Goal: Information Seeking & Learning: Check status

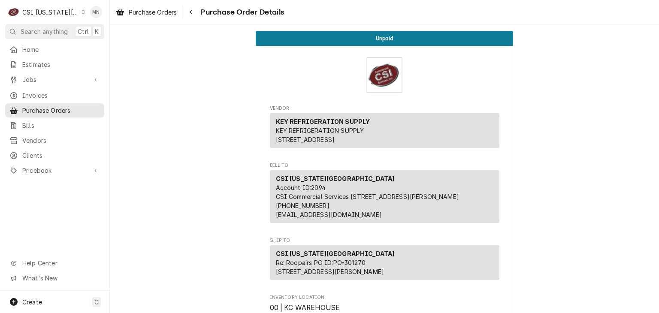
click at [57, 12] on div "CSI Kansas City" at bounding box center [50, 12] width 57 height 9
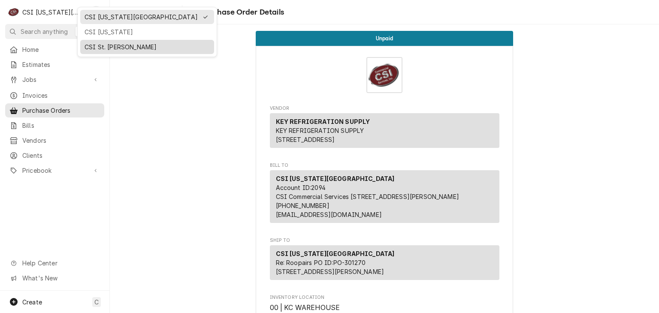
click at [96, 45] on div "CSI St. [PERSON_NAME]" at bounding box center [147, 46] width 125 height 9
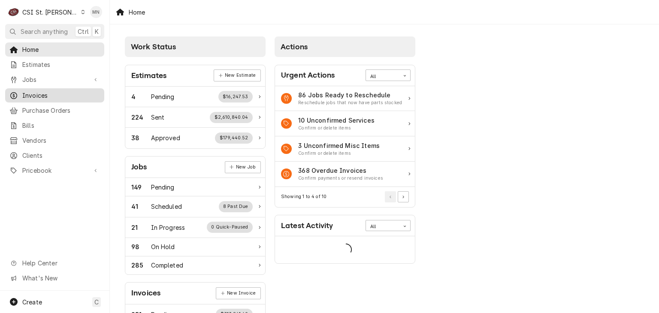
click at [51, 96] on span "Invoices" at bounding box center [61, 95] width 78 height 9
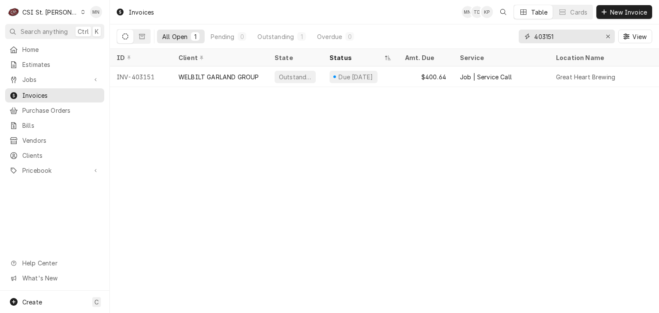
drag, startPoint x: 562, startPoint y: 37, endPoint x: 501, endPoint y: 36, distance: 60.9
click at [503, 36] on div "All Open 1 Pending 0 Outstanding 1 Overdue 0 403151 View" at bounding box center [385, 36] width 536 height 24
type input "403150"
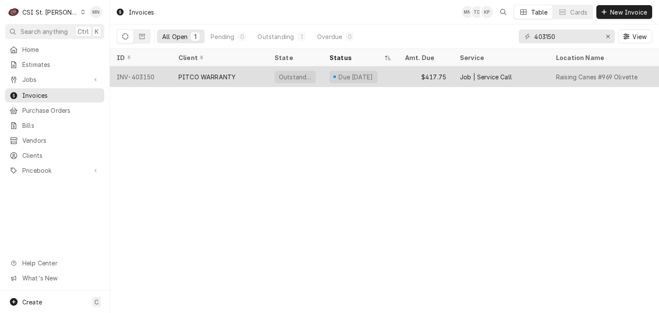
click at [207, 82] on div "PITCO WARRANTY" at bounding box center [220, 77] width 96 height 21
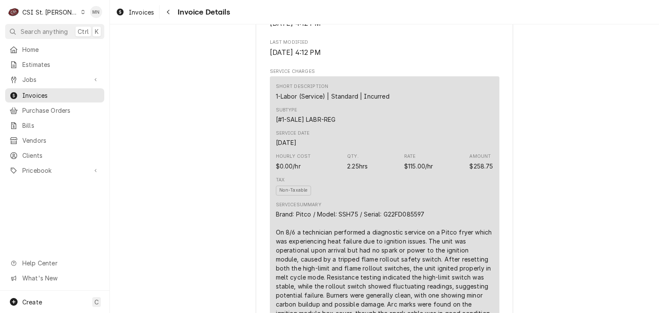
scroll to position [601, 0]
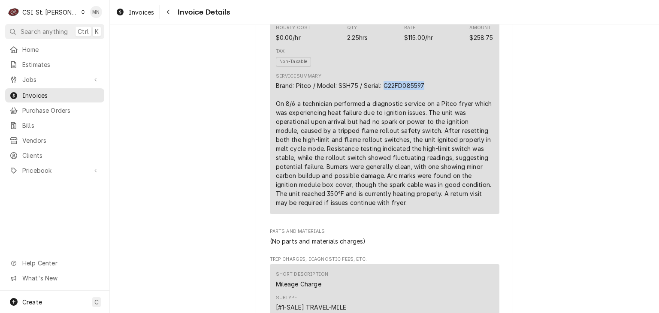
drag, startPoint x: 422, startPoint y: 113, endPoint x: 382, endPoint y: 110, distance: 40.0
click at [382, 110] on div "Brand: Pitco / Model: SSH75 / Serial: G22FD085597 On 8/6 a technician performed…" at bounding box center [385, 144] width 218 height 126
copy div "G22FD085597"
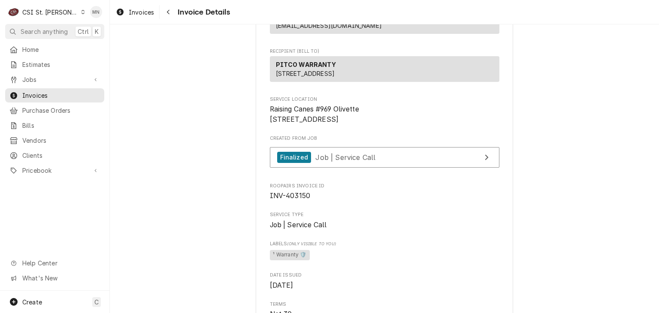
scroll to position [129, 0]
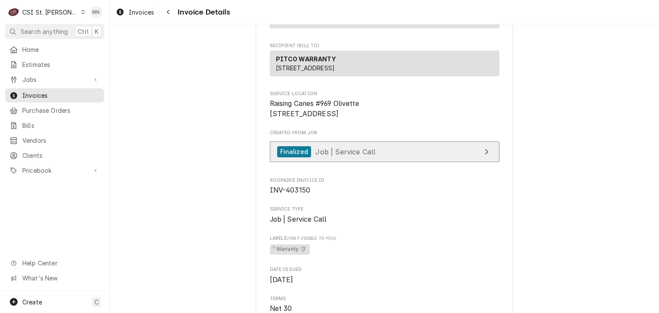
click at [382, 163] on link "Finalized Job | Service Call" at bounding box center [385, 152] width 230 height 21
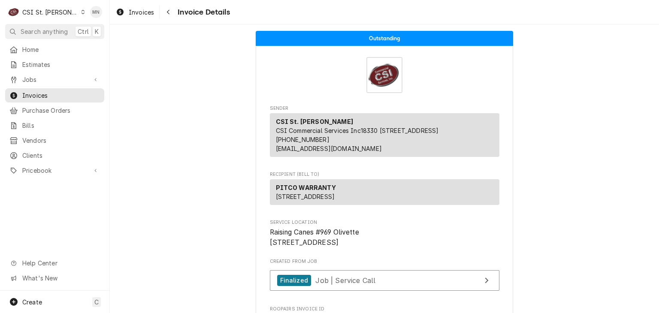
click at [48, 12] on div "CSI St. [PERSON_NAME]" at bounding box center [50, 12] width 56 height 9
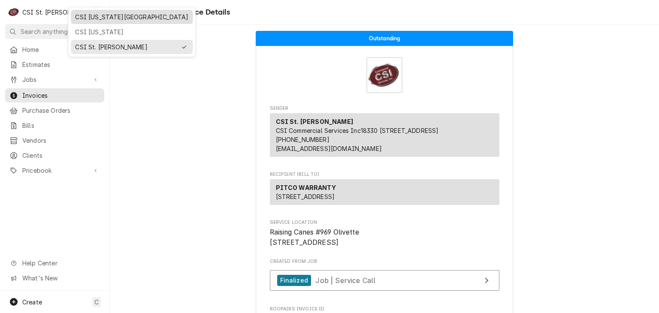
click at [79, 18] on div "CSI Kansas City" at bounding box center [131, 16] width 113 height 9
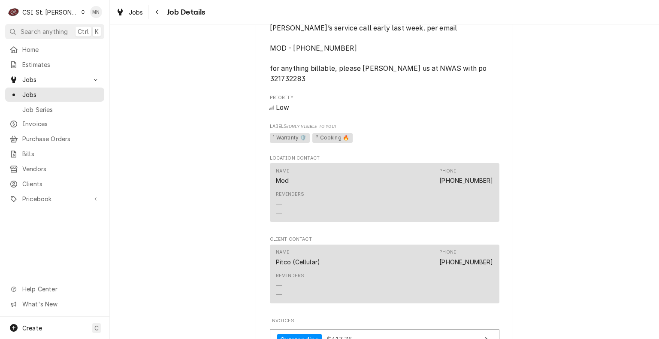
scroll to position [558, 0]
click at [41, 14] on div "CSI St. Louis" at bounding box center [50, 12] width 56 height 9
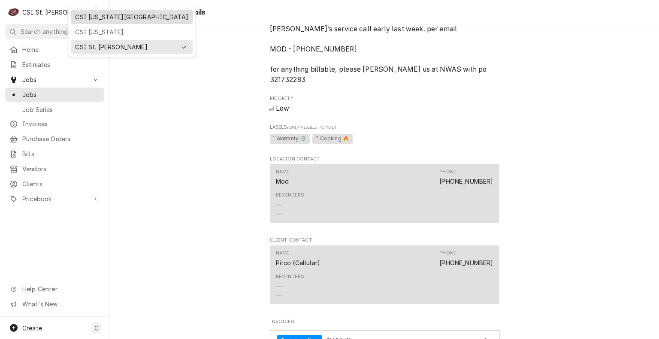
click at [90, 18] on div "CSI [US_STATE][GEOGRAPHIC_DATA]" at bounding box center [131, 16] width 113 height 9
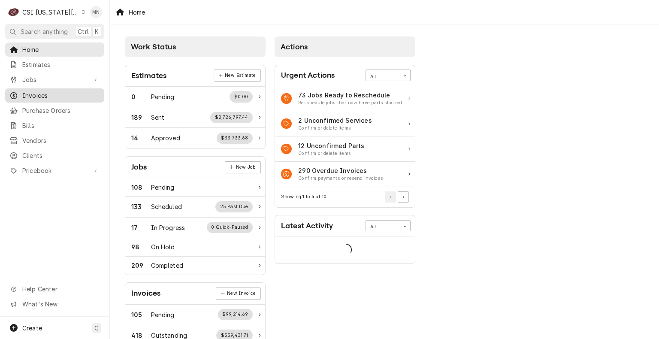
click at [42, 96] on span "Invoices" at bounding box center [61, 95] width 78 height 9
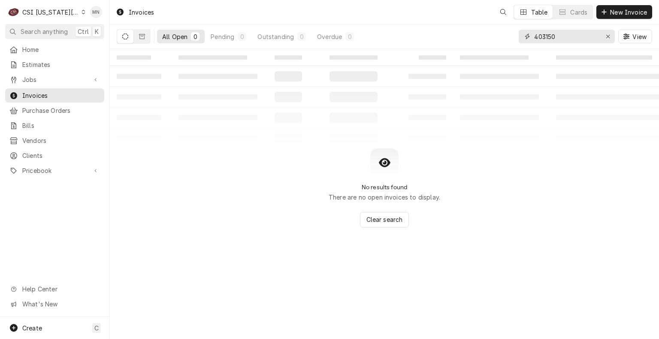
drag, startPoint x: 572, startPoint y: 36, endPoint x: 507, endPoint y: 36, distance: 64.8
click at [507, 36] on div "All Open 0 Pending 0 Outstanding 0 Overdue 0 403150 View" at bounding box center [385, 36] width 536 height 24
type input "302493"
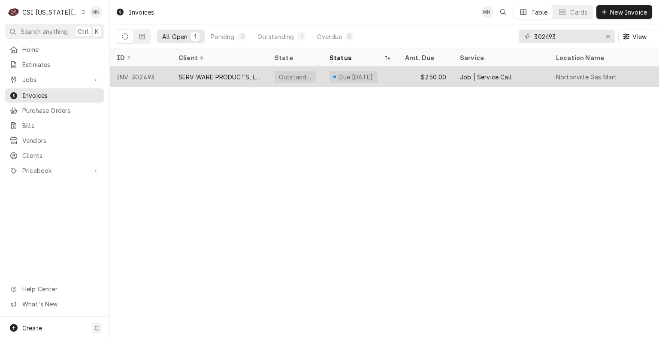
click at [237, 76] on div "SERV-WARE PRODUCTS, LLC" at bounding box center [220, 77] width 82 height 9
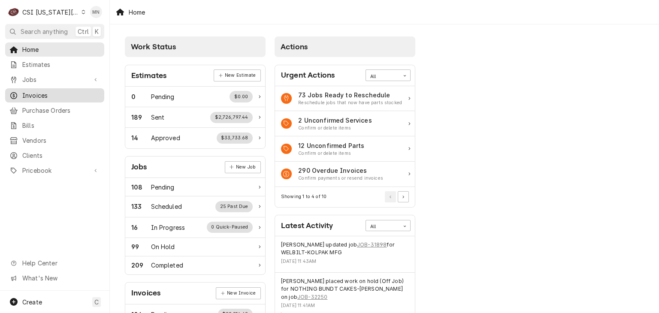
click at [48, 91] on span "Invoices" at bounding box center [61, 95] width 78 height 9
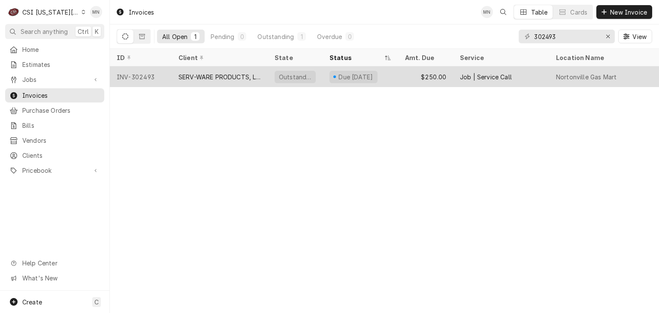
click at [236, 73] on div "SERV-WARE PRODUCTS, LLC" at bounding box center [220, 77] width 82 height 9
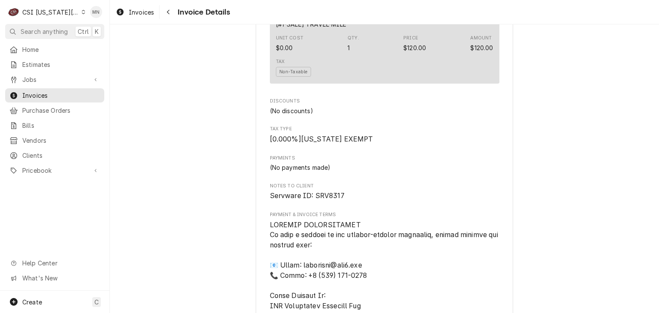
scroll to position [815, 0]
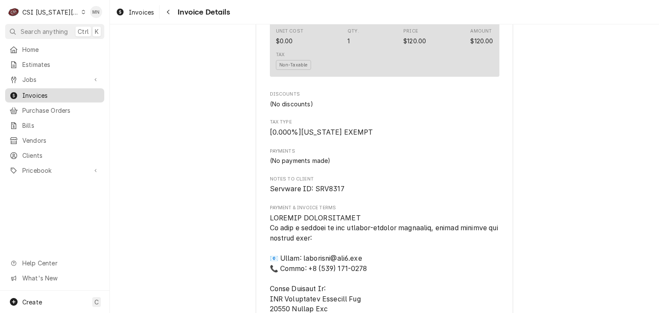
click at [43, 94] on span "Invoices" at bounding box center [61, 95] width 78 height 9
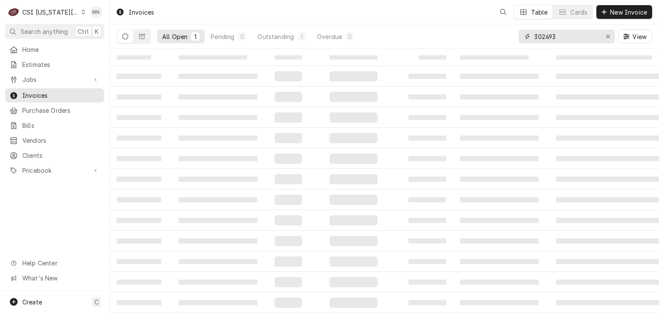
drag, startPoint x: 565, startPoint y: 35, endPoint x: 455, endPoint y: 31, distance: 110.4
click at [455, 31] on div "All Open 1 Pending 0 Outstanding 1 Overdue 0 302493 View" at bounding box center [385, 36] width 536 height 24
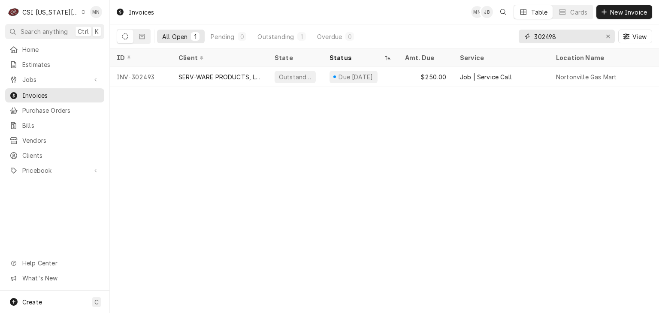
type input "302498"
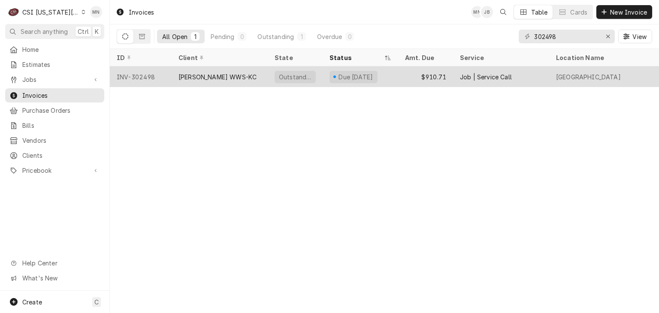
click at [206, 73] on div "[PERSON_NAME] WWS-KC" at bounding box center [218, 77] width 78 height 9
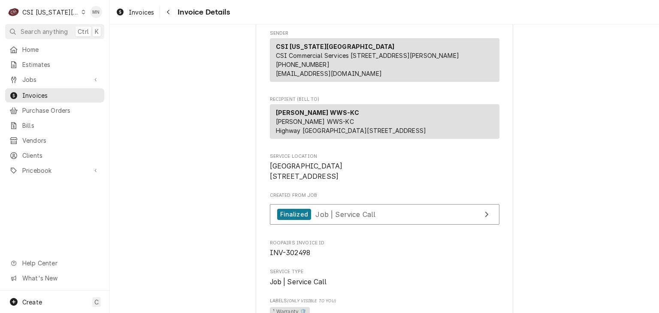
scroll to position [129, 0]
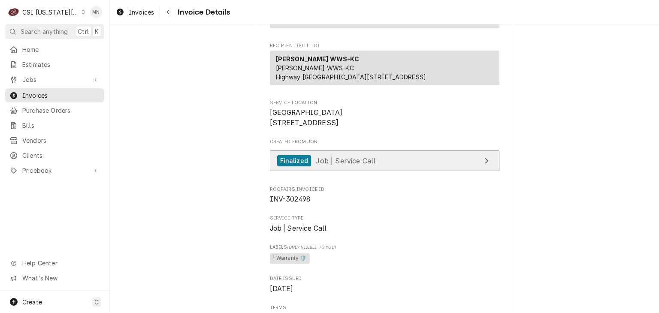
click at [374, 172] on link "Finalized Job | Service Call" at bounding box center [385, 161] width 230 height 21
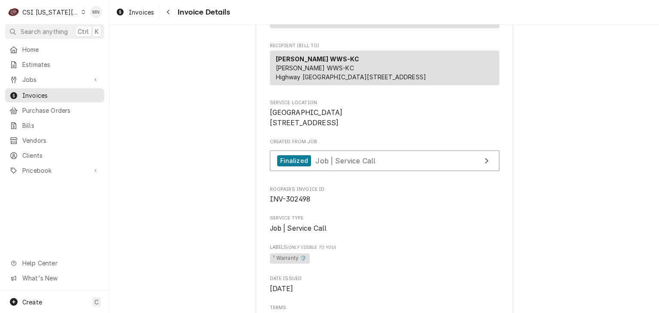
click at [51, 11] on div "CSI [US_STATE][GEOGRAPHIC_DATA]" at bounding box center [50, 12] width 57 height 9
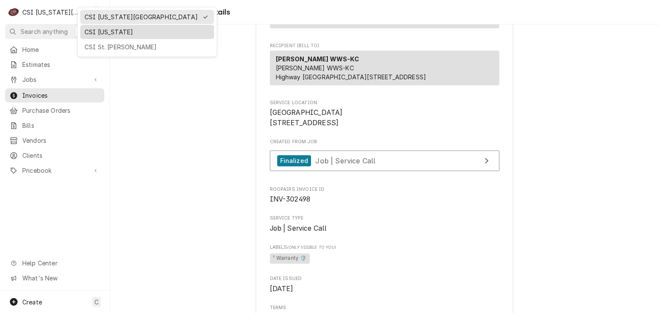
click at [89, 34] on div "CSI [US_STATE]" at bounding box center [147, 31] width 125 height 9
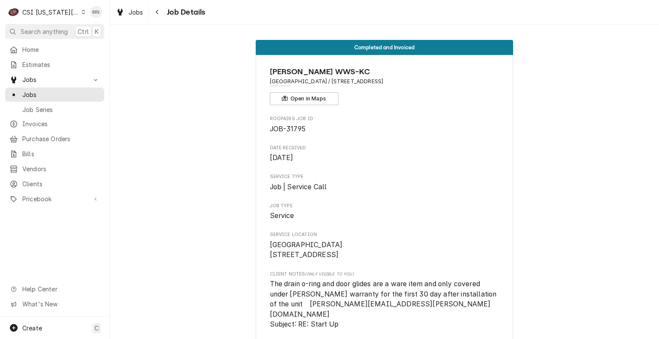
click at [164, 10] on span "Job Details" at bounding box center [184, 12] width 41 height 12
click at [158, 12] on icon "Navigate back" at bounding box center [157, 12] width 4 height 6
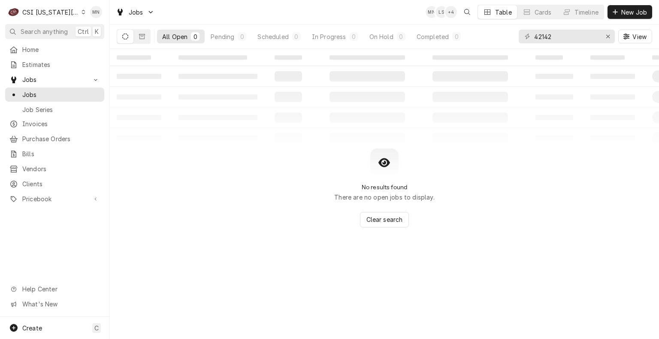
click at [69, 14] on div "CSI Kansas City" at bounding box center [50, 12] width 57 height 9
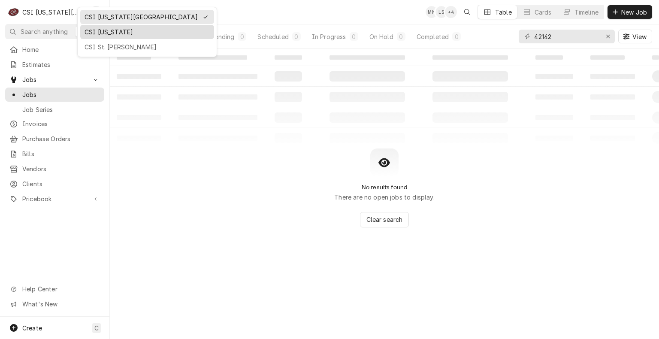
click at [91, 33] on div "CSI [US_STATE]" at bounding box center [147, 31] width 125 height 9
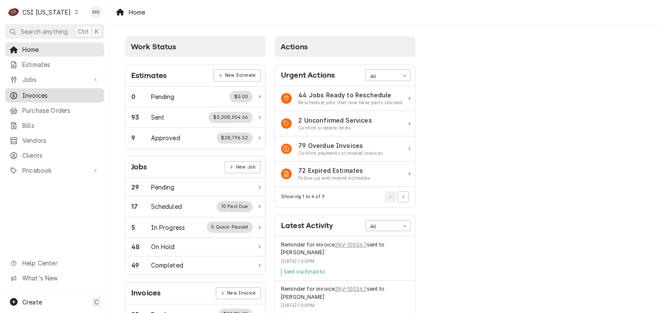
click at [58, 91] on span "Invoices" at bounding box center [61, 95] width 78 height 9
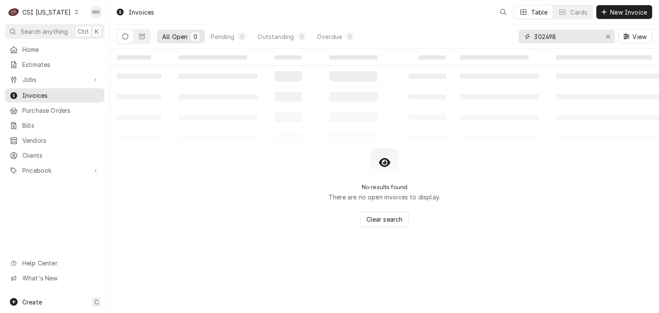
drag, startPoint x: 566, startPoint y: 39, endPoint x: 479, endPoint y: 36, distance: 87.6
click at [479, 36] on div "All Open 0 Pending 0 Outstanding 0 Overdue 0 302498 View" at bounding box center [385, 36] width 536 height 24
type input "100592"
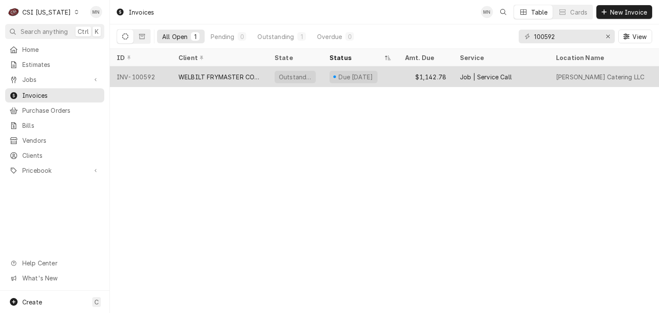
click at [242, 73] on div "WELBILT FRYMASTER CORPORATION" at bounding box center [220, 77] width 82 height 9
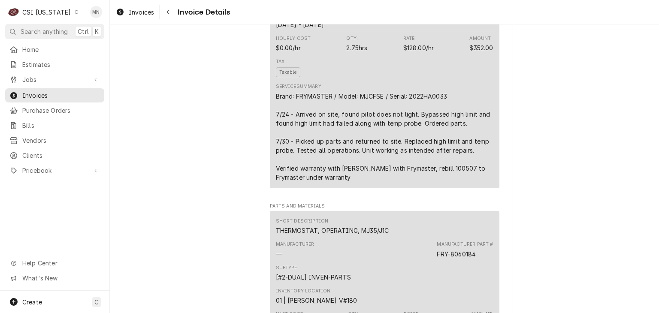
scroll to position [515, 0]
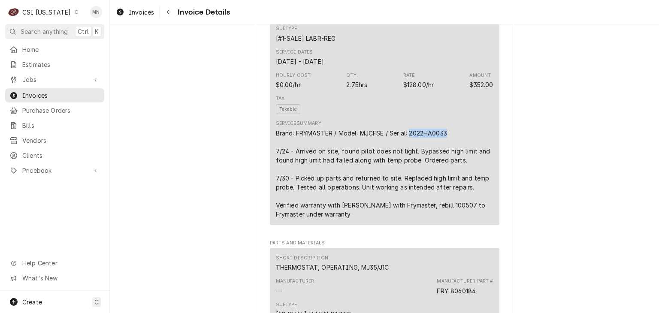
drag, startPoint x: 446, startPoint y: 155, endPoint x: 408, endPoint y: 161, distance: 39.2
click at [408, 161] on div "Service Summary Brand: FRYMASTER / Model: MJCFSE / Serial: 2022HA0033 7/24 - Ar…" at bounding box center [385, 169] width 218 height 98
copy div "2022HA0033"
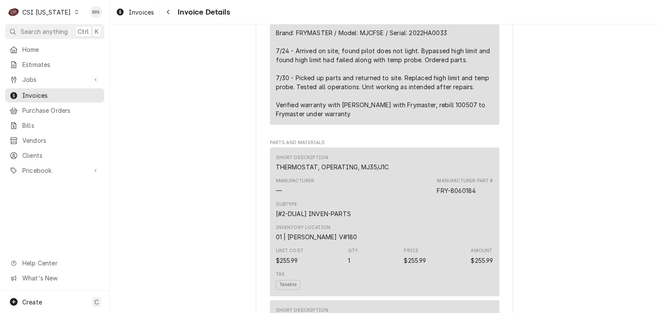
scroll to position [601, 0]
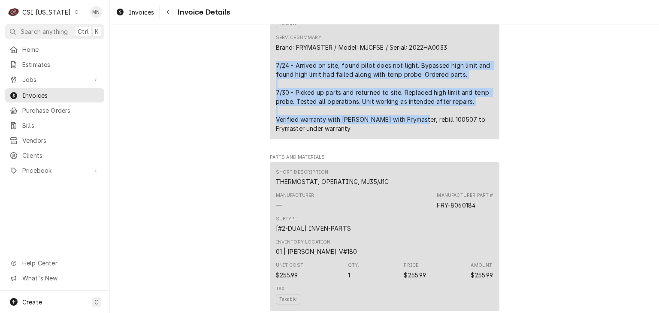
drag, startPoint x: 273, startPoint y: 95, endPoint x: 419, endPoint y: 145, distance: 154.7
click at [419, 133] on div "Brand: FRYMASTER / Model: MJCFSE / Serial: 2022HA0033 7/24 - Arrived on site, f…" at bounding box center [385, 88] width 218 height 90
copy div "7/24 - Arrived on site, found pilot does not light. Bypassed high limit and fou…"
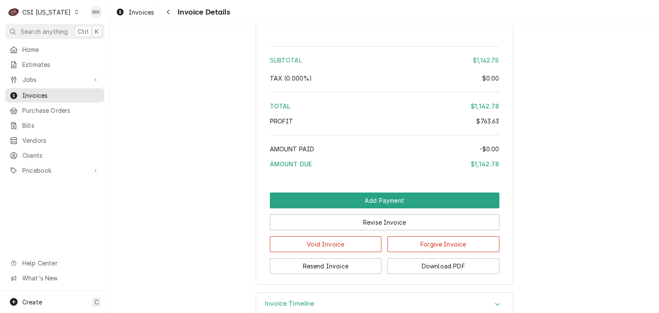
scroll to position [1975, 0]
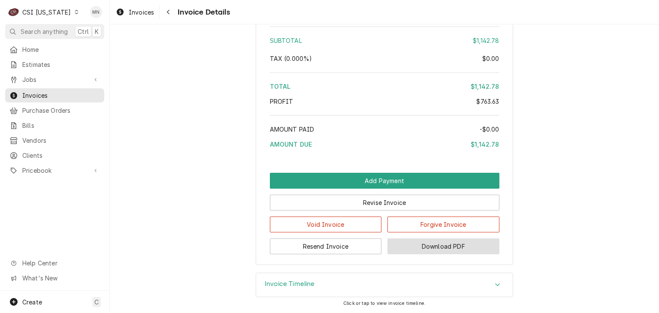
click at [451, 246] on button "Download PDF" at bounding box center [444, 247] width 112 height 16
drag, startPoint x: 557, startPoint y: 174, endPoint x: 470, endPoint y: 277, distance: 134.8
click at [49, 14] on div "CSI [US_STATE]" at bounding box center [46, 12] width 48 height 9
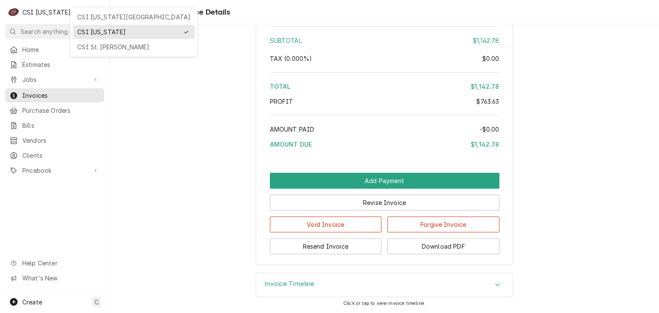
click at [92, 19] on div "CSI [US_STATE][GEOGRAPHIC_DATA]" at bounding box center [133, 16] width 113 height 9
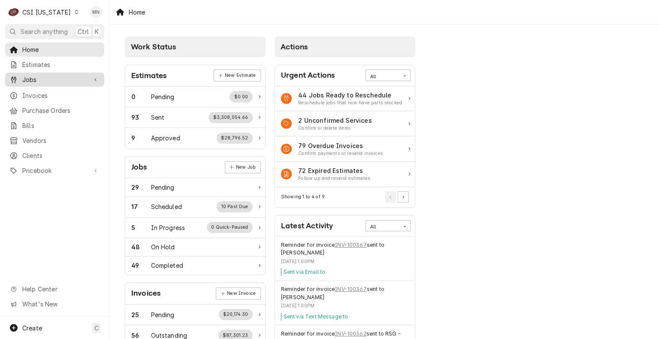
click at [43, 82] on div "Jobs" at bounding box center [55, 79] width 96 height 11
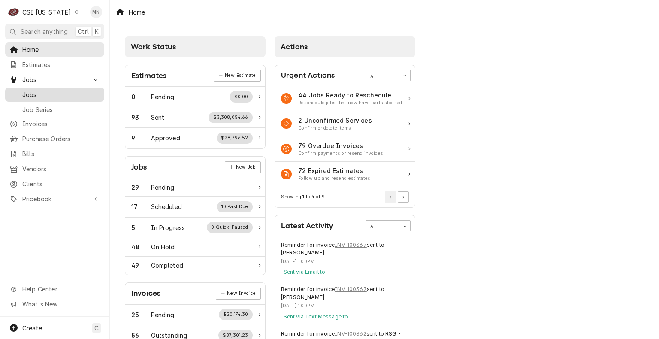
click at [48, 94] on span "Jobs" at bounding box center [61, 94] width 78 height 9
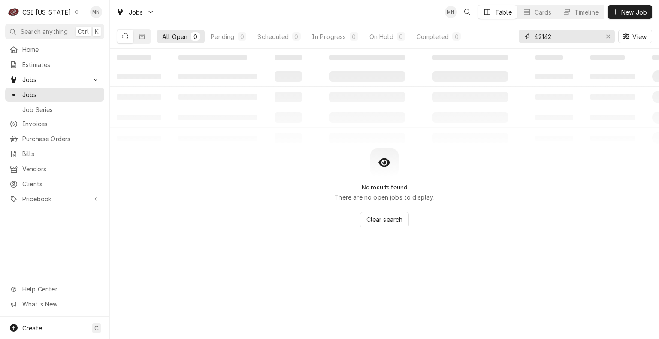
drag, startPoint x: 555, startPoint y: 39, endPoint x: 495, endPoint y: 40, distance: 60.5
click at [496, 40] on div "All Open 0 Pending 0 Scheduled 0 In Progress 0 On Hold 0 Completed 0 42142 View" at bounding box center [385, 36] width 536 height 24
type input "10324"
click at [138, 33] on button "Dynamic Content Wrapper" at bounding box center [142, 37] width 16 height 14
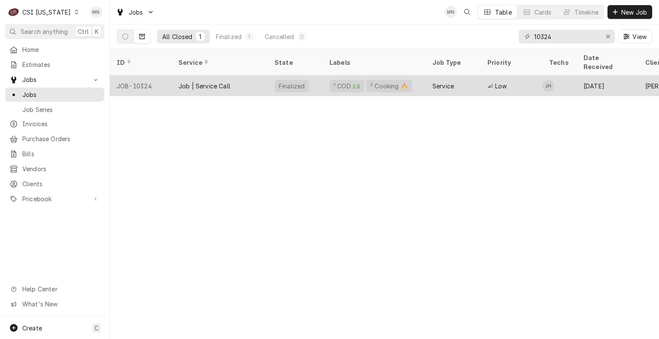
click at [145, 78] on div "JOB-10324" at bounding box center [141, 86] width 62 height 21
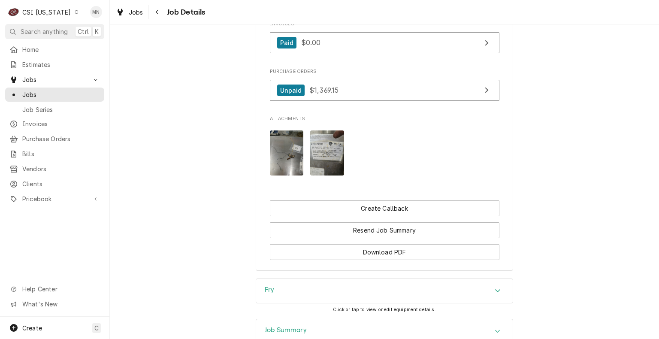
scroll to position [1030, 0]
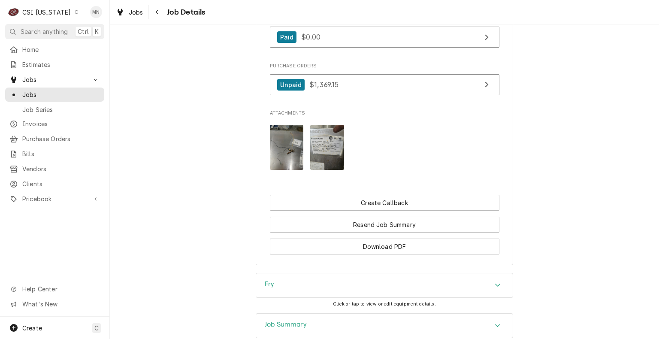
click at [321, 164] on img "Attachments" at bounding box center [327, 147] width 34 height 45
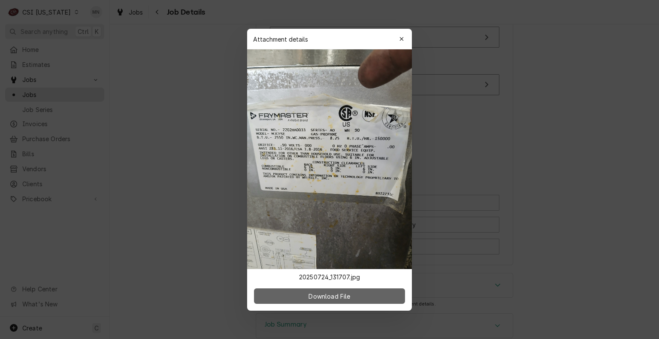
click at [342, 295] on span "Download File" at bounding box center [329, 295] width 45 height 9
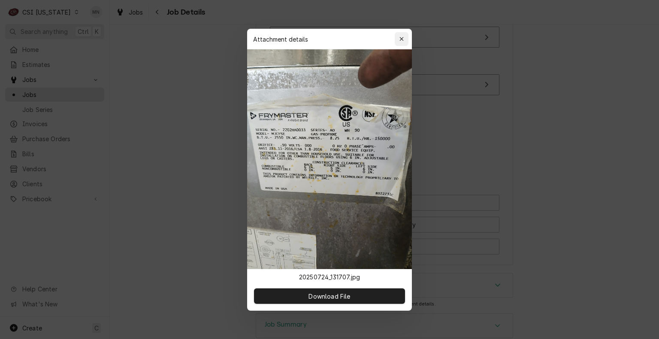
click at [403, 37] on icon "button" at bounding box center [402, 39] width 5 height 6
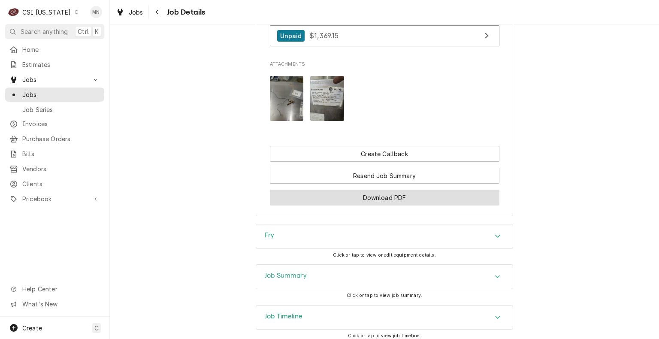
scroll to position [1116, 0]
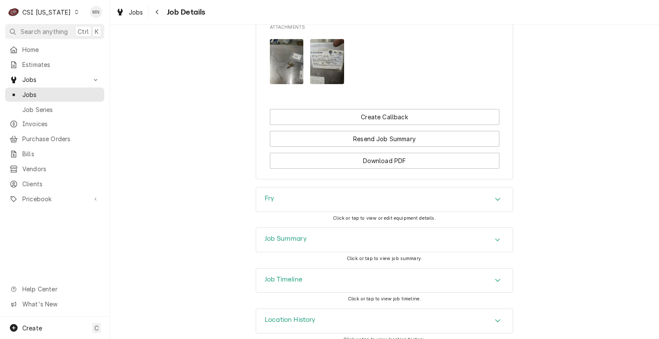
click at [376, 211] on div "Fry" at bounding box center [384, 200] width 257 height 24
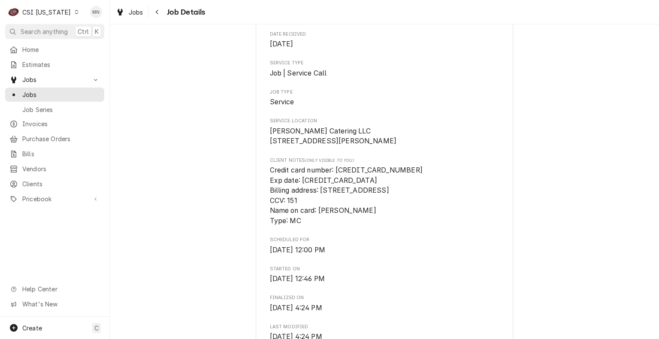
scroll to position [129, 0]
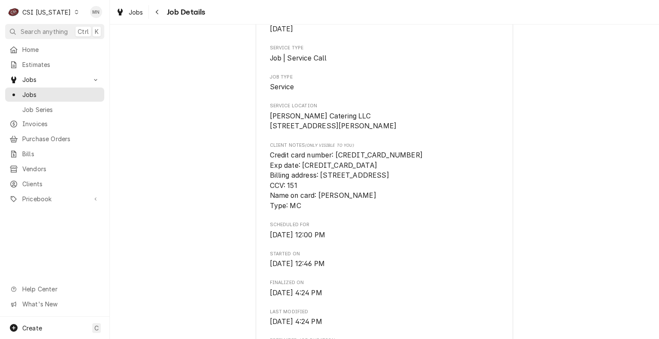
drag, startPoint x: 144, startPoint y: 235, endPoint x: 164, endPoint y: 233, distance: 20.2
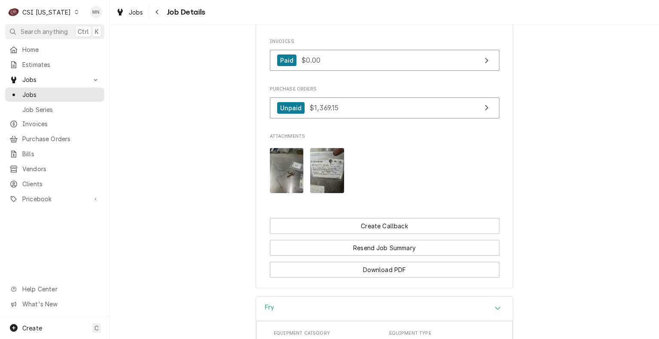
scroll to position [1116, 0]
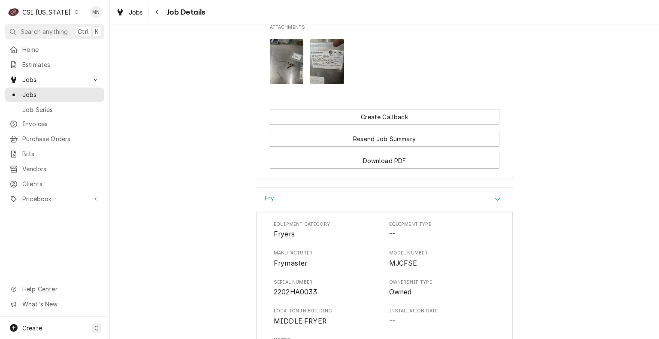
click at [285, 82] on img "Attachments" at bounding box center [287, 61] width 34 height 45
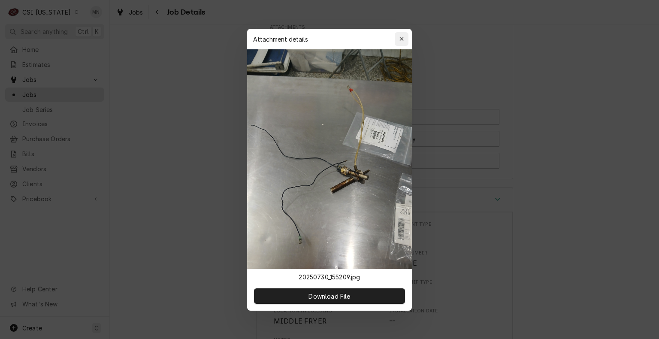
click at [402, 40] on icon "button" at bounding box center [402, 39] width 5 height 6
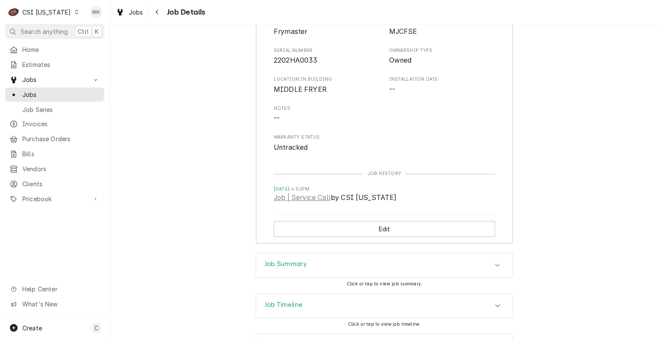
scroll to position [1390, 0]
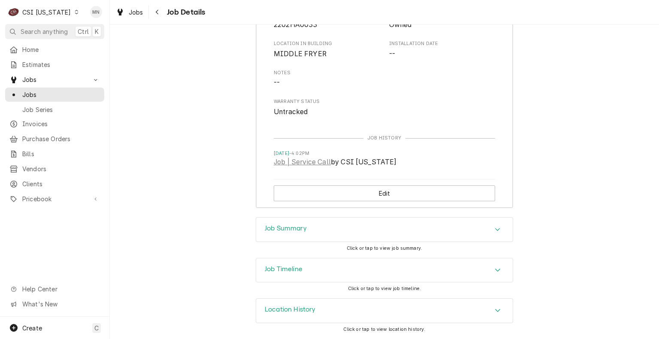
click at [324, 269] on div "Job Timeline" at bounding box center [384, 270] width 257 height 24
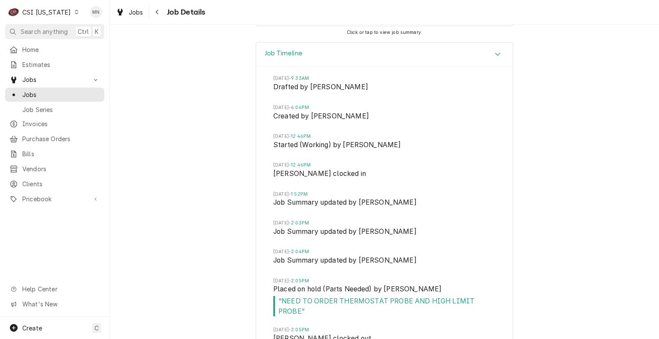
scroll to position [1562, 0]
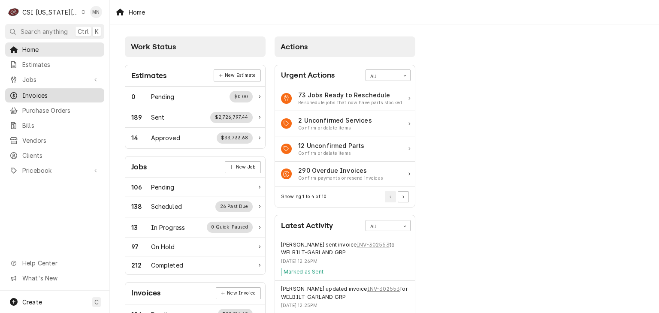
click at [58, 91] on span "Invoices" at bounding box center [61, 95] width 78 height 9
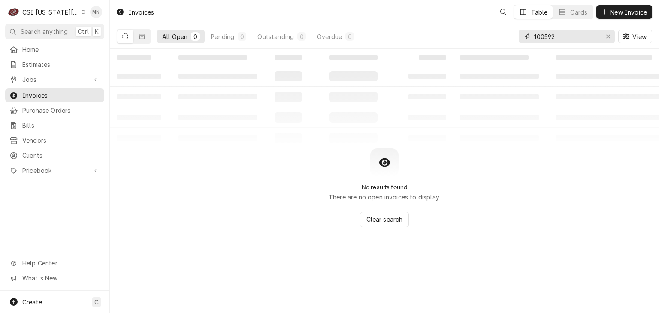
drag, startPoint x: 575, startPoint y: 39, endPoint x: 508, endPoint y: 32, distance: 68.1
click at [532, 32] on div "100592" at bounding box center [567, 37] width 96 height 14
type input "302502"
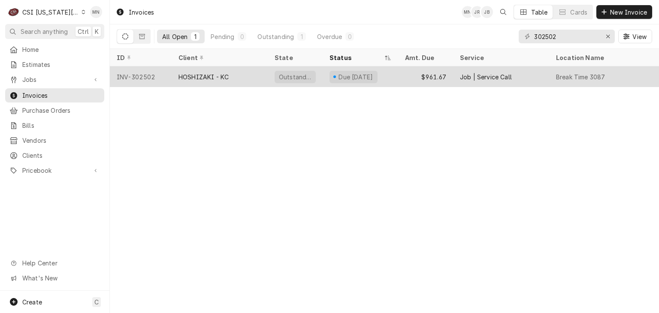
click at [246, 73] on div "HOSHIZAKI - KC" at bounding box center [220, 77] width 96 height 21
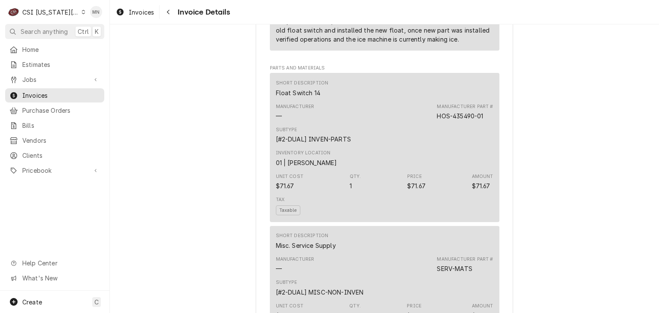
scroll to position [558, 0]
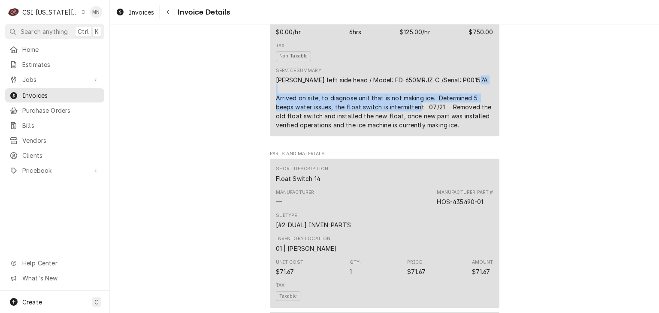
drag, startPoint x: 271, startPoint y: 136, endPoint x: 424, endPoint y: 142, distance: 152.9
click at [424, 136] on div "Short Description 1-Labor (Service) | Standard | Incurred Subtype [#1-SALE] LAB…" at bounding box center [385, 39] width 230 height 194
copy div "Arrived on site, to diagnose unit that is not making ice. Determined 5 beeps wa…"
click at [425, 130] on div "[PERSON_NAME] left side head / Model: FD-650MRJZ-C /Serial: P00157A Arrived on …" at bounding box center [385, 103] width 218 height 54
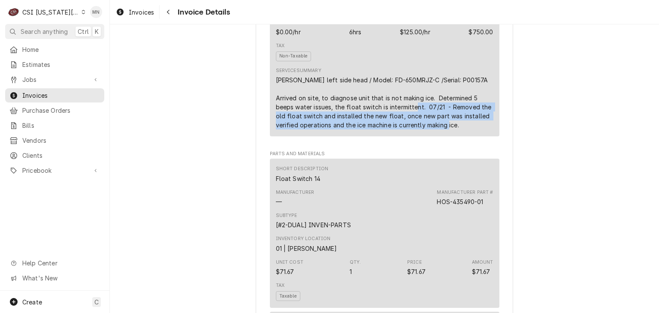
drag, startPoint x: 422, startPoint y: 144, endPoint x: 477, endPoint y: 163, distance: 57.8
click at [477, 130] on div "[PERSON_NAME] left side head / Model: FD-650MRJZ-C /Serial: P00157A Arrived on …" at bounding box center [385, 103] width 218 height 54
copy div "07/21 - Removed the old float switch and installed the new float, once new part…"
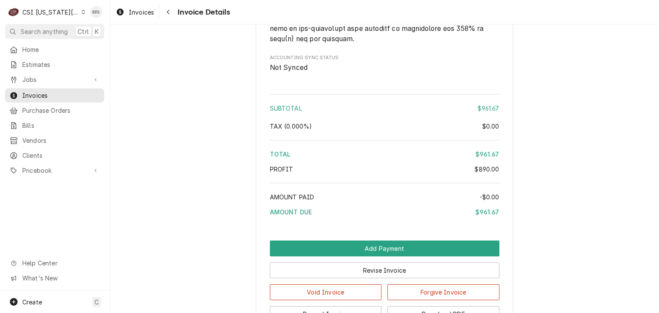
scroll to position [1713, 0]
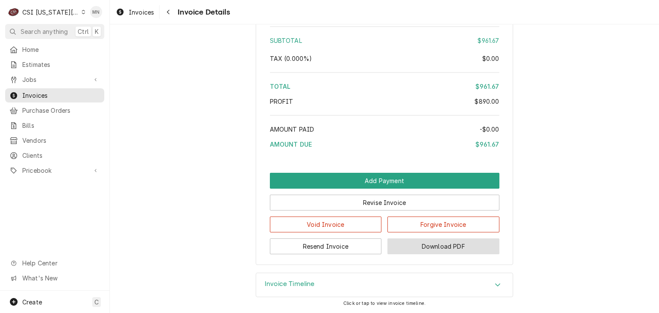
click at [463, 249] on button "Download PDF" at bounding box center [444, 247] width 112 height 16
click at [54, 8] on div "CSI [US_STATE][GEOGRAPHIC_DATA]" at bounding box center [50, 12] width 57 height 9
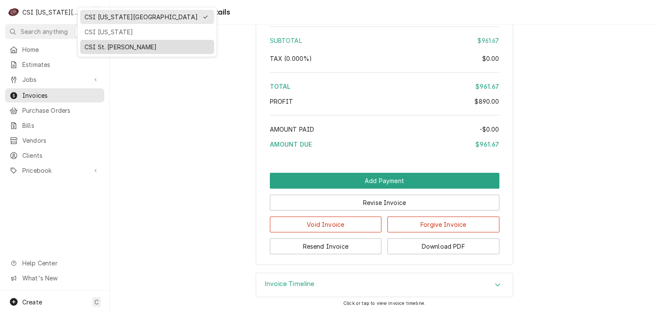
click at [101, 47] on div "CSI St. [PERSON_NAME]" at bounding box center [147, 46] width 125 height 9
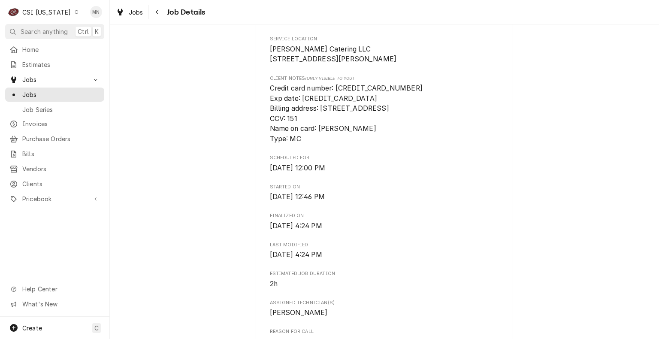
scroll to position [189, 0]
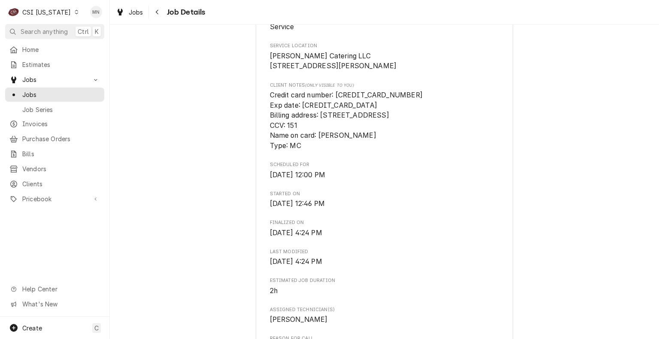
click at [24, 12] on div "CSI [US_STATE]" at bounding box center [46, 12] width 48 height 9
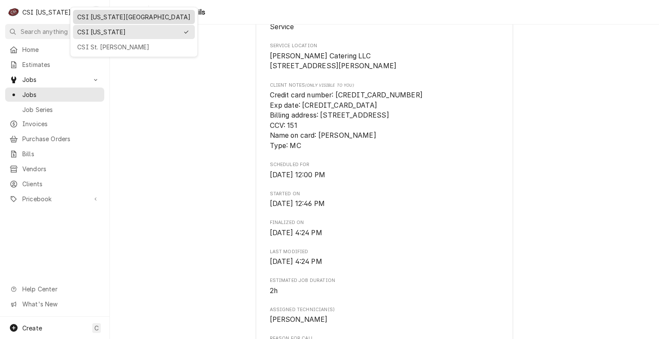
click at [89, 16] on div "CSI [US_STATE][GEOGRAPHIC_DATA]" at bounding box center [133, 16] width 113 height 9
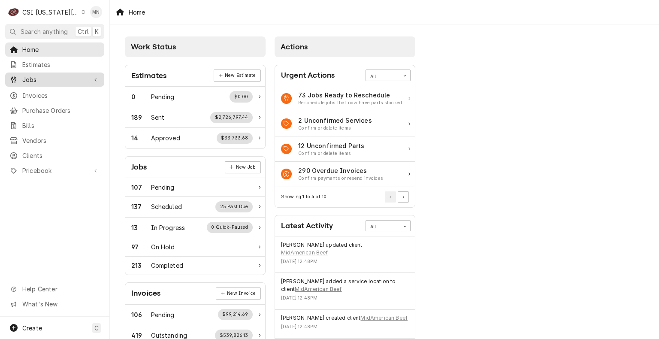
click at [36, 82] on div "Jobs" at bounding box center [55, 79] width 96 height 11
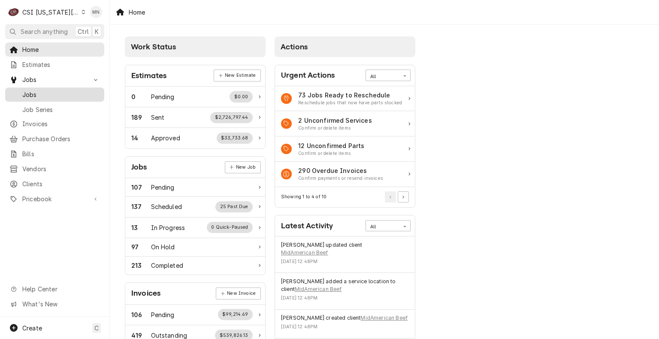
click at [24, 91] on span "Jobs" at bounding box center [61, 94] width 78 height 9
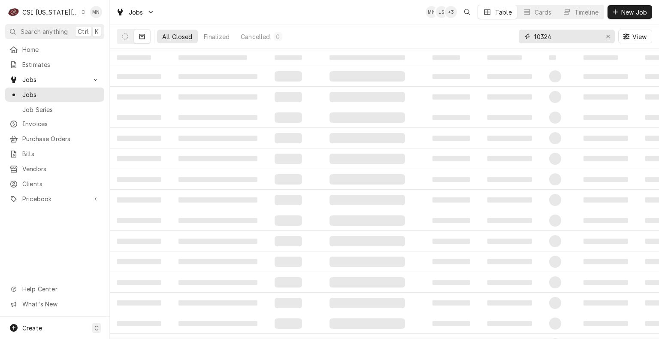
drag, startPoint x: 554, startPoint y: 40, endPoint x: 501, endPoint y: 39, distance: 53.2
click at [503, 39] on div "All Closed Finalized Cancelled 0 10324 View" at bounding box center [385, 36] width 536 height 24
type input "31284"
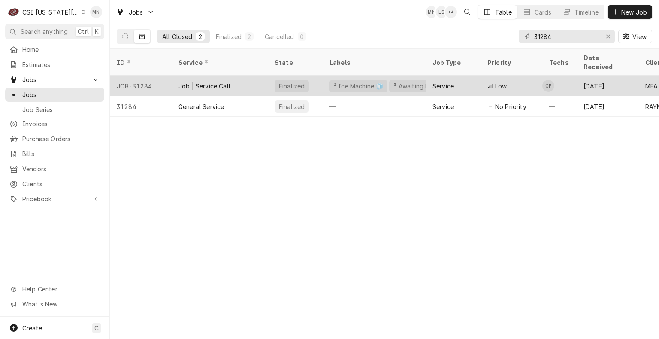
click at [136, 76] on div "JOB-31284" at bounding box center [141, 86] width 62 height 21
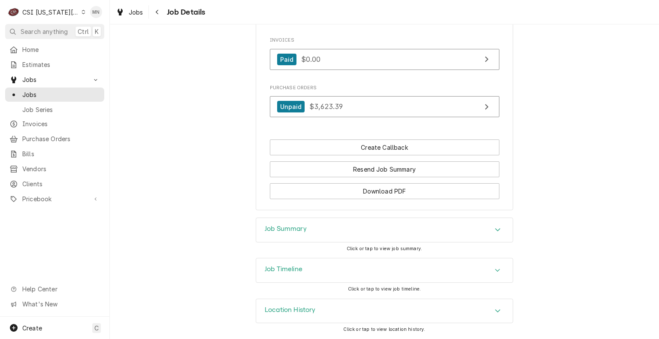
scroll to position [852, 0]
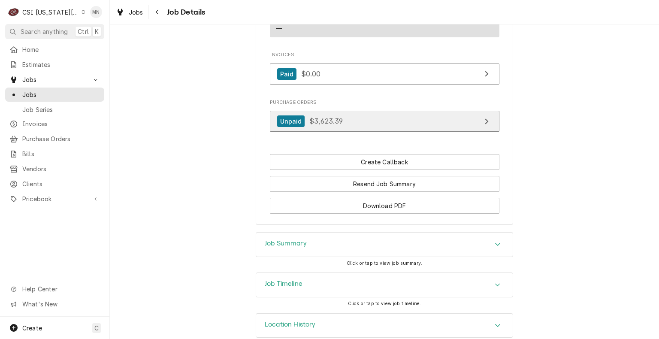
click at [329, 125] on span "$3,623.39" at bounding box center [325, 121] width 33 height 9
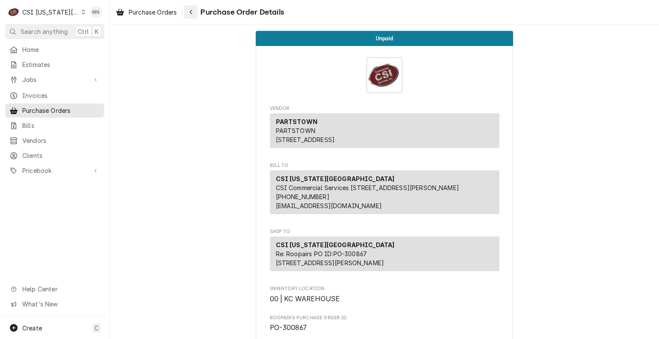
click at [197, 9] on button "Navigate back" at bounding box center [191, 12] width 14 height 14
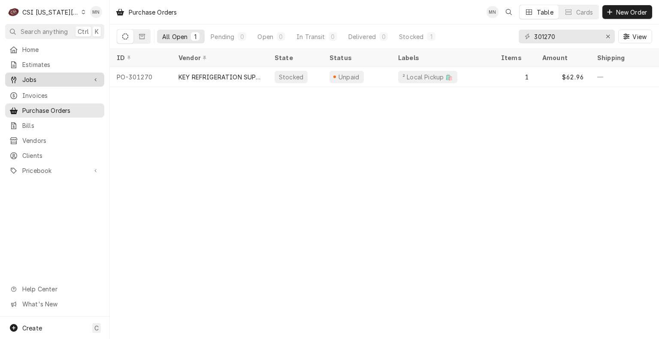
click at [36, 80] on span "Jobs" at bounding box center [54, 79] width 65 height 9
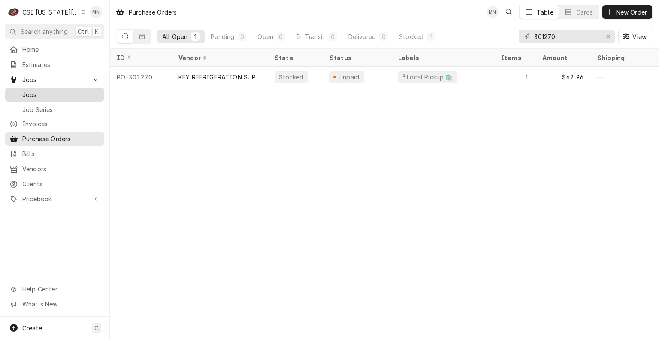
click at [39, 95] on span "Jobs" at bounding box center [61, 94] width 78 height 9
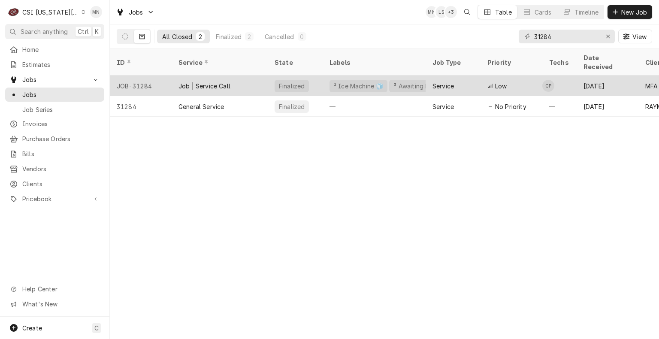
click at [157, 78] on div "JOB-31284" at bounding box center [141, 86] width 62 height 21
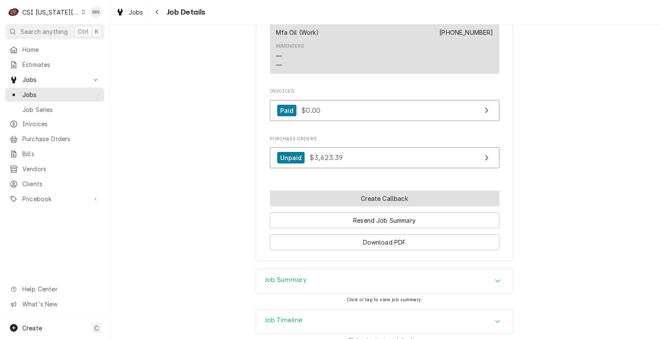
scroll to position [895, 0]
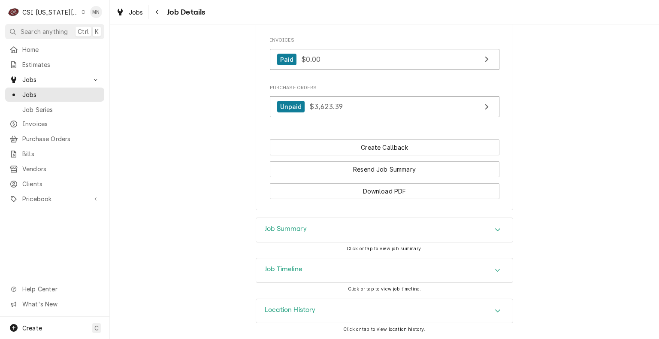
click at [347, 233] on div "Job Summary" at bounding box center [384, 230] width 257 height 24
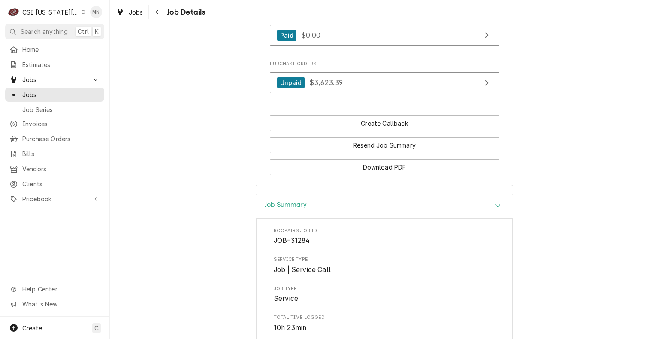
scroll to position [901, 0]
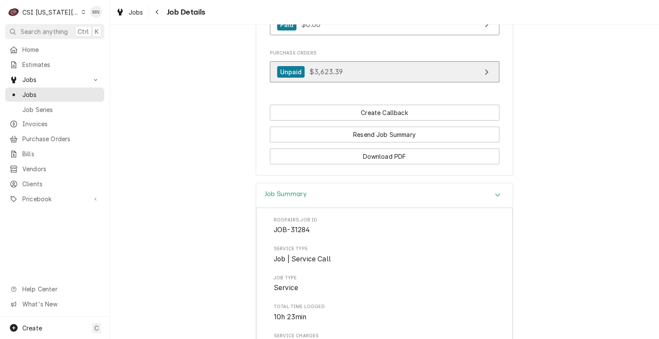
click at [351, 82] on link "Unpaid $3,623.39" at bounding box center [385, 71] width 230 height 21
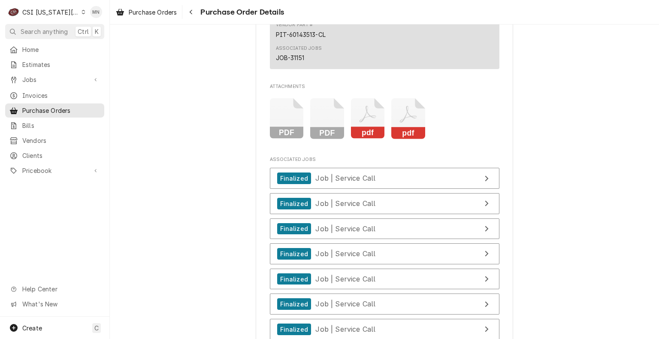
scroll to position [3347, 0]
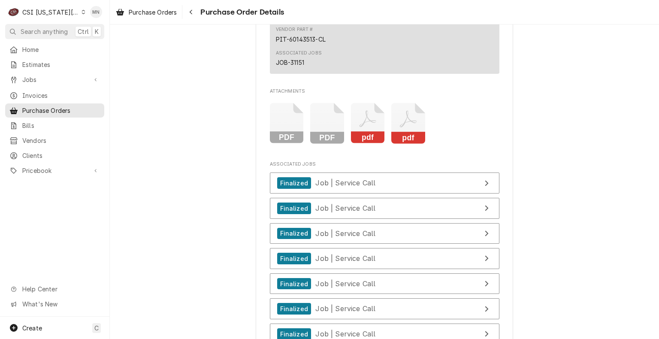
click at [400, 127] on icon "Attachments" at bounding box center [408, 119] width 17 height 17
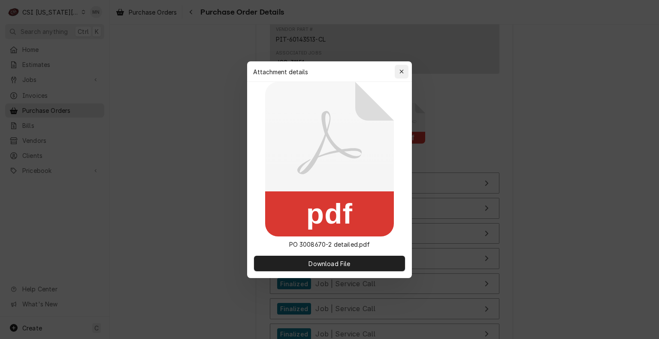
click at [401, 70] on icon "button" at bounding box center [402, 72] width 5 height 6
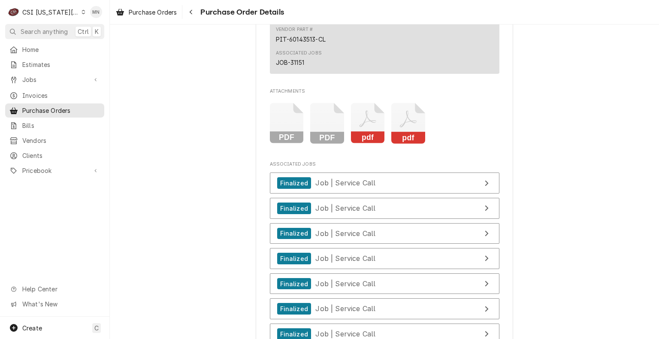
click at [304, 144] on icon "Attachments" at bounding box center [287, 123] width 34 height 41
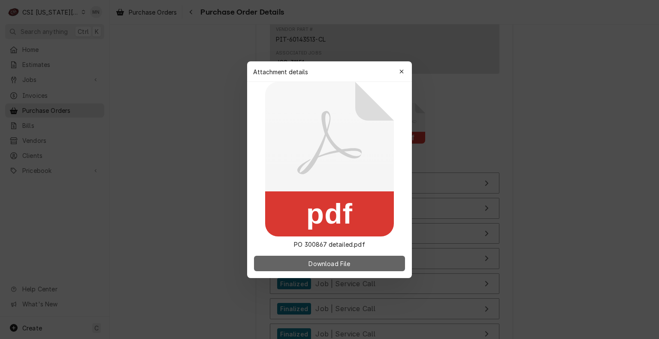
click at [327, 262] on span "Download File" at bounding box center [329, 263] width 45 height 9
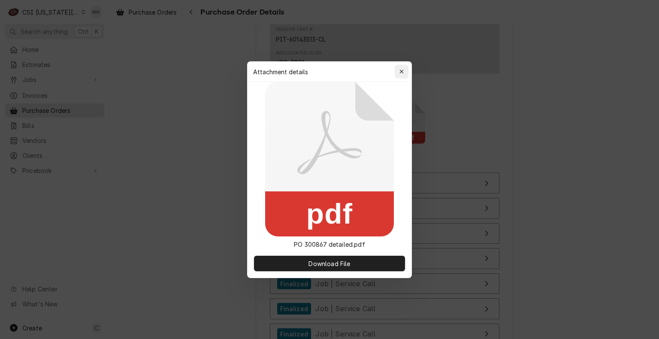
click at [403, 75] on div "button" at bounding box center [401, 71] width 9 height 9
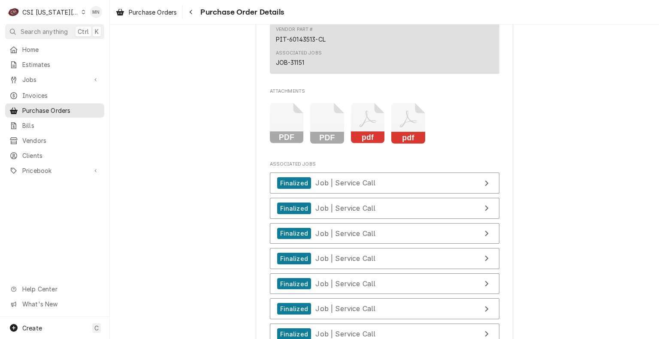
click at [405, 127] on icon "Attachments" at bounding box center [408, 119] width 17 height 17
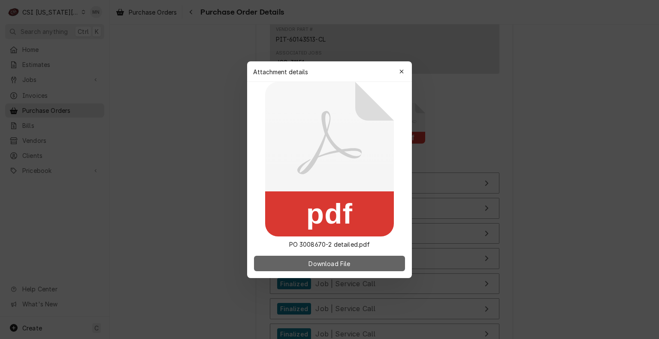
click at [336, 266] on span "Download File" at bounding box center [329, 263] width 45 height 9
click at [348, 266] on span "Download File" at bounding box center [329, 263] width 45 height 9
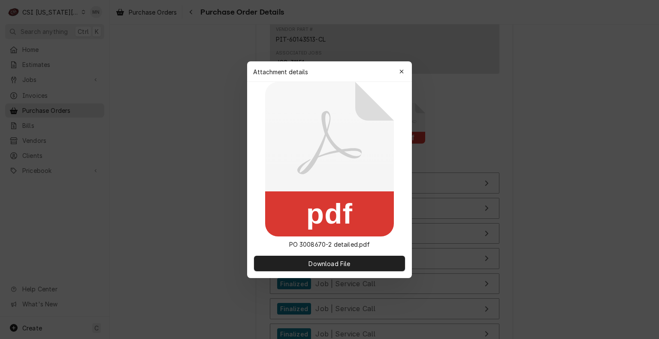
click at [406, 72] on div "button" at bounding box center [401, 71] width 9 height 9
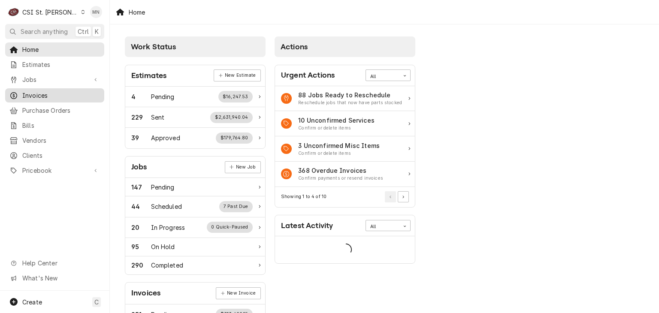
click at [35, 94] on span "Invoices" at bounding box center [61, 95] width 78 height 9
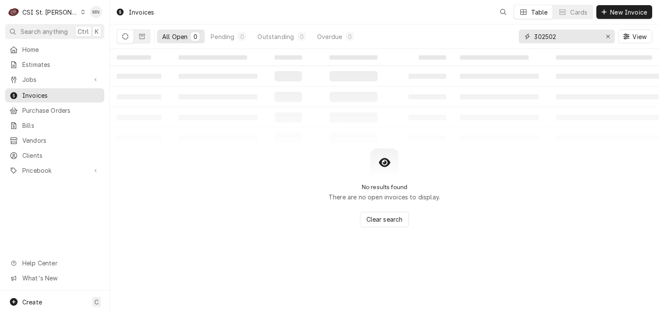
drag, startPoint x: 565, startPoint y: 35, endPoint x: 461, endPoint y: 37, distance: 103.4
click at [463, 37] on div "All Open 0 Pending 0 Outstanding 0 Overdue 0 302502 View" at bounding box center [385, 36] width 536 height 24
type input "403124"
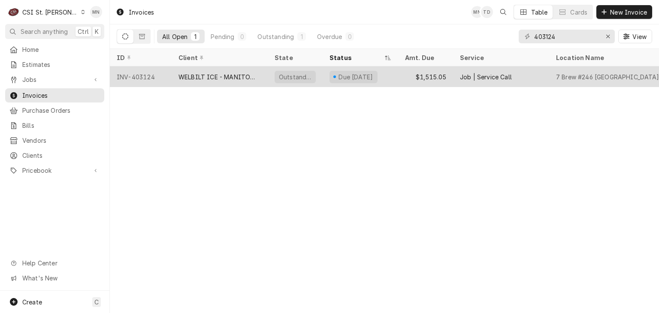
click at [247, 75] on div "WELBILT ICE - MANITOWOC ICE" at bounding box center [220, 77] width 82 height 9
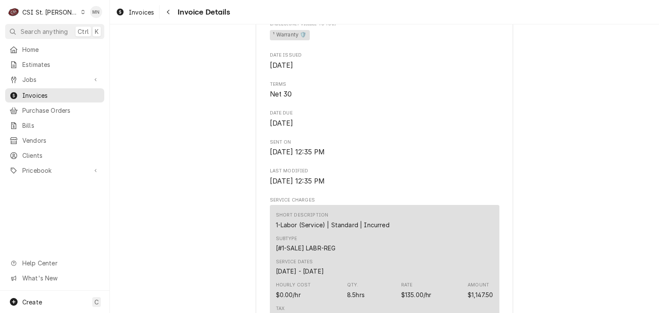
scroll to position [472, 0]
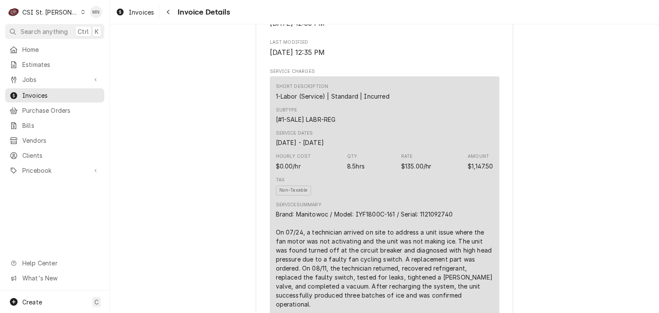
drag, startPoint x: 459, startPoint y: 242, endPoint x: 454, endPoint y: 242, distance: 5.1
click at [454, 242] on div "Brand: Manitowoc / Model: IYF1800C-161 / Serial: 1121092740 On 07/24, a technic…" at bounding box center [385, 259] width 218 height 99
drag, startPoint x: 453, startPoint y: 242, endPoint x: 419, endPoint y: 245, distance: 34.0
click at [419, 245] on div "Brand: Manitowoc / Model: IYF1800C-161 / Serial: 1121092740 On 07/24, a technic…" at bounding box center [385, 259] width 218 height 99
copy div "1121092740"
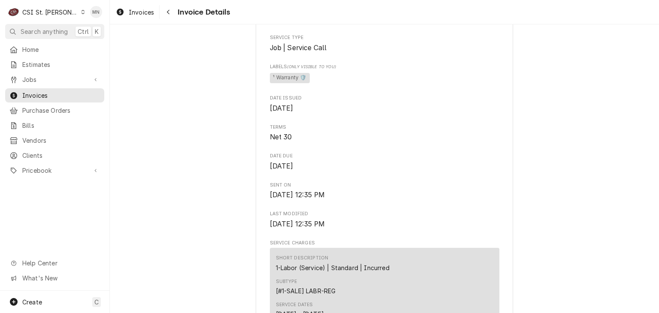
scroll to position [172, 0]
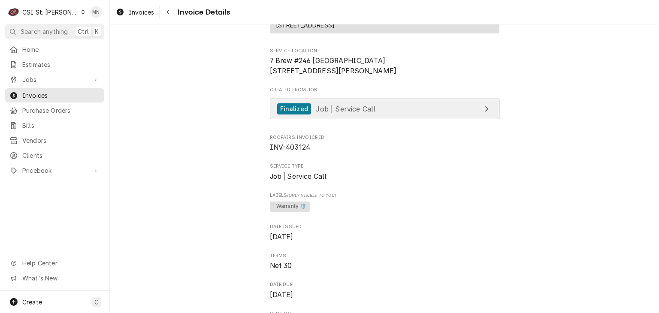
click at [346, 113] on span "Job | Service Call" at bounding box center [345, 108] width 60 height 9
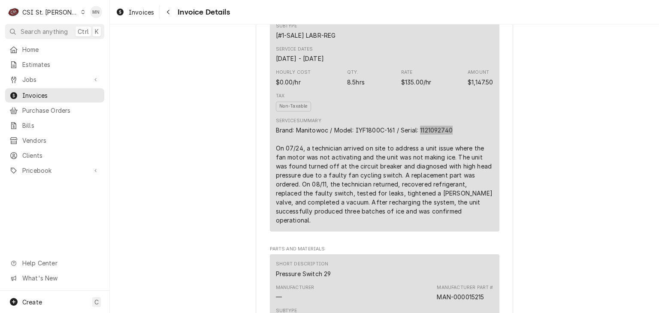
scroll to position [558, 0]
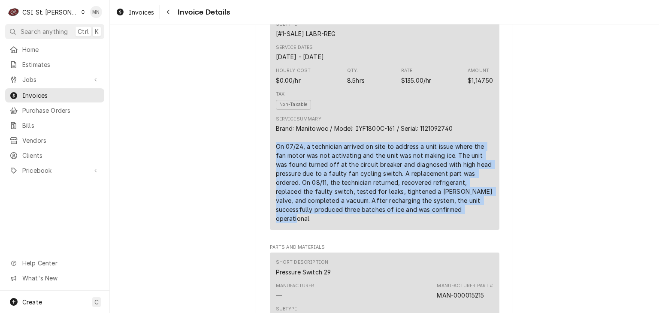
drag, startPoint x: 271, startPoint y: 172, endPoint x: 451, endPoint y: 233, distance: 190.3
click at [457, 230] on div "Short Description 1-Labor (Service) | Standard | Incurred Subtype [#1-SALE] LAB…" at bounding box center [385, 110] width 230 height 239
copy div "On 07/24, a technician arrived on site to address a unit issue where the fan mo…"
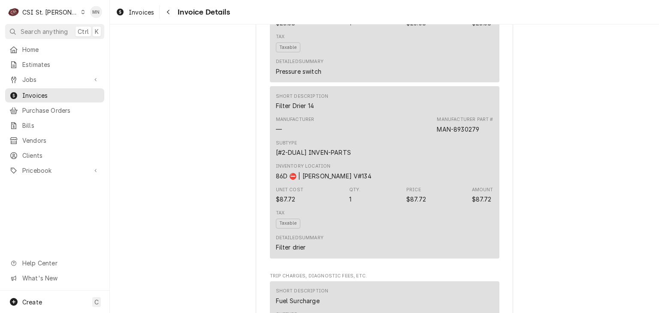
scroll to position [915, 0]
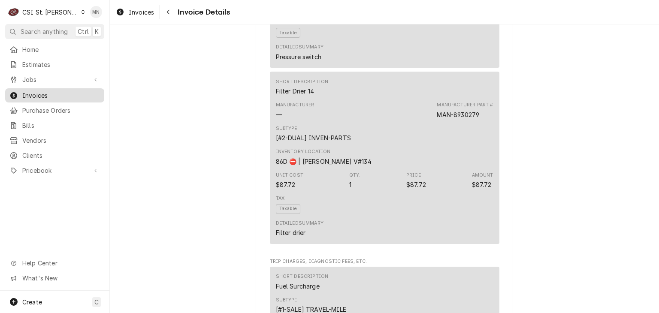
click at [38, 91] on span "Invoices" at bounding box center [61, 95] width 78 height 9
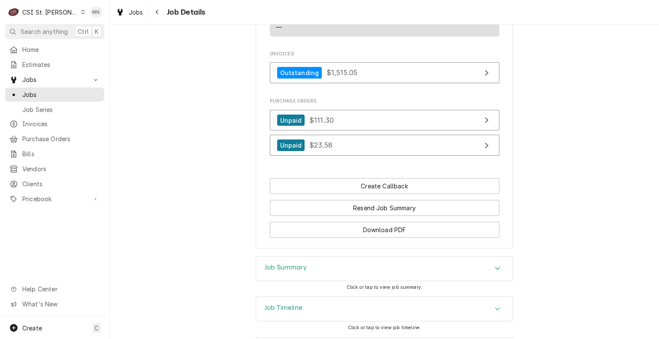
scroll to position [851, 0]
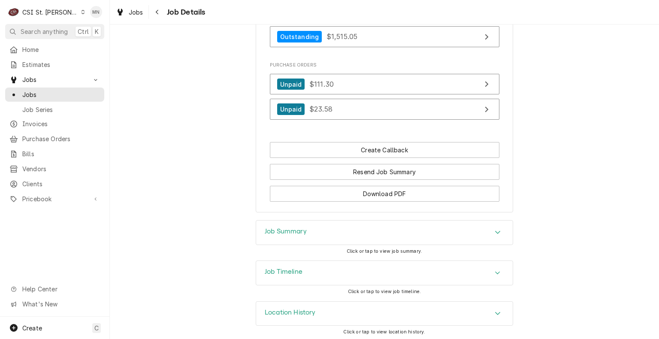
click at [390, 233] on div "Job Summary" at bounding box center [384, 233] width 257 height 24
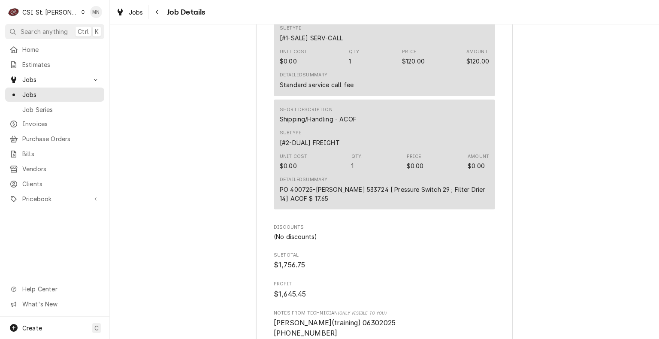
scroll to position [2700, 0]
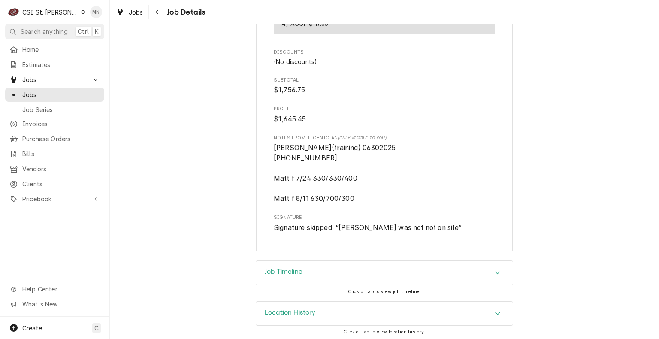
click at [333, 269] on div "Job Timeline" at bounding box center [384, 273] width 257 height 24
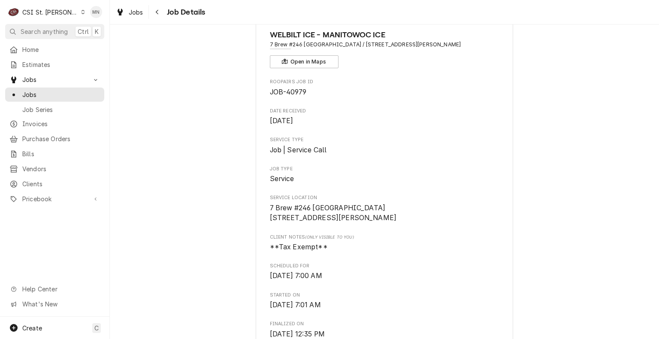
scroll to position [0, 0]
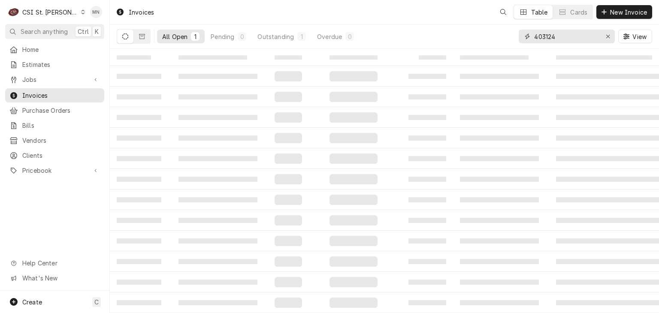
drag, startPoint x: 558, startPoint y: 36, endPoint x: 415, endPoint y: 28, distance: 142.7
click at [415, 28] on div "All Open 1 Pending 0 Outstanding 1 Overdue 0 403124 View" at bounding box center [385, 36] width 536 height 24
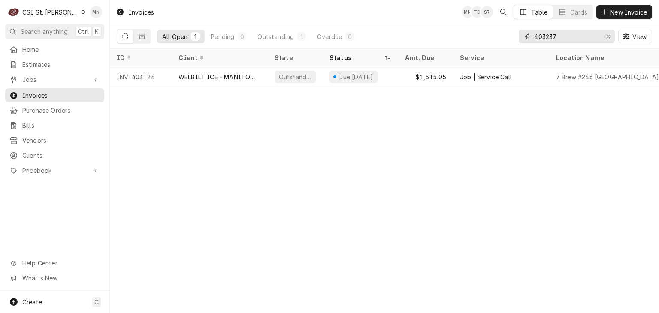
type input "403237"
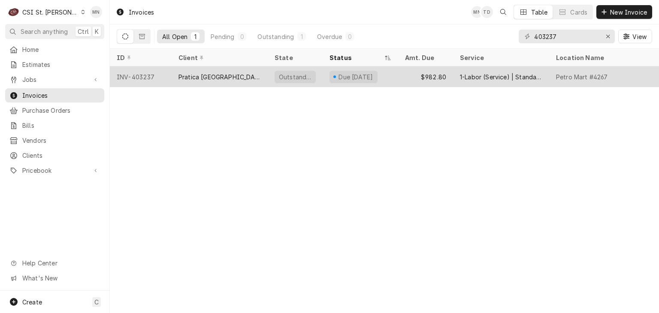
click at [147, 75] on div "INV-403237" at bounding box center [141, 77] width 62 height 21
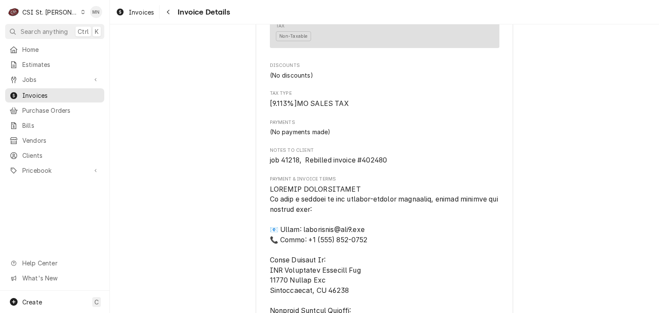
scroll to position [964, 0]
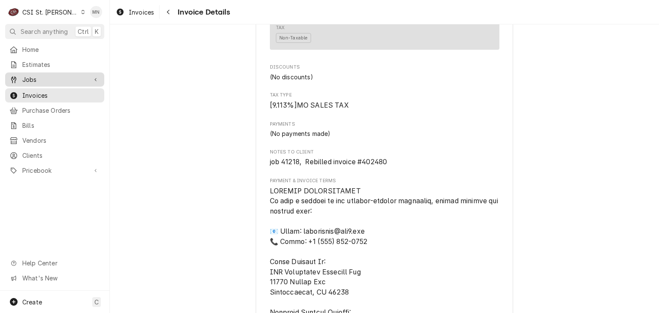
click at [21, 76] on div "Jobs" at bounding box center [48, 79] width 78 height 9
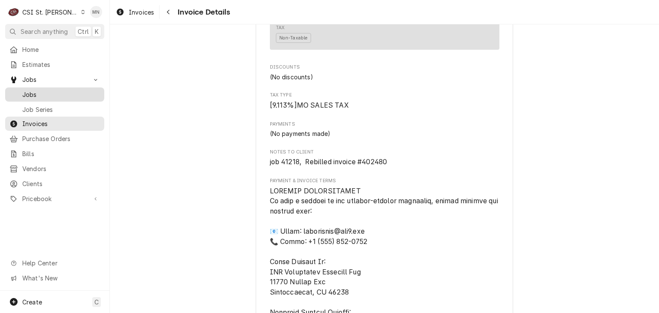
click at [31, 92] on span "Jobs" at bounding box center [61, 94] width 78 height 9
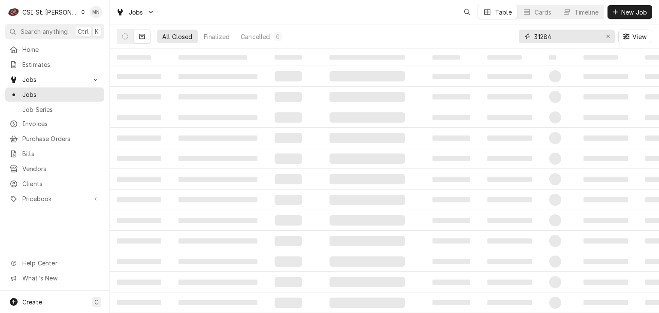
drag, startPoint x: 555, startPoint y: 36, endPoint x: 448, endPoint y: 31, distance: 107.4
click at [451, 32] on div "All Closed Finalized Cancelled 0 31284 View" at bounding box center [385, 36] width 536 height 24
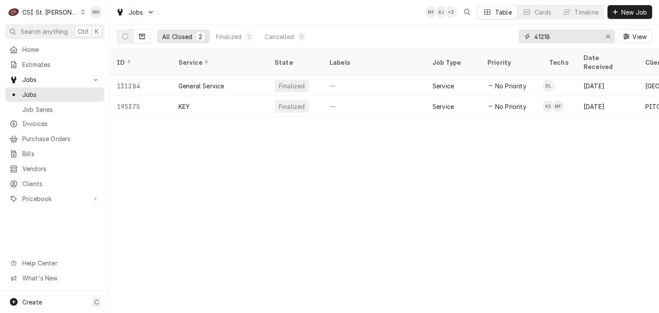
type input "41218"
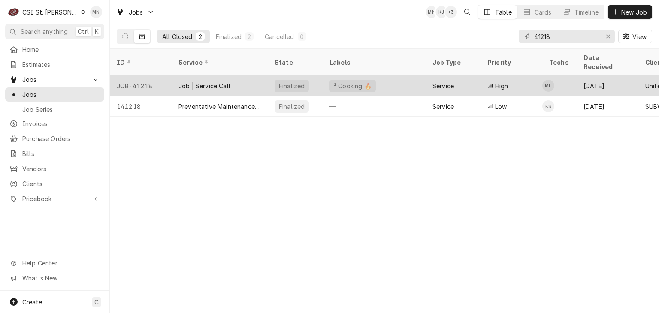
click at [189, 81] on div "Job | Service Call" at bounding box center [220, 86] width 96 height 21
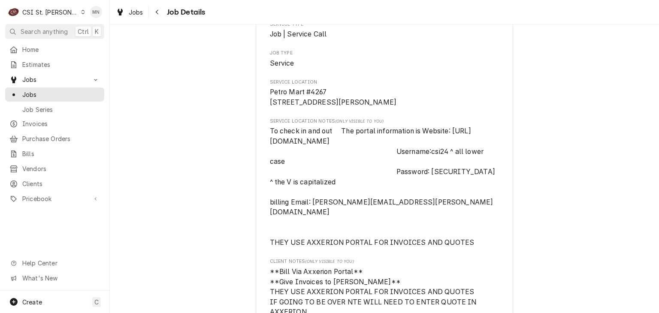
scroll to position [257, 0]
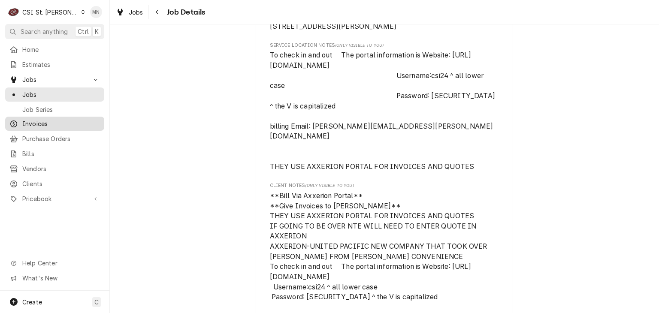
click at [24, 117] on link "Invoices" at bounding box center [54, 124] width 99 height 14
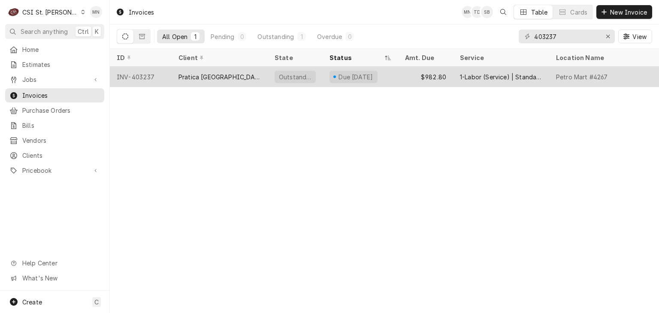
click at [176, 73] on div "Pratica USA" at bounding box center [220, 77] width 96 height 21
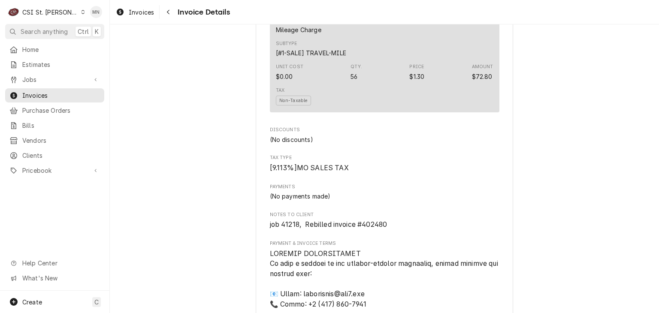
scroll to position [944, 0]
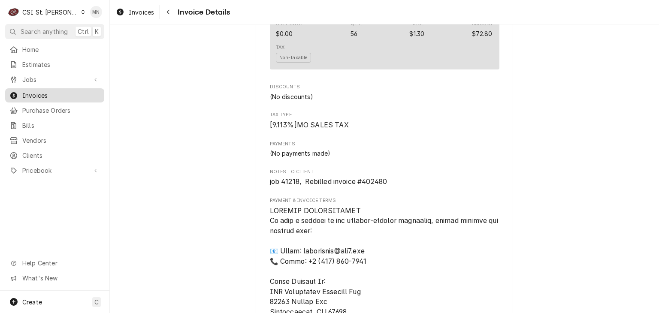
click at [33, 93] on span "Invoices" at bounding box center [61, 95] width 78 height 9
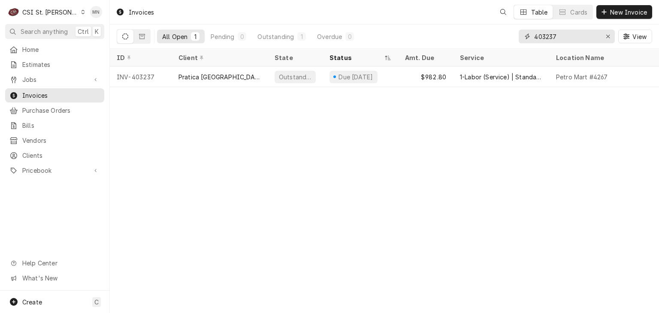
drag, startPoint x: 574, startPoint y: 34, endPoint x: 410, endPoint y: 28, distance: 163.6
click at [415, 29] on div "All Open 1 Pending 0 Outstanding 1 Overdue 0 403237 View" at bounding box center [385, 36] width 536 height 24
type input "402480"
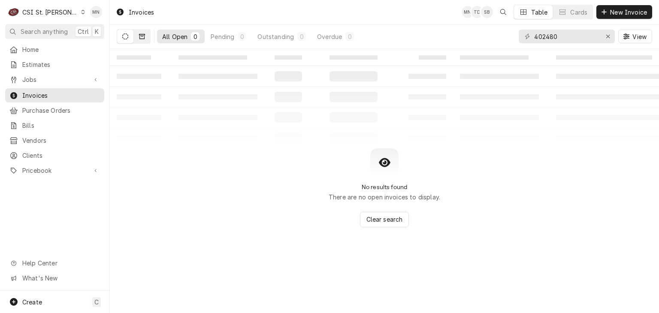
click at [140, 36] on icon "Dynamic Content Wrapper" at bounding box center [142, 36] width 6 height 6
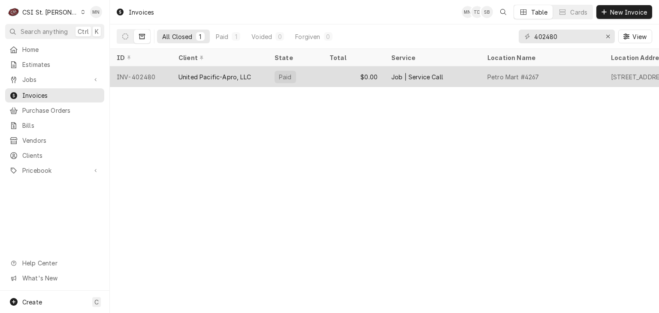
click at [213, 73] on div "United Pacific-Apro, LLC" at bounding box center [215, 77] width 73 height 9
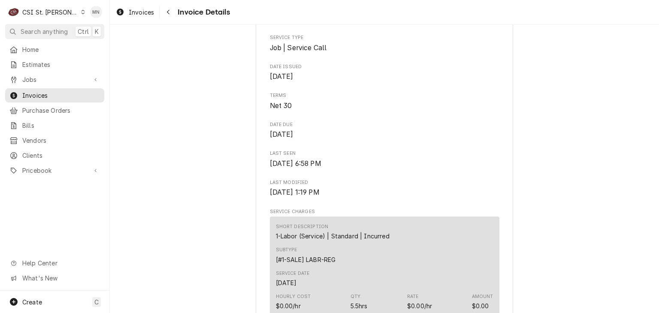
scroll to position [129, 0]
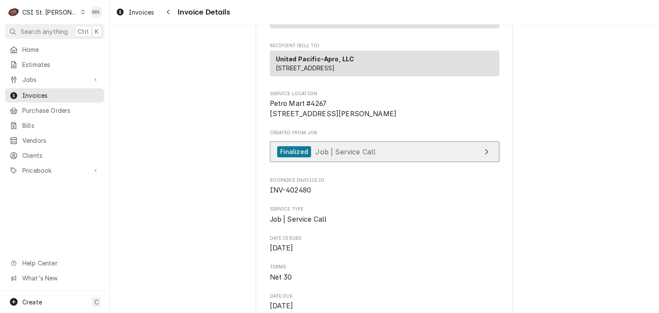
click at [370, 163] on link "Finalized Job | Service Call" at bounding box center [385, 152] width 230 height 21
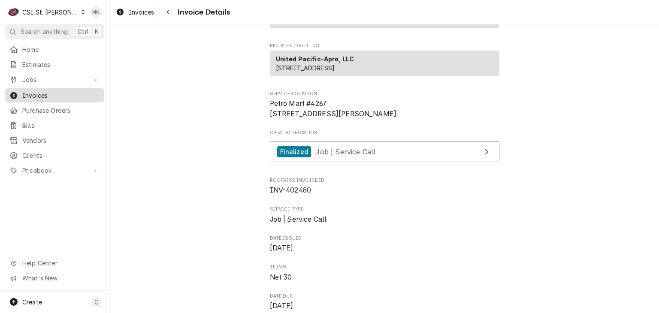
click at [35, 91] on span "Invoices" at bounding box center [61, 95] width 78 height 9
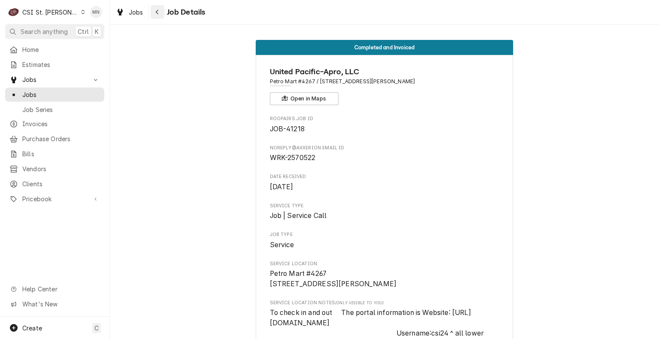
click at [157, 15] on div "Navigate back" at bounding box center [157, 12] width 9 height 9
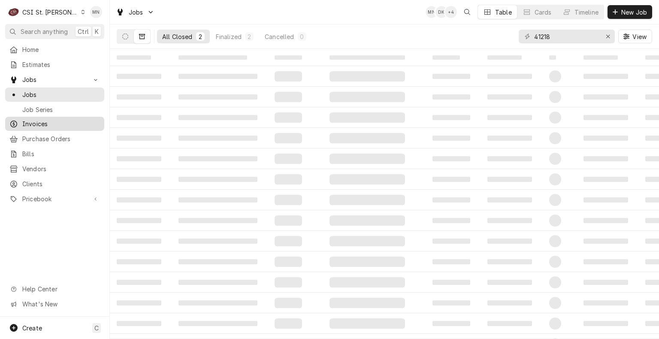
click at [36, 119] on span "Invoices" at bounding box center [61, 123] width 78 height 9
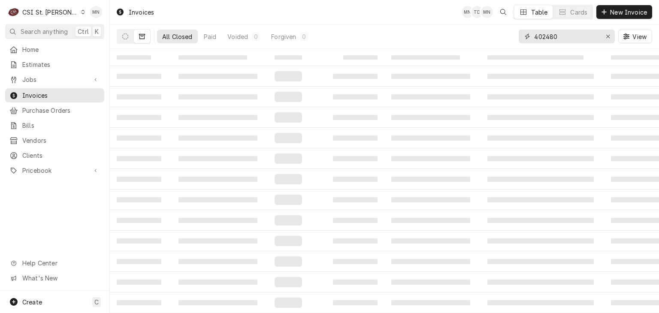
drag, startPoint x: 571, startPoint y: 33, endPoint x: 484, endPoint y: 33, distance: 87.1
click at [485, 33] on div "All Closed Paid Voided 0 Forgiven 0 402480 View" at bounding box center [385, 36] width 536 height 24
type input "403237"
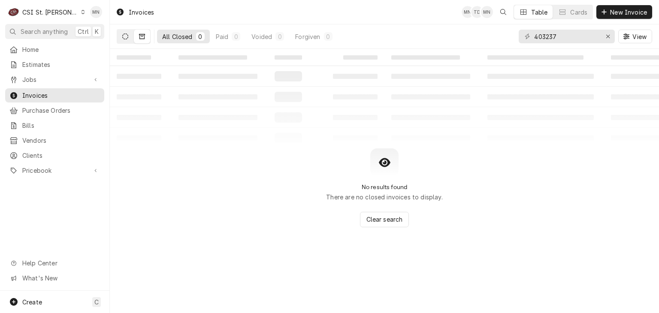
click at [123, 38] on icon "Dynamic Content Wrapper" at bounding box center [125, 36] width 6 height 6
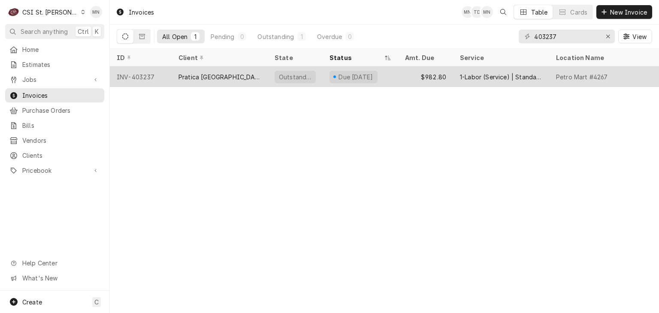
click at [149, 79] on div "INV-403237" at bounding box center [141, 77] width 62 height 21
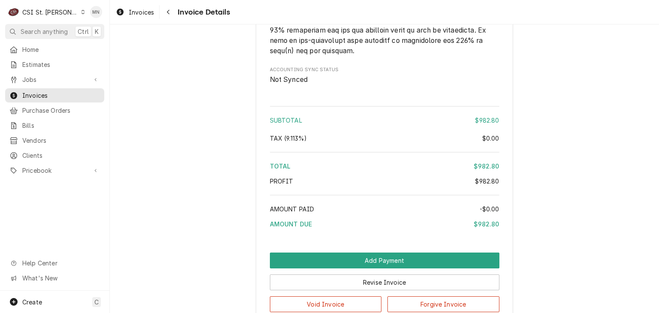
scroll to position [1545, 0]
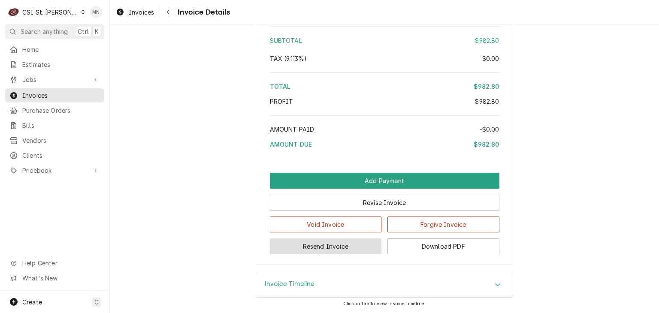
click at [341, 254] on button "Resend Invoice" at bounding box center [326, 247] width 112 height 16
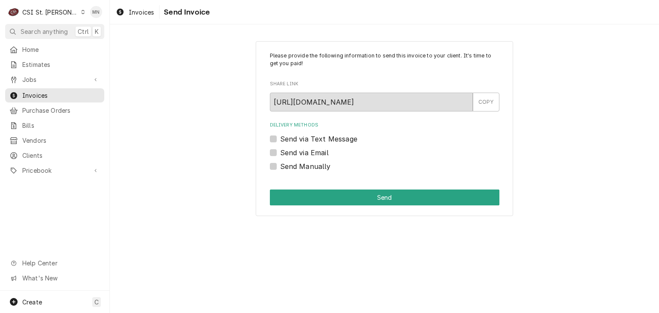
click at [280, 153] on label "Send via Email" at bounding box center [304, 153] width 48 height 10
click at [280, 153] on input "Send via Email" at bounding box center [395, 157] width 230 height 19
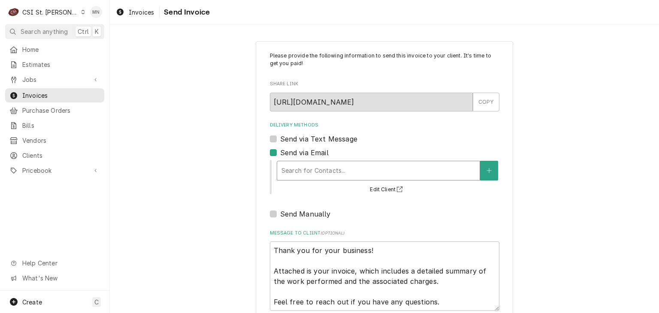
click at [309, 169] on div "Delivery Methods" at bounding box center [379, 170] width 194 height 15
click at [312, 166] on div "Delivery Methods" at bounding box center [379, 170] width 194 height 15
click at [280, 153] on label "Send via Email" at bounding box center [304, 153] width 48 height 10
click at [280, 153] on input "Send via Email" at bounding box center [395, 157] width 230 height 19
checkbox input "false"
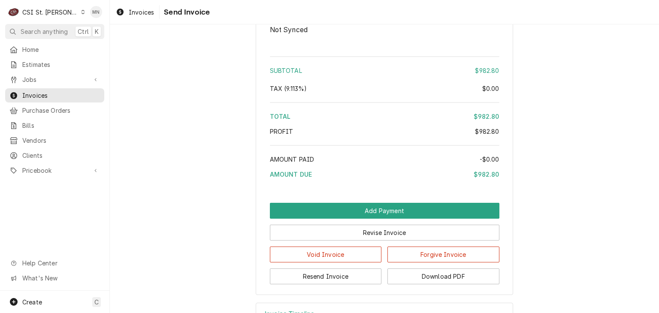
scroll to position [1565, 0]
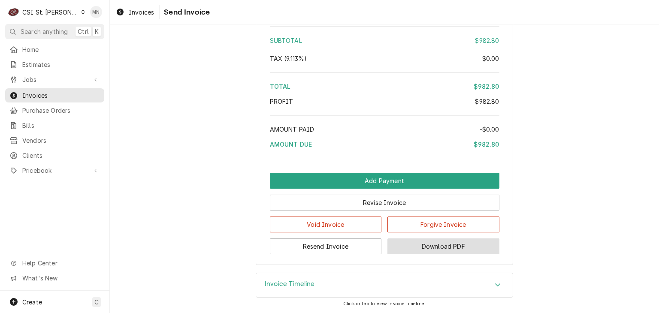
click at [458, 250] on button "Download PDF" at bounding box center [444, 247] width 112 height 16
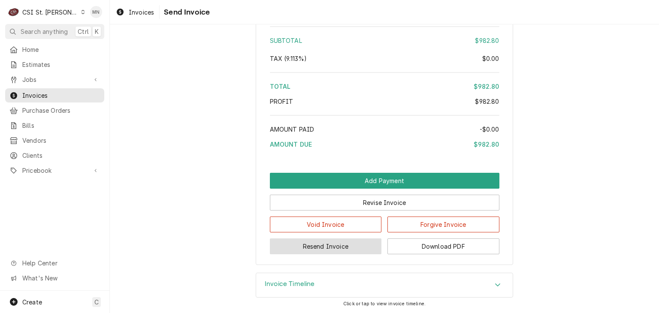
click at [347, 244] on button "Resend Invoice" at bounding box center [326, 247] width 112 height 16
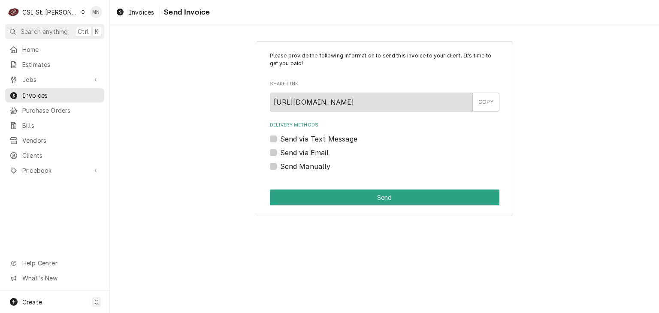
click at [280, 165] on label "Send Manually" at bounding box center [305, 166] width 51 height 10
click at [280, 165] on input "Send Manually" at bounding box center [395, 170] width 230 height 19
checkbox input "true"
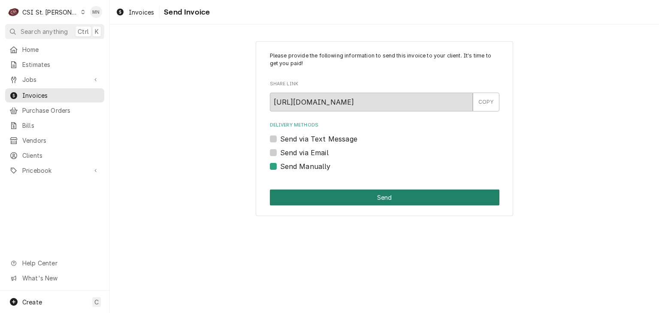
click at [393, 200] on button "Send" at bounding box center [385, 198] width 230 height 16
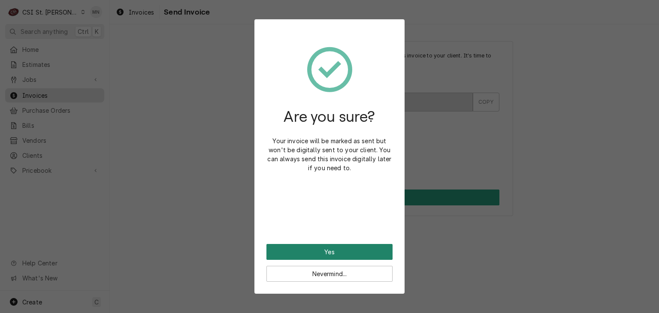
click at [339, 255] on button "Yes" at bounding box center [329, 252] width 126 height 16
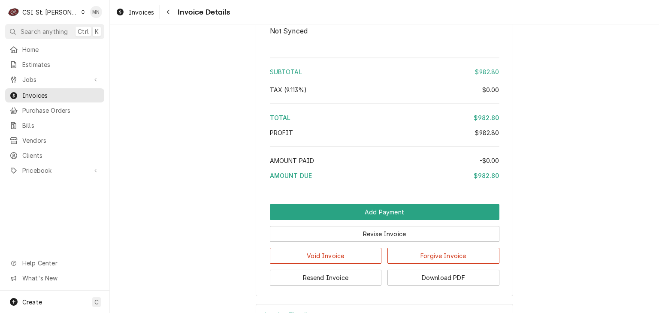
scroll to position [1565, 0]
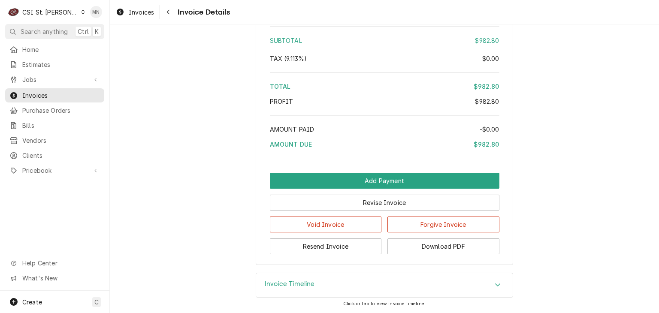
click at [365, 275] on div "Invoice Timeline" at bounding box center [384, 285] width 257 height 24
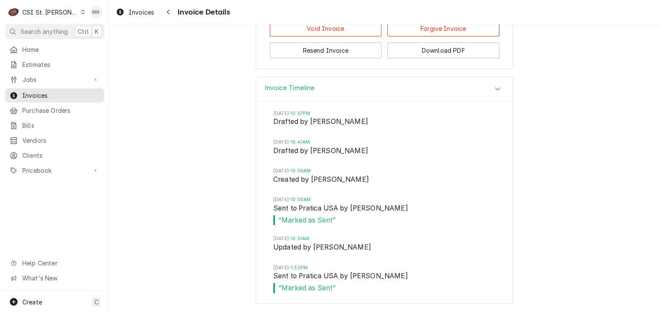
scroll to position [1760, 0]
click at [24, 48] on span "Home" at bounding box center [61, 49] width 78 height 9
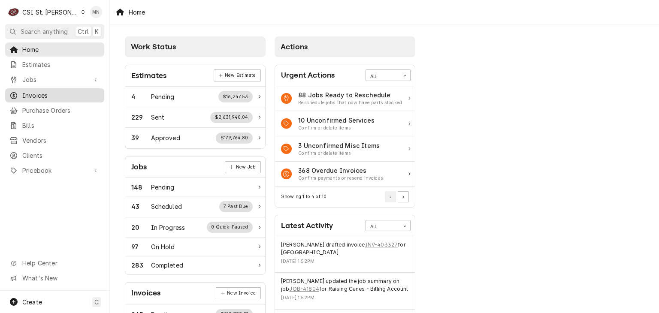
click at [43, 91] on span "Invoices" at bounding box center [61, 95] width 78 height 9
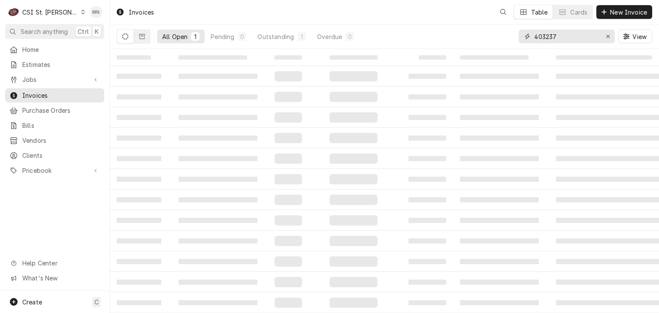
drag, startPoint x: 561, startPoint y: 39, endPoint x: 464, endPoint y: 35, distance: 97.1
click at [464, 35] on div "All Open 1 Pending 0 Outstanding 1 Overdue 0 403237 View" at bounding box center [385, 36] width 536 height 24
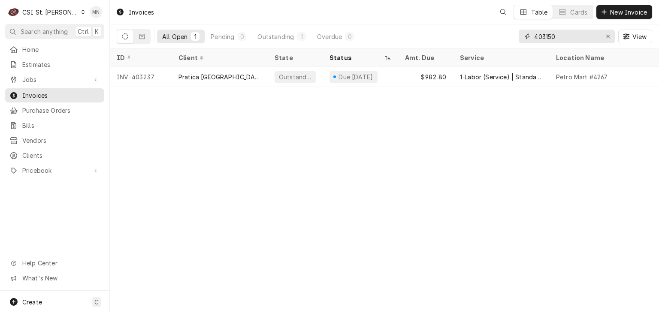
type input "403150"
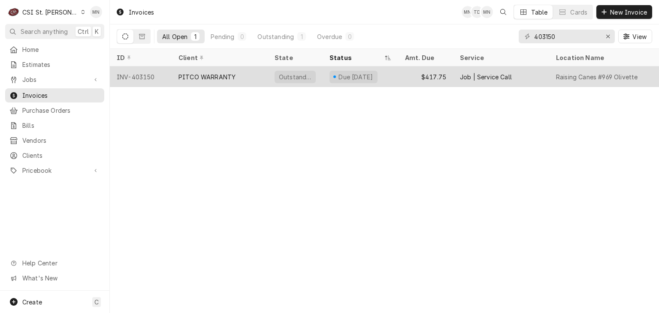
click at [214, 78] on div "PITCO WARRANTY" at bounding box center [207, 77] width 57 height 9
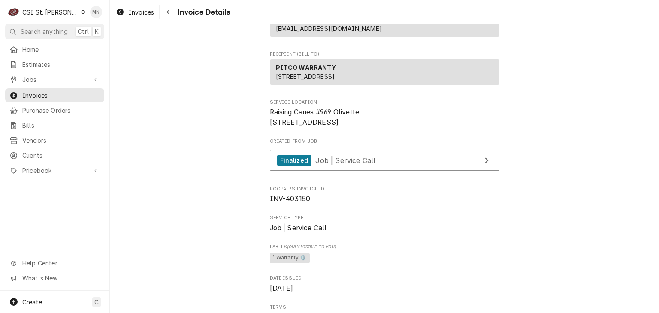
scroll to position [172, 0]
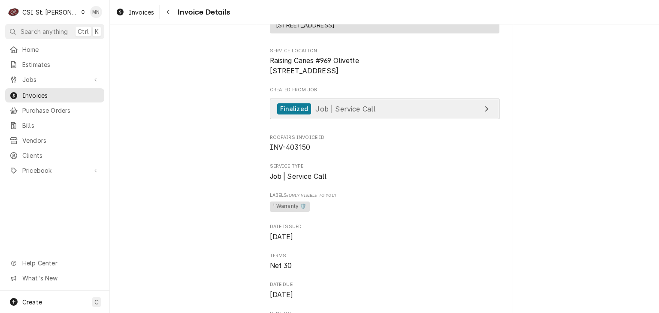
click at [394, 120] on link "Finalized Job | Service Call" at bounding box center [385, 109] width 230 height 21
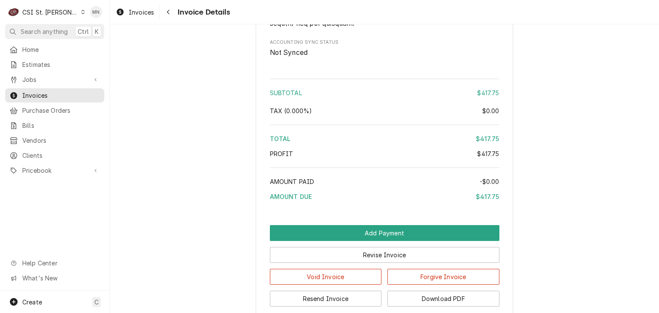
scroll to position [1545, 0]
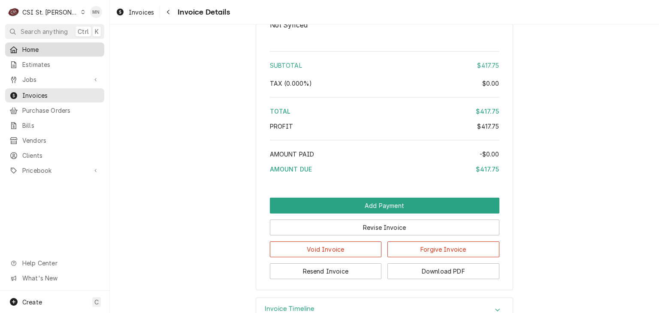
click at [35, 47] on span "Home" at bounding box center [61, 49] width 78 height 9
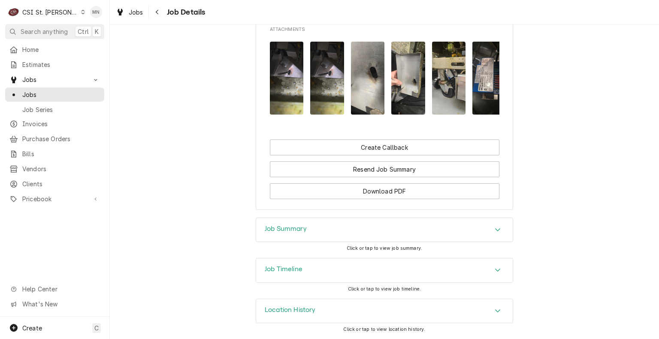
scroll to position [902, 0]
click at [329, 228] on div "Job Summary" at bounding box center [384, 230] width 257 height 24
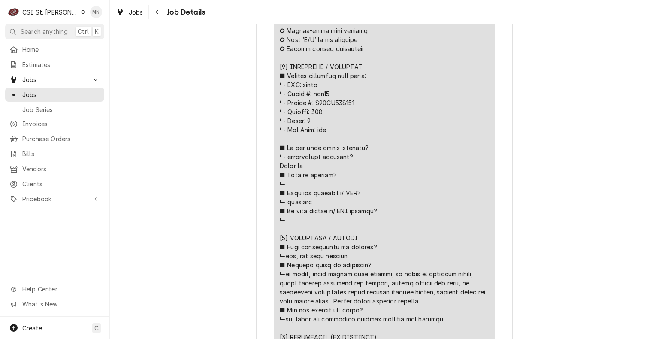
scroll to position [1352, 0]
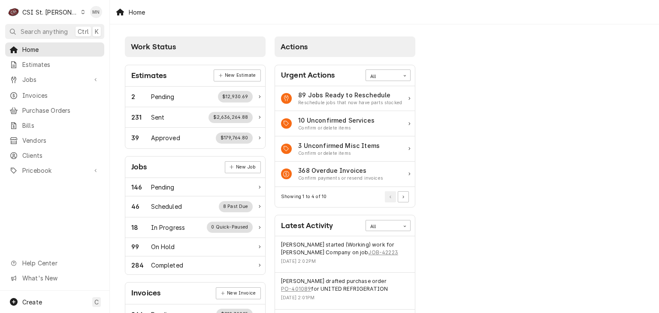
click at [81, 15] on div "Dynamic Content Wrapper" at bounding box center [83, 12] width 5 height 6
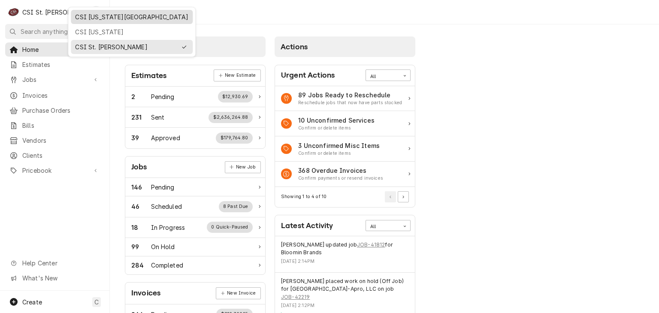
click at [93, 13] on div "CSI [US_STATE][GEOGRAPHIC_DATA]" at bounding box center [131, 16] width 113 height 9
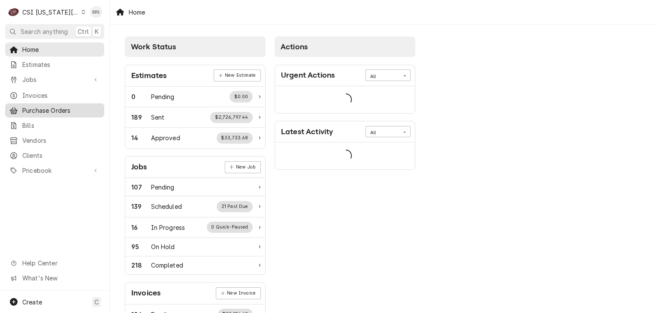
click at [41, 106] on span "Purchase Orders" at bounding box center [61, 110] width 78 height 9
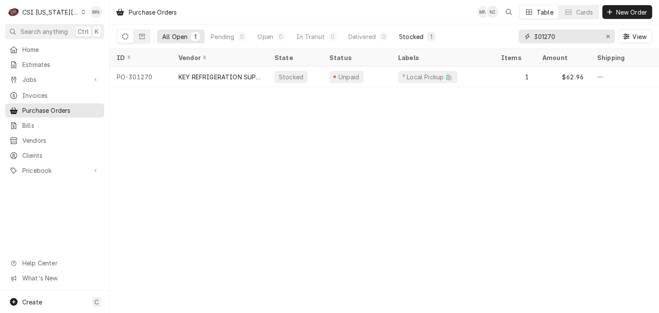
drag, startPoint x: 574, startPoint y: 34, endPoint x: 423, endPoint y: 37, distance: 150.6
click at [424, 37] on div "All Open 1 Pending 0 Open 0 In Transit 0 Delivered 0 Stocked 1 301270 View" at bounding box center [385, 36] width 536 height 24
type input "301257"
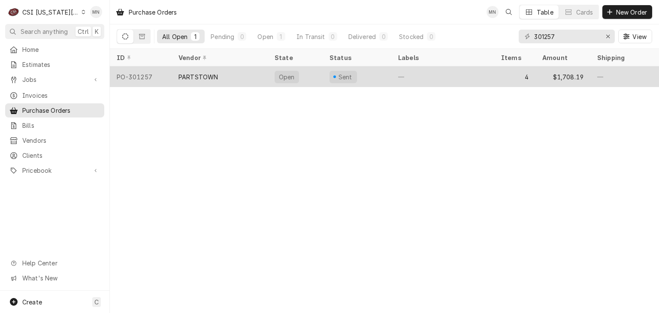
click at [241, 74] on div "PARTSTOWN" at bounding box center [220, 77] width 96 height 21
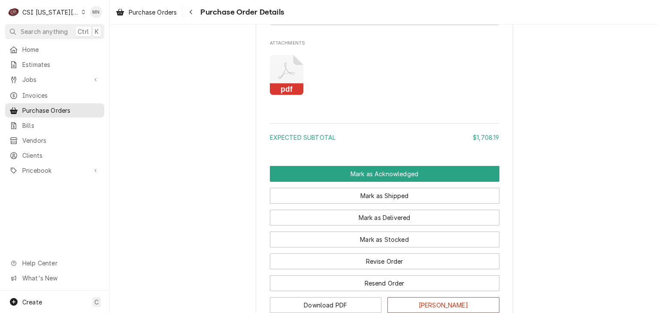
scroll to position [1298, 0]
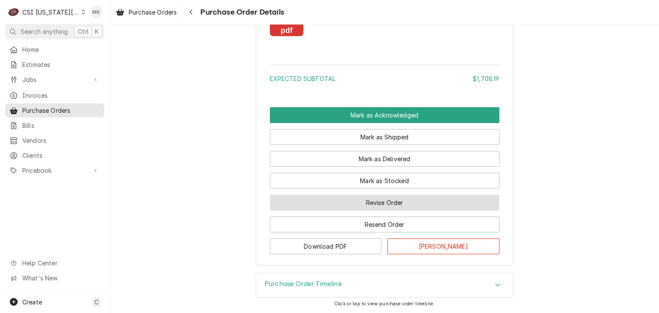
click at [390, 203] on button "Revise Order" at bounding box center [385, 203] width 230 height 16
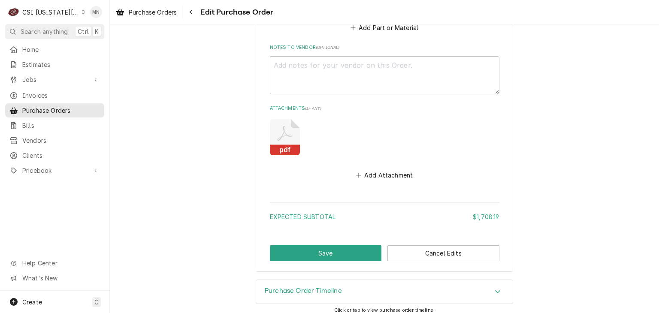
scroll to position [1222, 0]
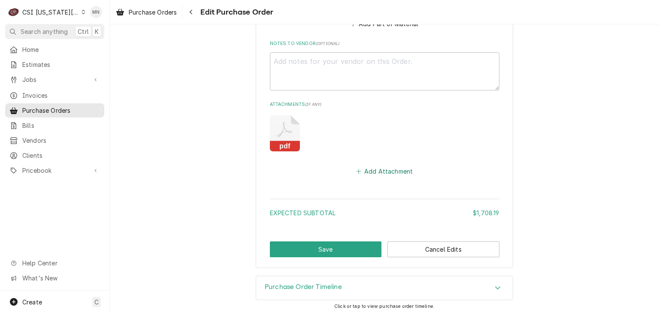
click at [383, 168] on button "Add Attachment" at bounding box center [384, 172] width 60 height 12
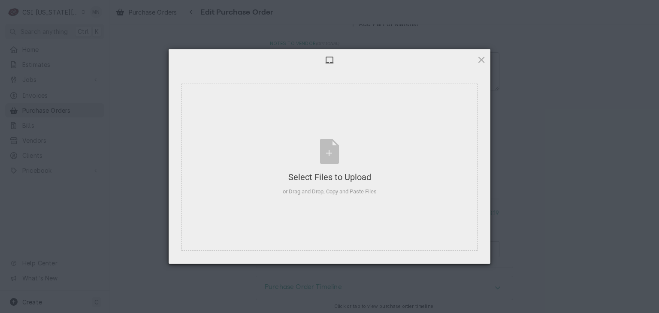
type textarea "x"
click at [326, 170] on div "Select Files to Upload or Drag and Drop, Copy and Paste Files" at bounding box center [330, 167] width 94 height 57
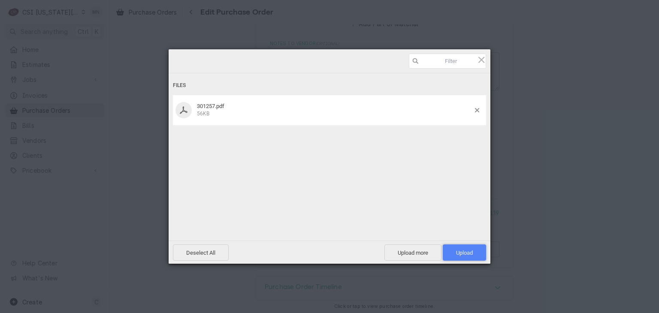
click at [457, 250] on span "Upload 1" at bounding box center [464, 253] width 17 height 6
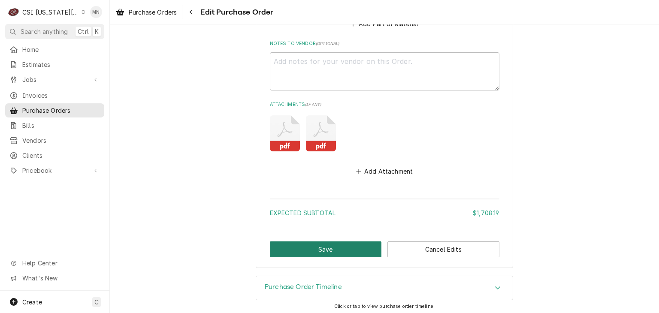
click at [342, 245] on button "Save" at bounding box center [326, 250] width 112 height 16
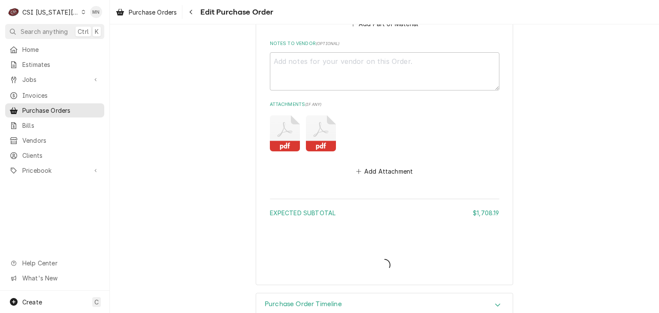
type textarea "x"
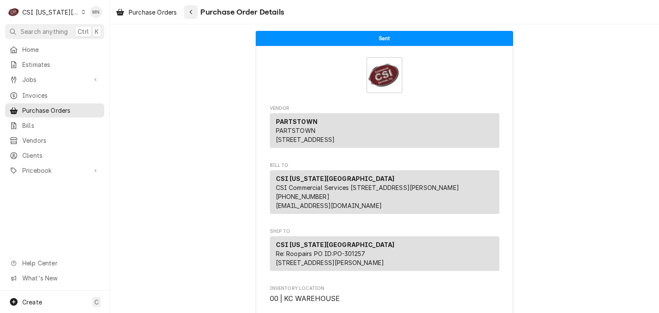
click at [189, 7] on button "Navigate back" at bounding box center [191, 12] width 14 height 14
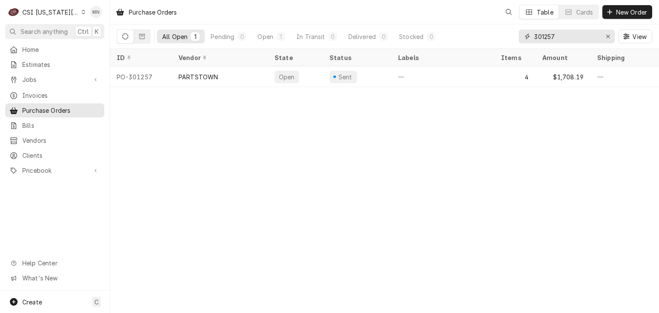
drag, startPoint x: 563, startPoint y: 37, endPoint x: 470, endPoint y: 37, distance: 93.1
click at [480, 37] on div "All Open 1 Pending 0 Open 1 In Transit 0 Delivered 0 Stocked 0 301257 View" at bounding box center [385, 36] width 536 height 24
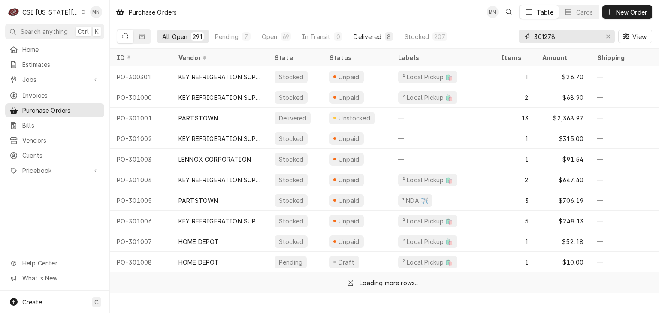
type input "301278"
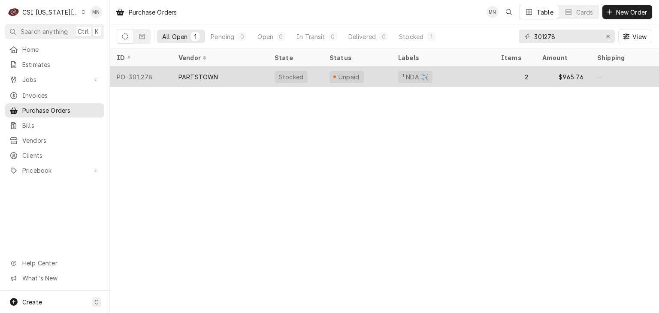
click at [146, 76] on div "PO-301278" at bounding box center [141, 77] width 62 height 21
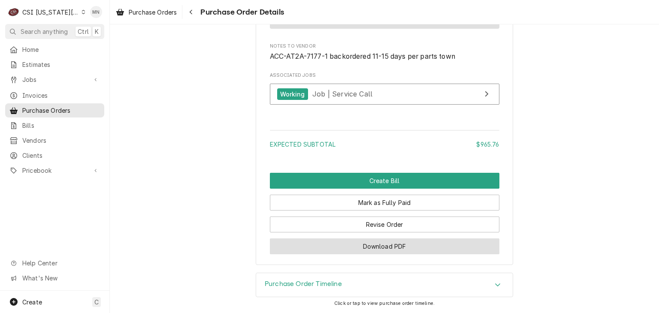
scroll to position [980, 0]
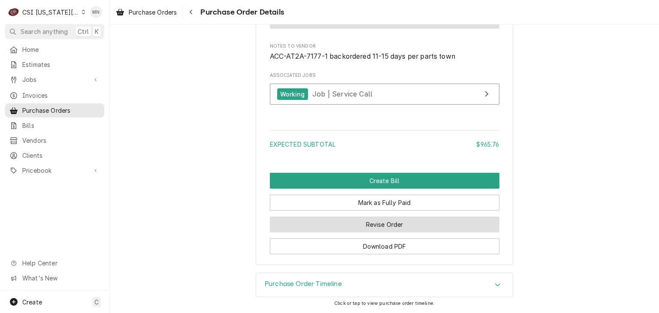
click at [384, 226] on button "Revise Order" at bounding box center [385, 225] width 230 height 16
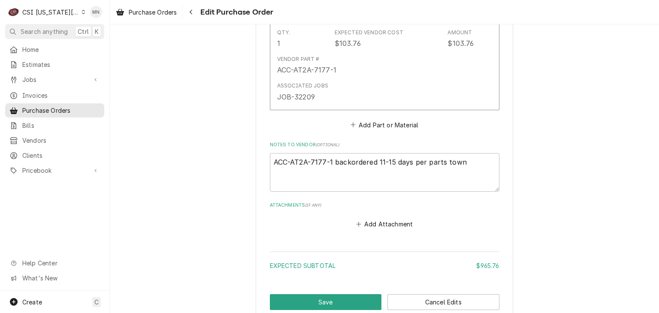
scroll to position [740, 0]
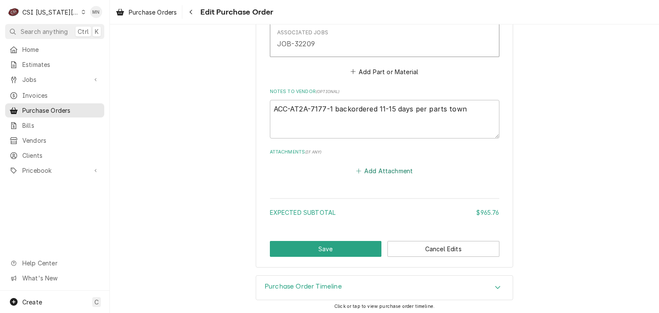
click at [382, 171] on button "Add Attachment" at bounding box center [384, 171] width 60 height 12
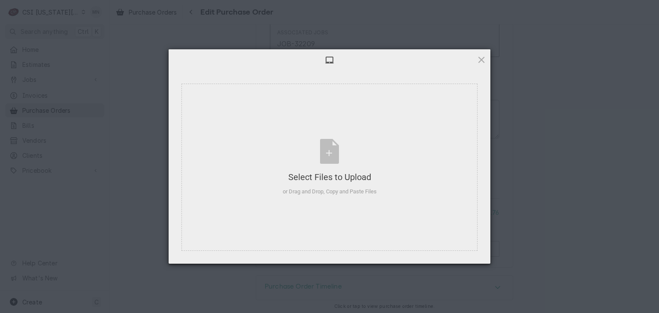
type textarea "x"
click at [356, 167] on div "Select Files to Upload or Drag and Drop, Copy and Paste Files" at bounding box center [330, 167] width 94 height 57
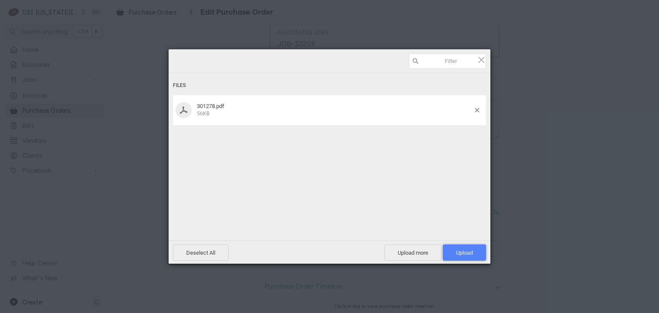
click at [476, 252] on span "Upload 1" at bounding box center [464, 253] width 43 height 16
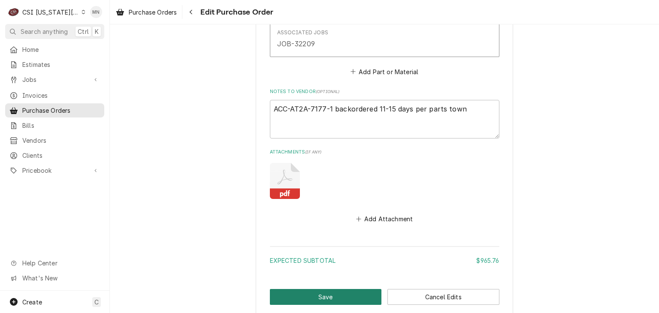
click at [330, 291] on button "Save" at bounding box center [326, 297] width 112 height 16
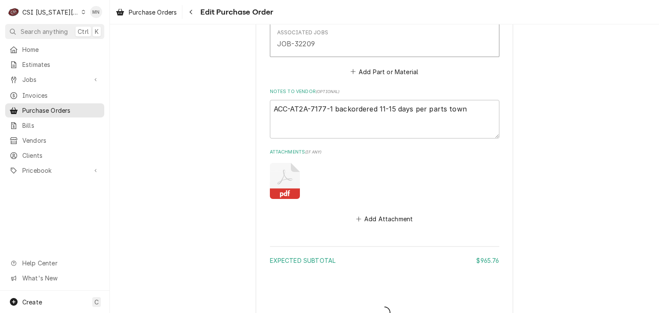
type textarea "x"
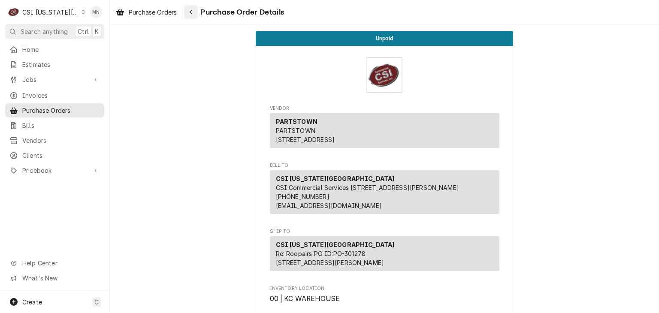
click at [192, 11] on icon "Navigate back" at bounding box center [191, 12] width 4 height 6
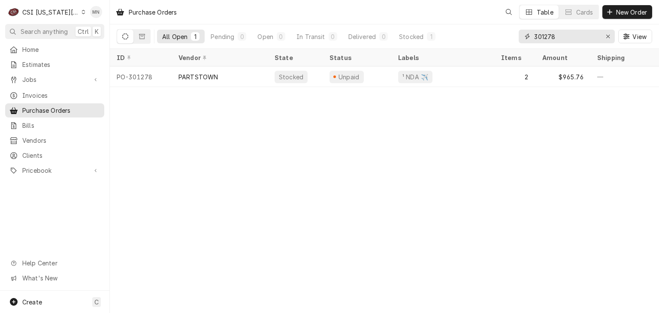
drag, startPoint x: 568, startPoint y: 38, endPoint x: 475, endPoint y: 42, distance: 92.8
click at [484, 42] on div "All Open 1 Pending 0 Open 0 In Transit 0 Delivered 0 Stocked 1 301278 View" at bounding box center [385, 36] width 536 height 24
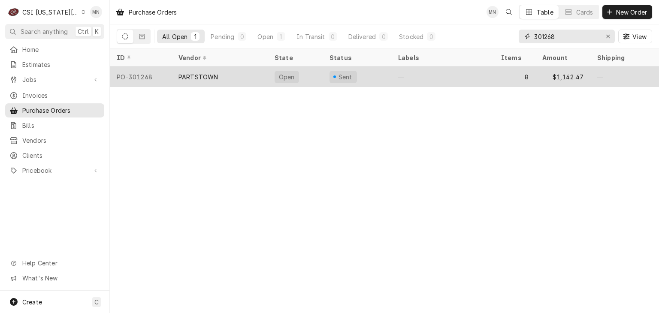
type input "301268"
click at [219, 76] on div "PARTSTOWN" at bounding box center [220, 77] width 96 height 21
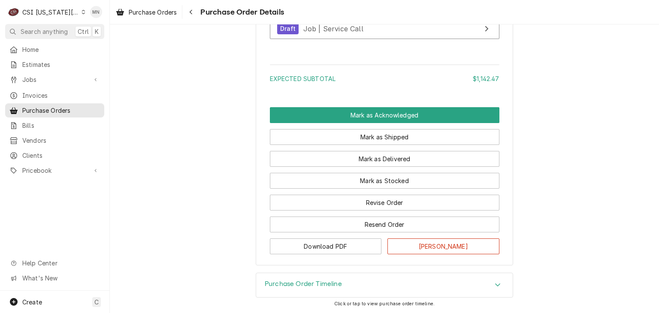
scroll to position [2060, 0]
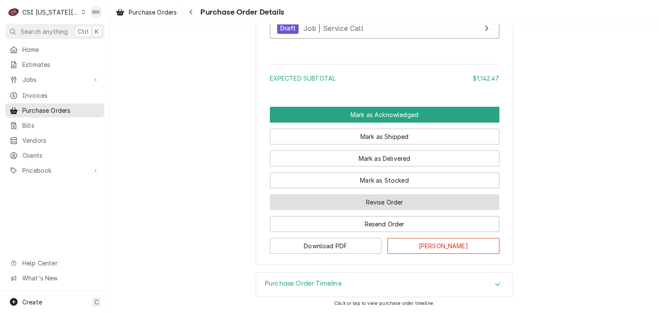
click at [377, 210] on button "Revise Order" at bounding box center [385, 202] width 230 height 16
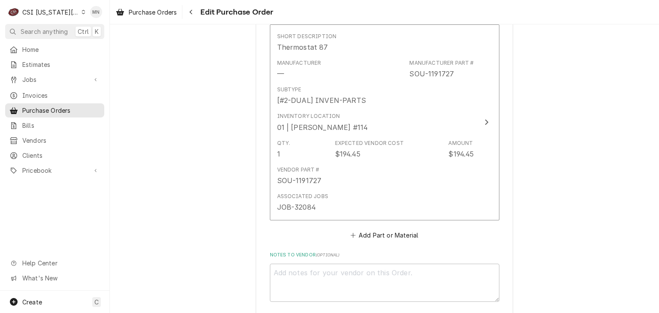
scroll to position [1923, 0]
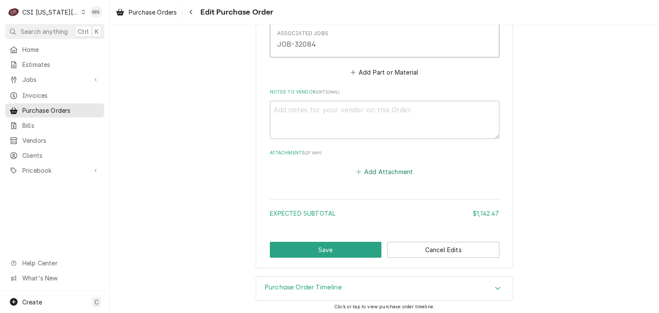
click at [370, 172] on button "Add Attachment" at bounding box center [384, 172] width 60 height 12
type textarea "x"
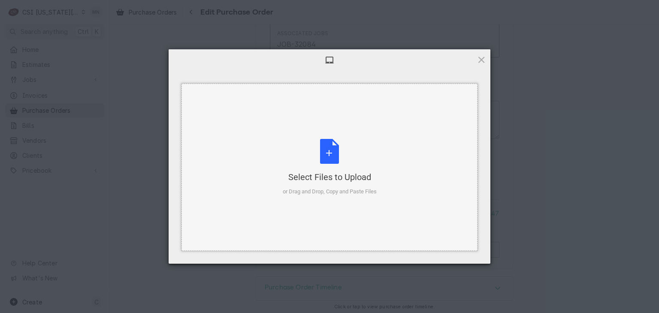
click at [306, 149] on div "Select Files to Upload or Drag and Drop, Copy and Paste Files" at bounding box center [330, 167] width 94 height 57
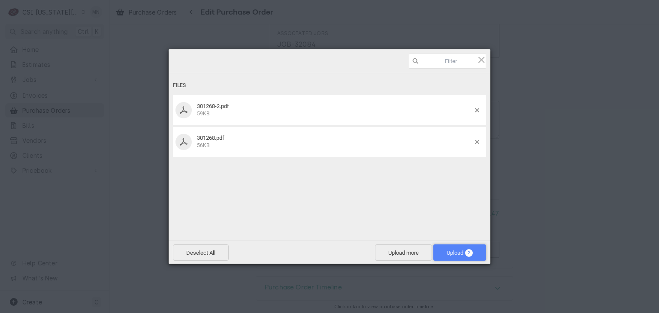
click at [453, 254] on span "Upload 2" at bounding box center [460, 253] width 26 height 6
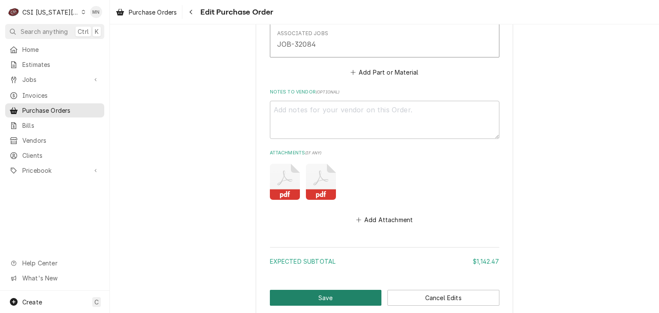
click at [318, 291] on button "Save" at bounding box center [326, 298] width 112 height 16
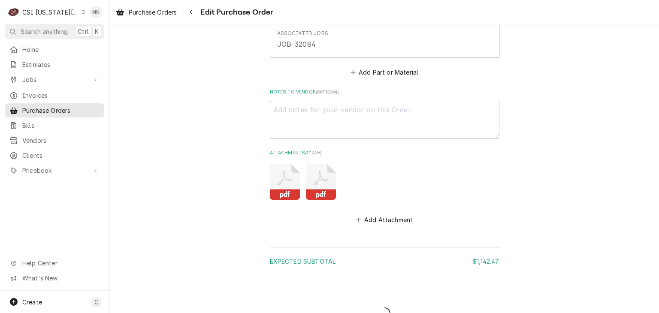
type textarea "x"
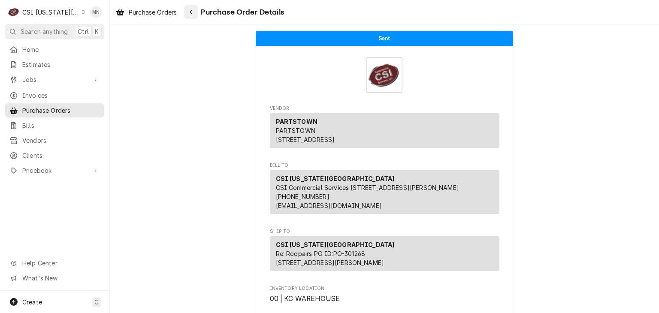
click at [195, 8] on div "Navigate back" at bounding box center [191, 12] width 9 height 9
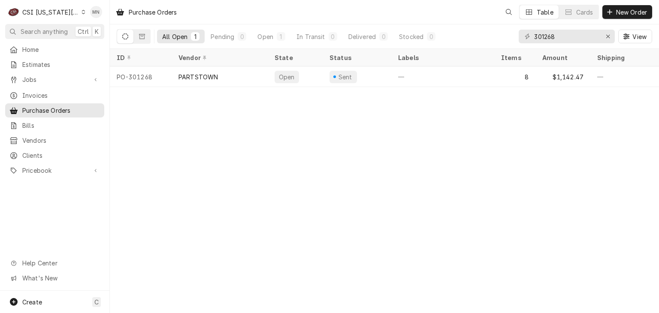
click at [49, 8] on div "CSI Kansas City" at bounding box center [50, 12] width 57 height 9
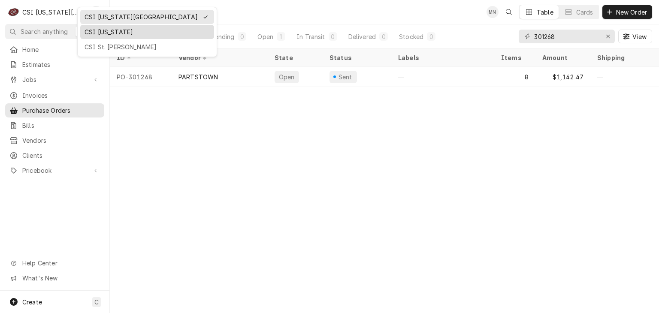
click at [92, 30] on div "CSI Kentucky" at bounding box center [147, 31] width 125 height 9
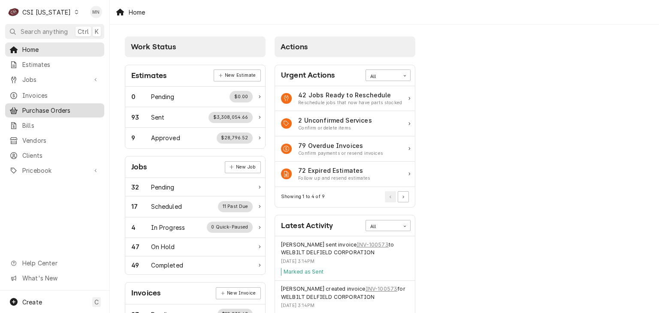
click at [45, 109] on span "Purchase Orders" at bounding box center [61, 110] width 78 height 9
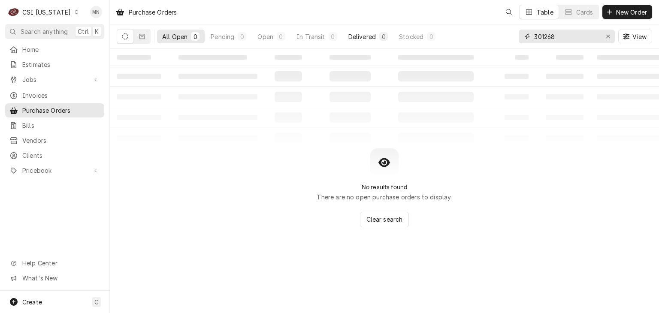
drag, startPoint x: 582, startPoint y: 39, endPoint x: 381, endPoint y: 32, distance: 201.4
click at [385, 32] on div "All Open 0 Pending 0 Open 0 In Transit 0 Delivered 0 Stocked 0 301268 View" at bounding box center [385, 36] width 536 height 24
type input "100309"
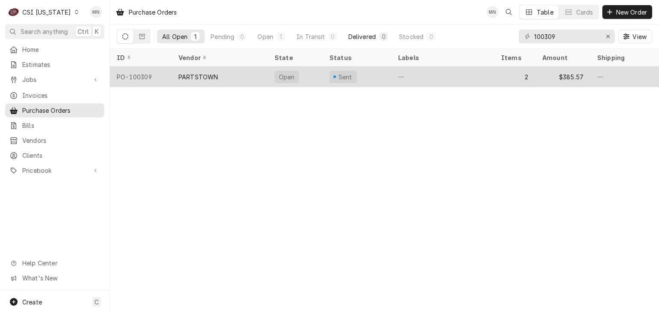
click at [208, 78] on div "PARTSTOWN" at bounding box center [198, 77] width 39 height 9
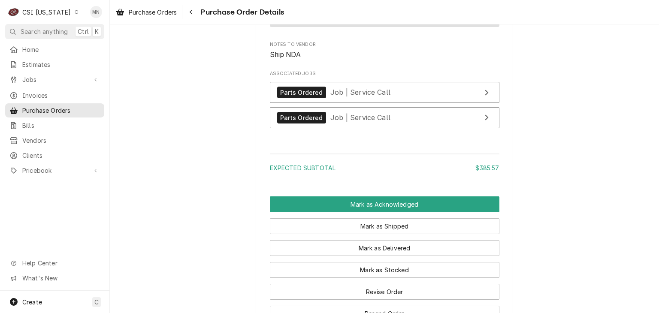
scroll to position [930, 0]
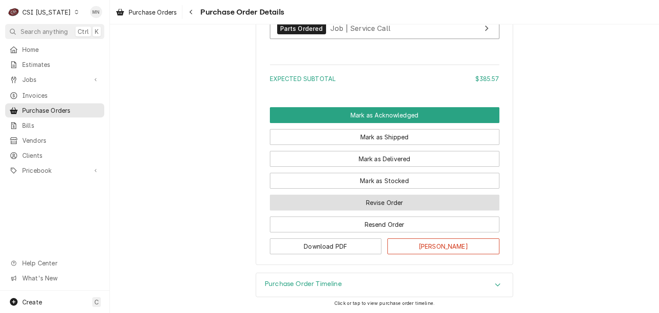
click at [387, 205] on button "Revise Order" at bounding box center [385, 203] width 230 height 16
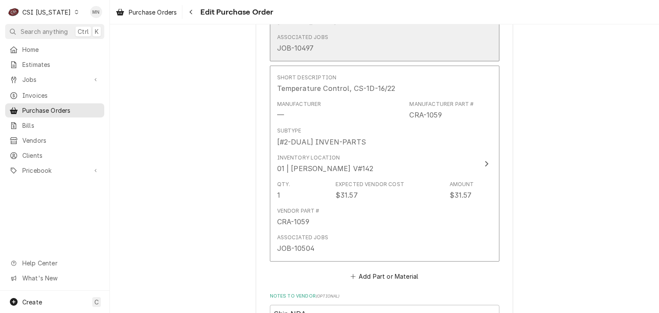
scroll to position [720, 0]
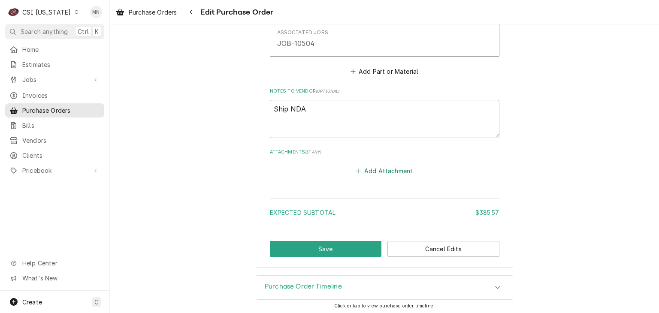
click at [372, 172] on button "Add Attachment" at bounding box center [384, 171] width 60 height 12
type textarea "x"
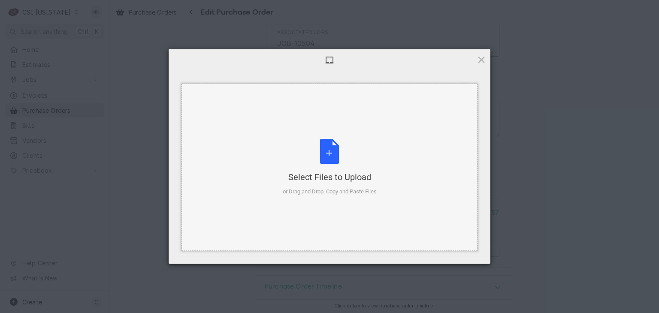
click at [328, 167] on div "Select Files to Upload or Drag and Drop, Copy and Paste Files" at bounding box center [330, 167] width 94 height 57
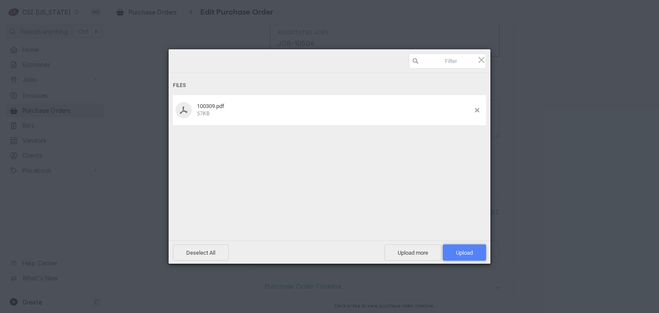
click at [472, 252] on span "Upload 1" at bounding box center [464, 253] width 17 height 6
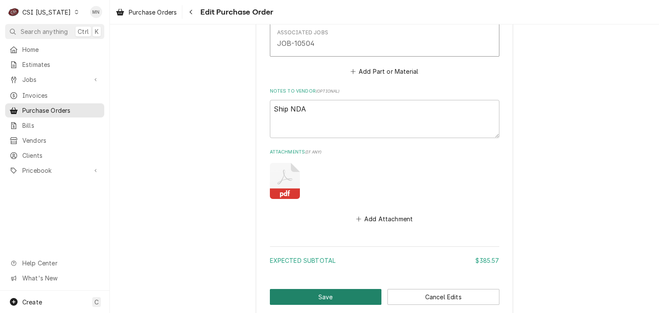
click at [314, 295] on button "Save" at bounding box center [326, 297] width 112 height 16
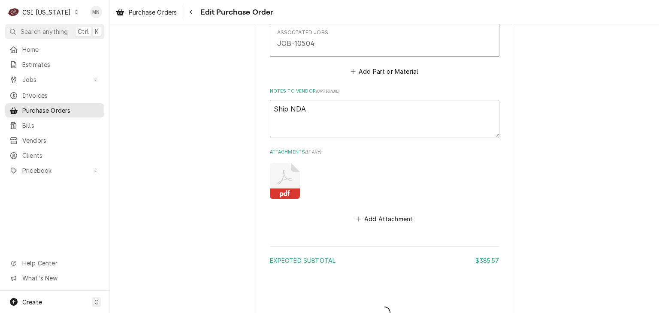
type textarea "x"
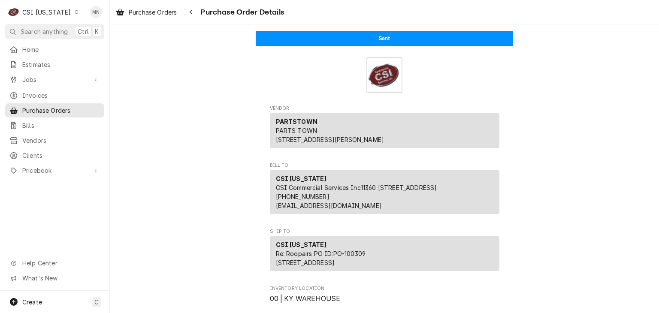
click at [61, 12] on div "CSI [US_STATE]" at bounding box center [46, 12] width 48 height 9
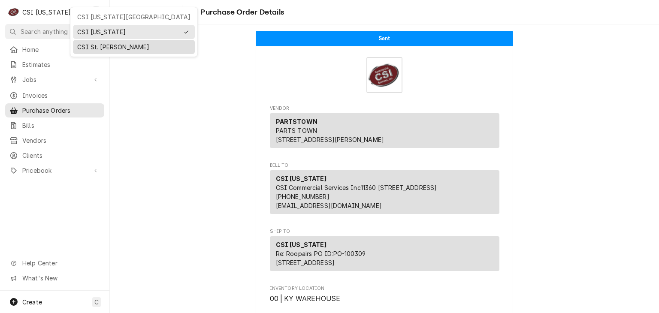
click at [87, 45] on div "CSI St. [PERSON_NAME]" at bounding box center [133, 46] width 113 height 9
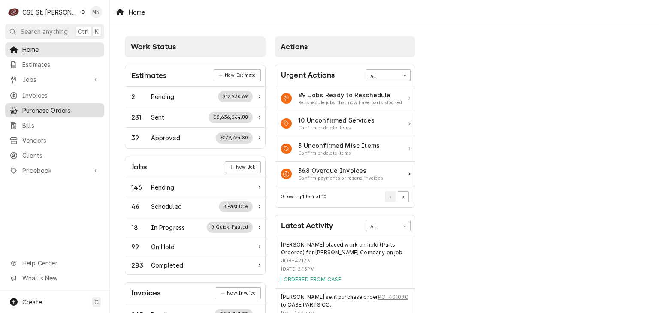
click at [48, 106] on span "Purchase Orders" at bounding box center [61, 110] width 78 height 9
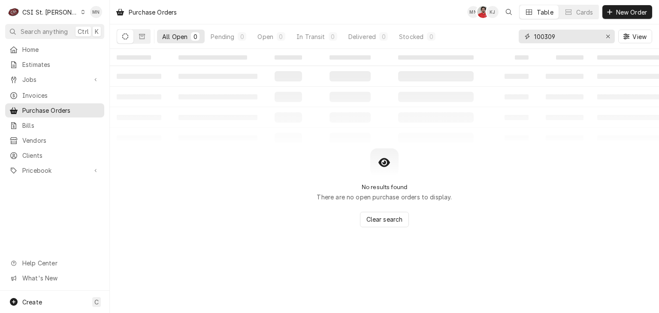
drag, startPoint x: 561, startPoint y: 36, endPoint x: 464, endPoint y: 33, distance: 97.0
click at [464, 33] on div "All Open 0 Pending 0 Open 0 In Transit 0 Delivered 0 Stocked 0 100309 View" at bounding box center [385, 36] width 536 height 24
type input "401067"
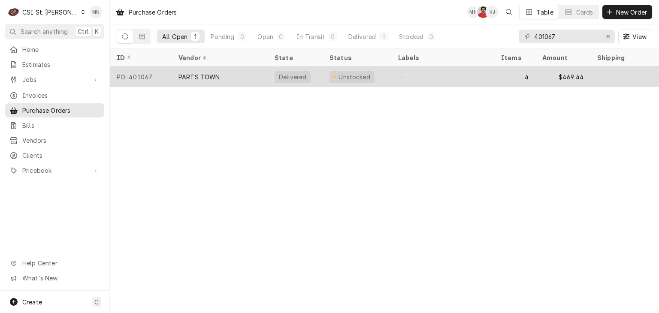
click at [211, 76] on div "PARTS TOWN" at bounding box center [200, 77] width 42 height 9
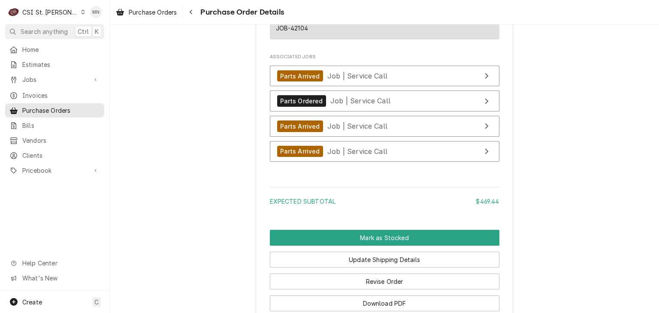
scroll to position [1389, 0]
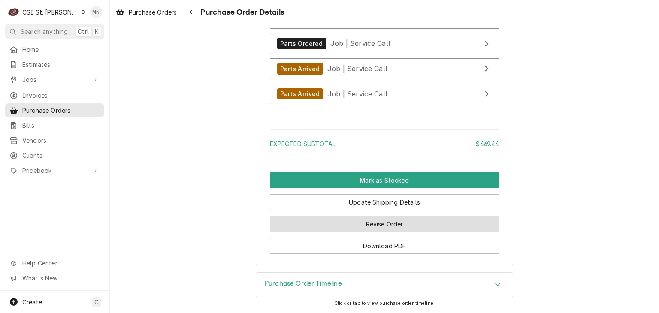
click at [391, 219] on button "Revise Order" at bounding box center [385, 224] width 230 height 16
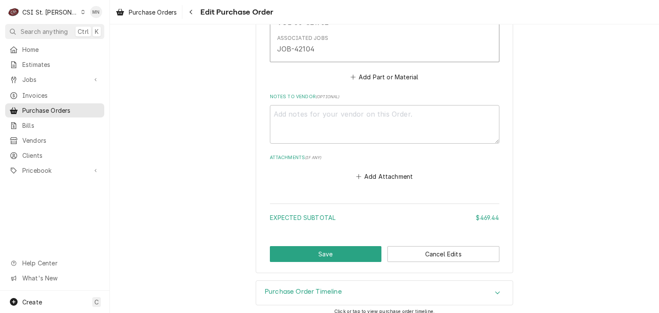
scroll to position [1226, 0]
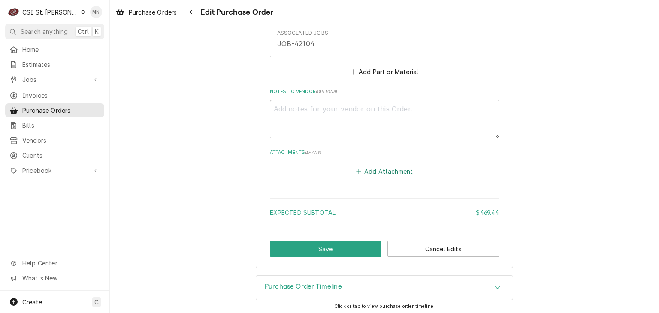
click at [369, 170] on button "Add Attachment" at bounding box center [384, 171] width 60 height 12
type textarea "x"
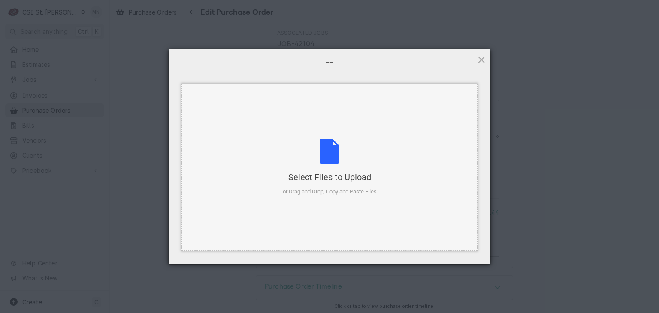
click at [344, 157] on div "Select Files to Upload or Drag and Drop, Copy and Paste Files" at bounding box center [330, 167] width 94 height 57
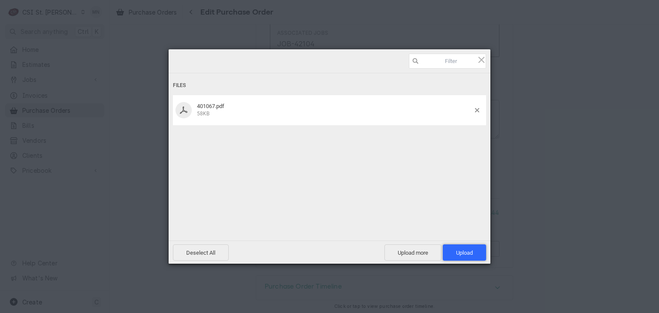
click at [463, 248] on span "Upload 1" at bounding box center [464, 253] width 43 height 16
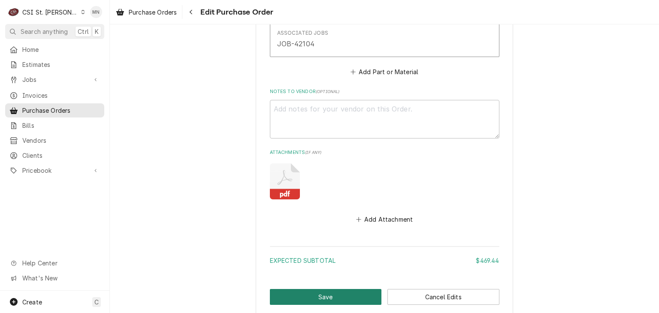
click at [337, 291] on button "Save" at bounding box center [326, 297] width 112 height 16
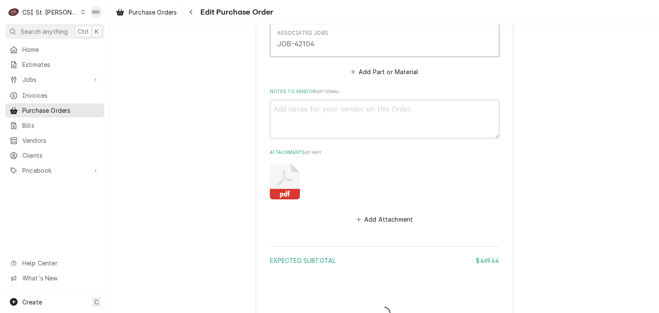
type textarea "x"
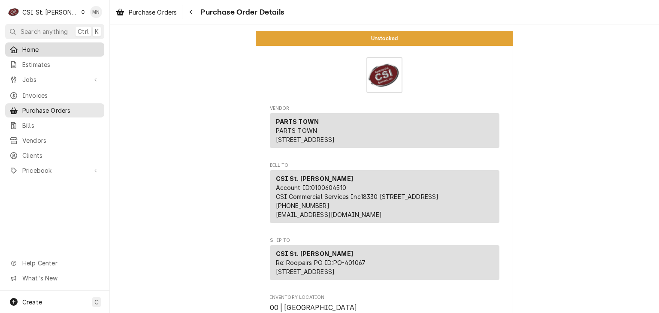
click at [40, 51] on span "Home" at bounding box center [61, 49] width 78 height 9
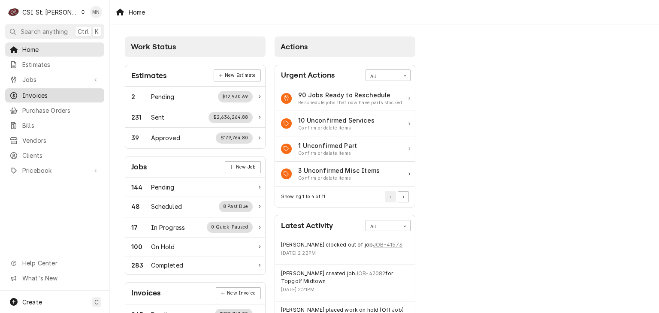
click at [47, 97] on div "Invoices" at bounding box center [55, 95] width 96 height 11
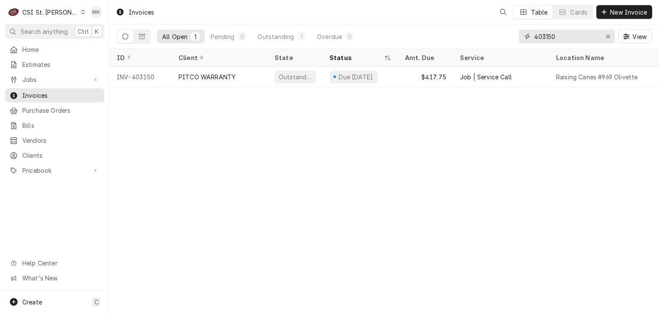
drag, startPoint x: 563, startPoint y: 35, endPoint x: 443, endPoint y: 35, distance: 119.7
click at [445, 35] on div "All Open 1 Pending 0 Outstanding 1 Overdue 0 403150 View" at bounding box center [385, 36] width 536 height 24
type input "302498"
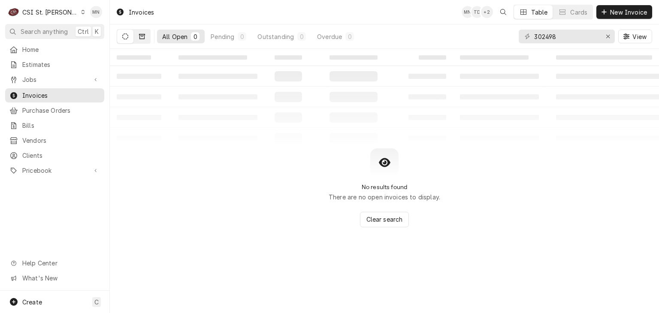
click at [140, 37] on icon "Dynamic Content Wrapper" at bounding box center [142, 36] width 6 height 6
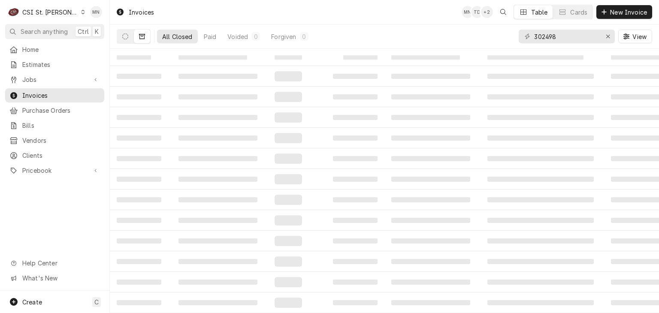
click at [43, 15] on div "CSI St. [PERSON_NAME]" at bounding box center [50, 12] width 56 height 9
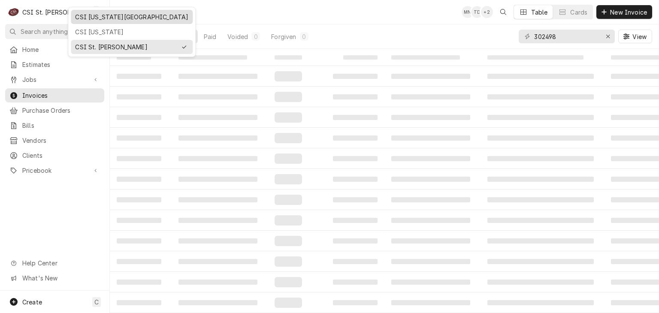
click at [77, 17] on div "CSI [US_STATE][GEOGRAPHIC_DATA]" at bounding box center [131, 16] width 113 height 9
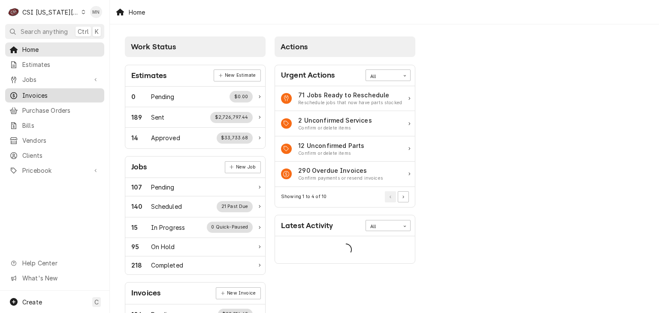
click at [39, 97] on div "Invoices" at bounding box center [55, 95] width 96 height 11
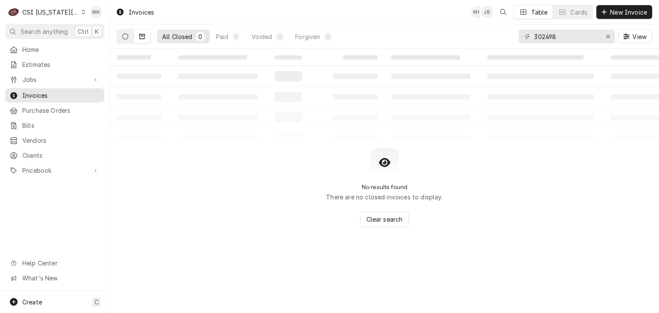
click at [129, 33] on button "Dynamic Content Wrapper" at bounding box center [125, 37] width 16 height 14
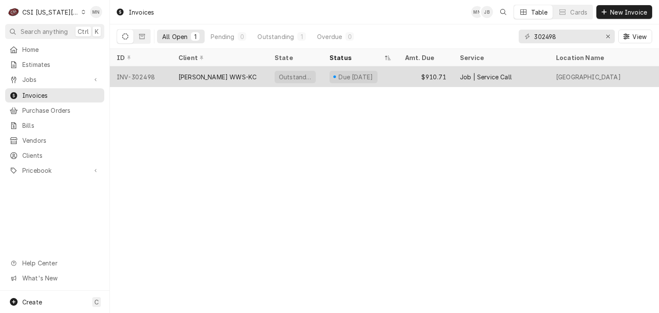
click at [195, 77] on div "[PERSON_NAME] WWS-KC" at bounding box center [218, 77] width 78 height 9
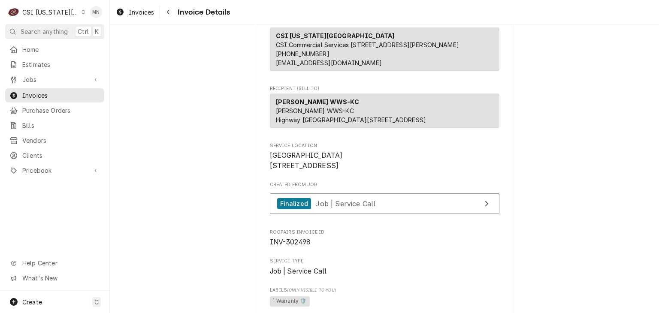
scroll to position [86, 0]
click at [357, 208] on span "Job | Service Call" at bounding box center [345, 203] width 60 height 9
click at [165, 10] on div "Navigate back" at bounding box center [168, 12] width 9 height 9
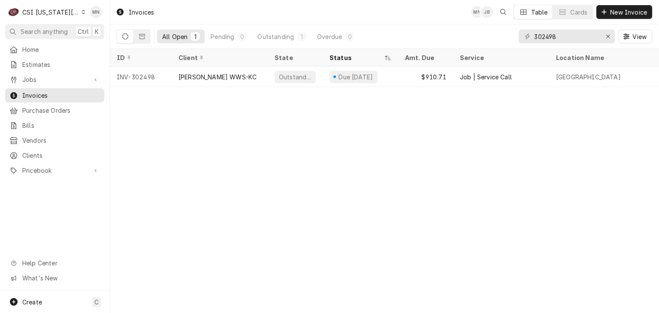
click at [42, 14] on div "CSI [US_STATE][GEOGRAPHIC_DATA]" at bounding box center [50, 12] width 57 height 9
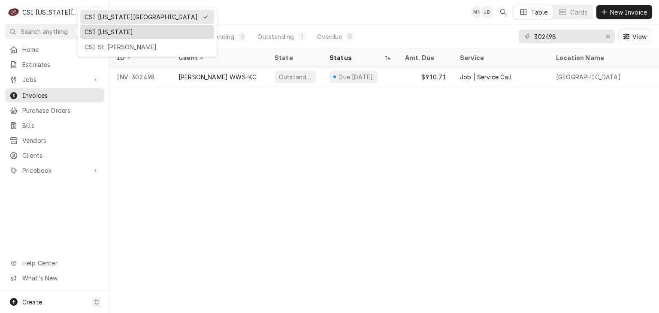
click at [86, 33] on div "CSI [US_STATE]" at bounding box center [147, 31] width 125 height 9
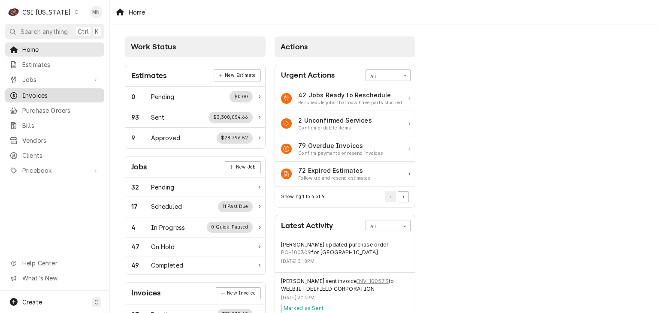
click at [49, 98] on link "Invoices" at bounding box center [54, 95] width 99 height 14
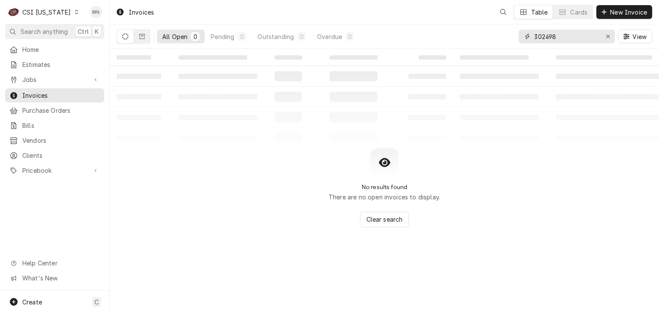
drag, startPoint x: 382, startPoint y: 38, endPoint x: 360, endPoint y: 37, distance: 21.9
click at [360, 38] on div "All Open 0 Pending 0 Outstanding 0 Overdue 0 302498 View" at bounding box center [385, 36] width 536 height 24
type input "100592"
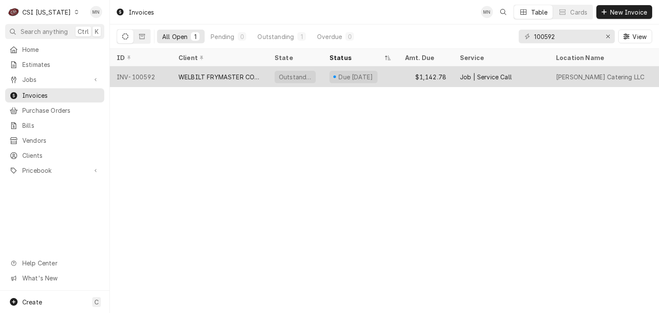
click at [210, 76] on div "WELBILT FRYMASTER CORPORATION" at bounding box center [220, 77] width 82 height 9
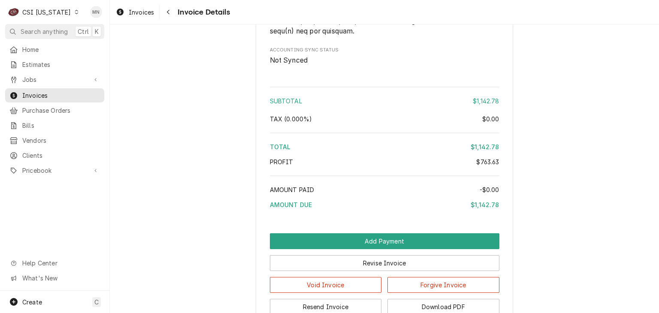
scroll to position [1975, 0]
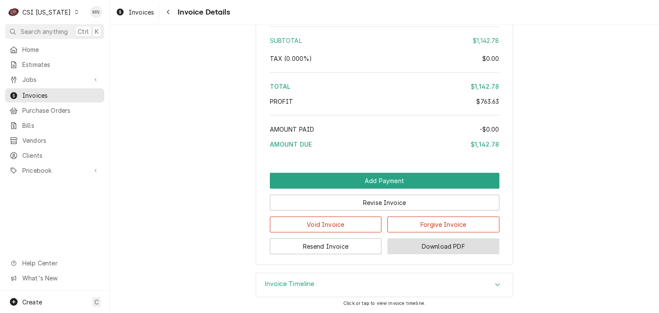
click at [436, 244] on button "Download PDF" at bounding box center [444, 247] width 112 height 16
click at [46, 93] on span "Invoices" at bounding box center [61, 95] width 78 height 9
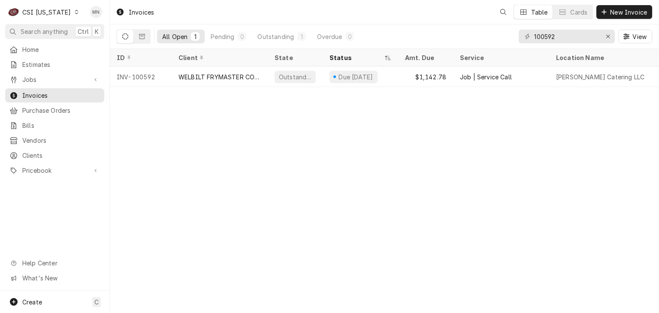
click at [59, 12] on div "CSI Kentucky" at bounding box center [46, 12] width 48 height 9
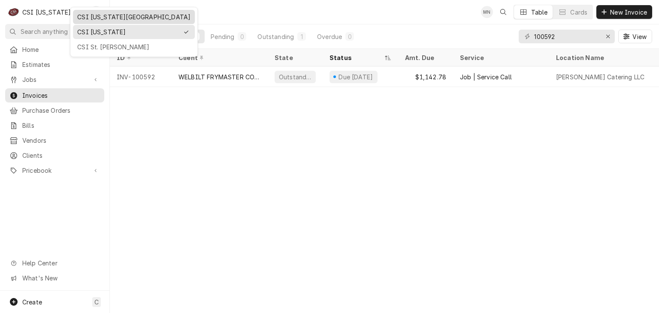
click at [83, 14] on div "CSI [US_STATE][GEOGRAPHIC_DATA]" at bounding box center [133, 16] width 113 height 9
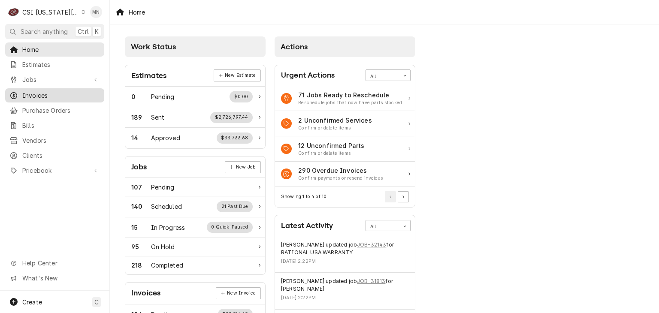
click at [35, 91] on span "Invoices" at bounding box center [61, 95] width 78 height 9
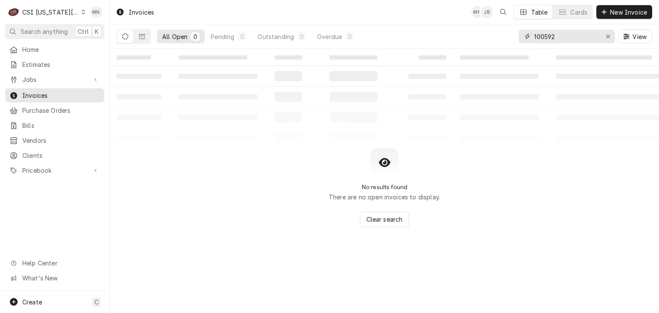
drag, startPoint x: 571, startPoint y: 33, endPoint x: 513, endPoint y: 34, distance: 57.5
click at [513, 34] on div "All Open 0 Pending 0 Outstanding 0 Overdue 0 100592 View" at bounding box center [385, 36] width 536 height 24
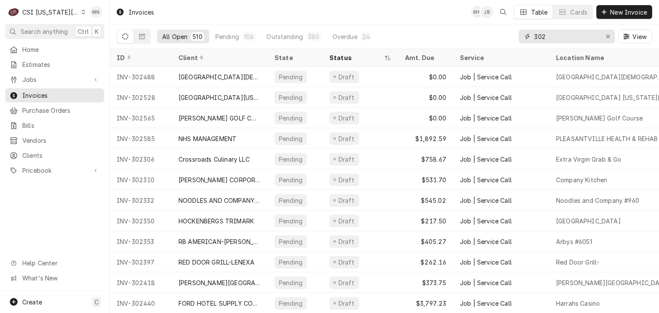
click at [553, 36] on input "302" at bounding box center [566, 37] width 64 height 14
type input "302531"
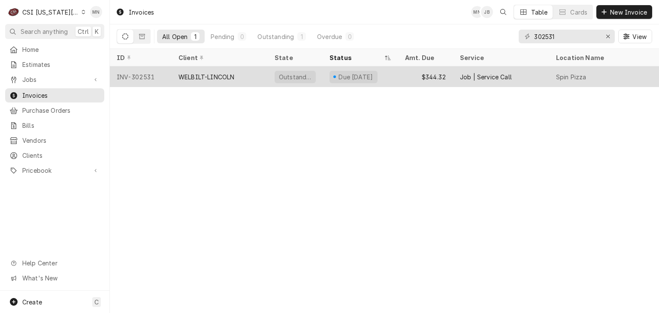
click at [146, 79] on div "INV-302531" at bounding box center [141, 77] width 62 height 21
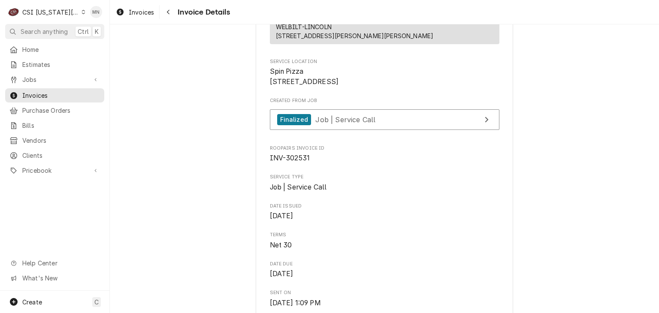
scroll to position [172, 0]
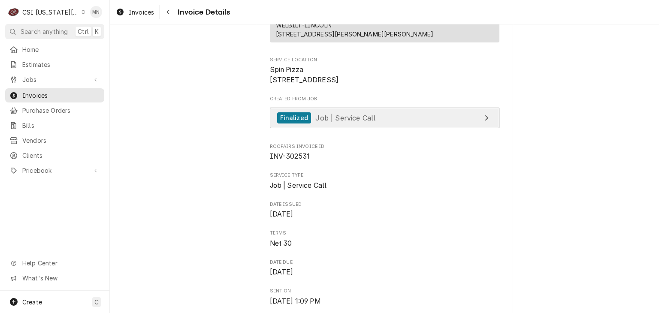
click at [410, 129] on link "Finalized Job | Service Call" at bounding box center [385, 118] width 230 height 21
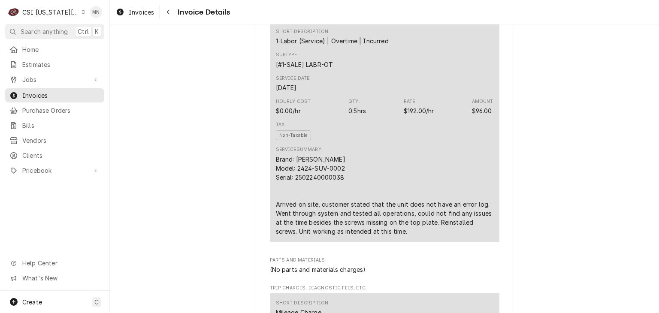
scroll to position [558, 0]
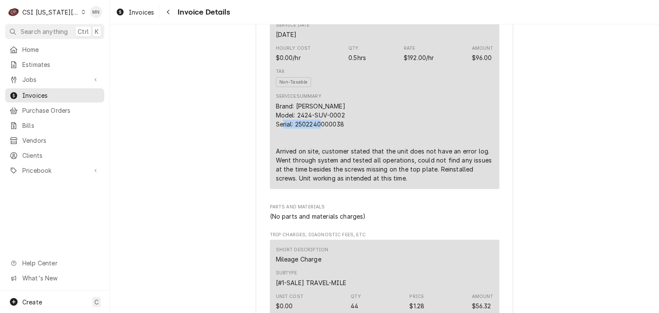
drag, startPoint x: 341, startPoint y: 151, endPoint x: 293, endPoint y: 152, distance: 48.1
click at [293, 152] on div "Brand: Lincoln Model: 2424-SUV-0002 Serial: 2502240000038 Arrived on site, cust…" at bounding box center [385, 142] width 218 height 81
copy div "2502240000038"
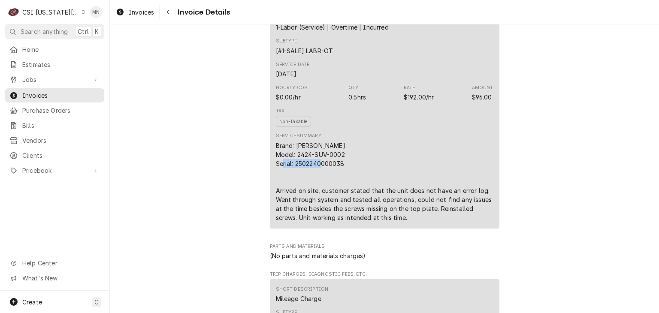
scroll to position [601, 0]
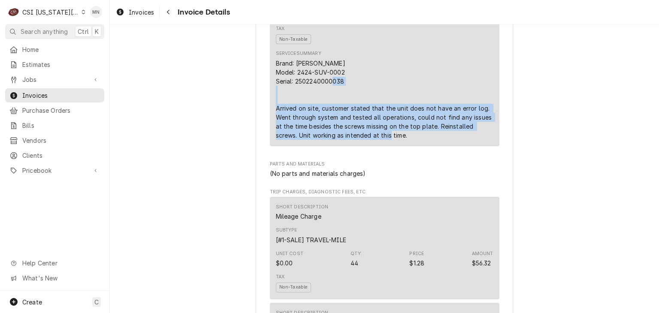
drag, startPoint x: 271, startPoint y: 137, endPoint x: 404, endPoint y: 160, distance: 135.1
click at [407, 146] on div "Short Description 1-Labor (Service) | Overtime | Incurred Subtype [#1-SALE] LAB…" at bounding box center [385, 35] width 230 height 221
copy div "Arrived on site, customer stated that the unit does not have an error log. Went…"
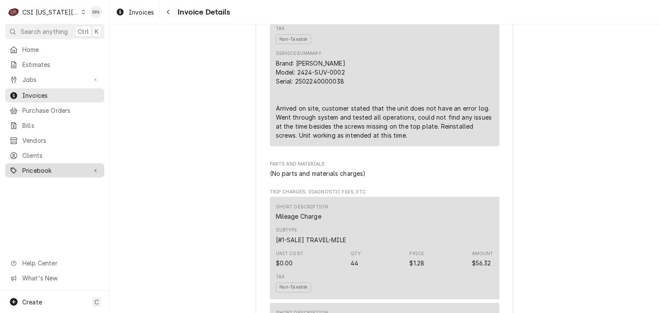
click at [104, 165] on link "Pricebook" at bounding box center [54, 170] width 99 height 14
click at [193, 126] on div "Outstanding Sender CSI Kansas City CSI Commercial Services Inc1021 NE Jib Ct Un…" at bounding box center [384, 314] width 549 height 1780
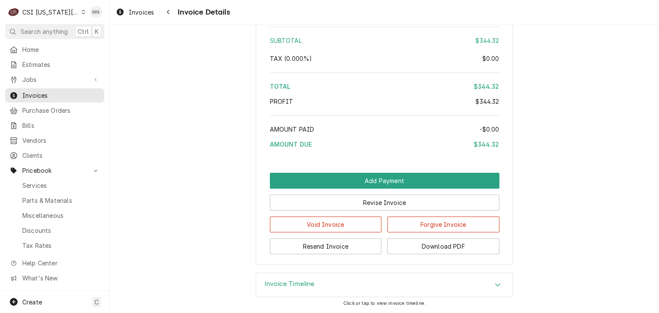
scroll to position [1545, 0]
click at [453, 254] on button "Download PDF" at bounding box center [444, 247] width 112 height 16
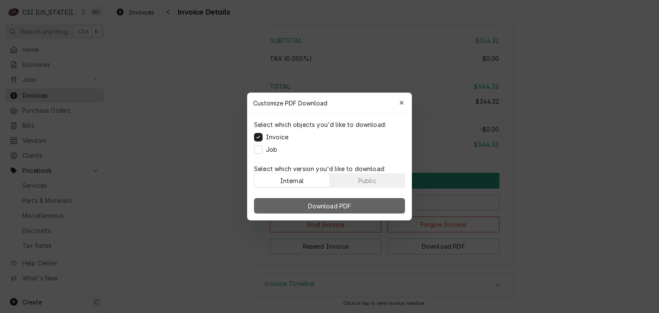
click at [339, 206] on span "Download PDF" at bounding box center [329, 206] width 47 height 9
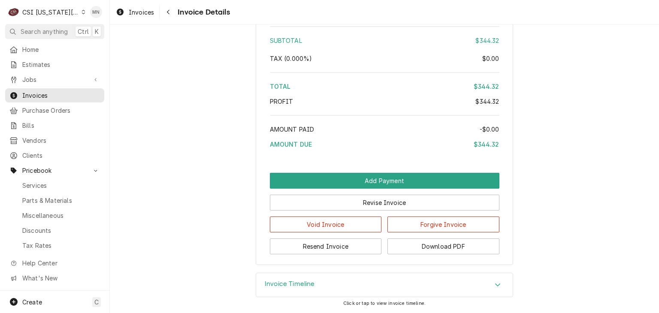
scroll to position [1557, 0]
click at [170, 12] on icon "Navigate back" at bounding box center [169, 12] width 4 height 6
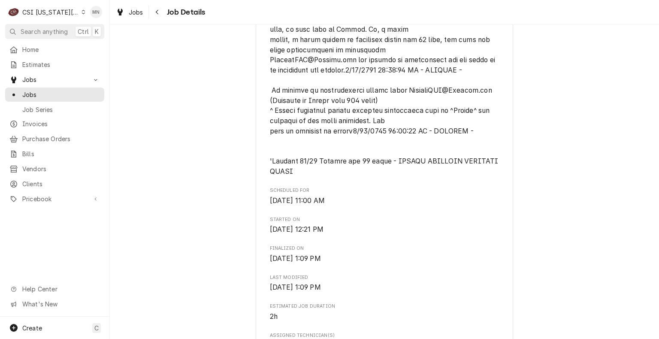
scroll to position [472, 0]
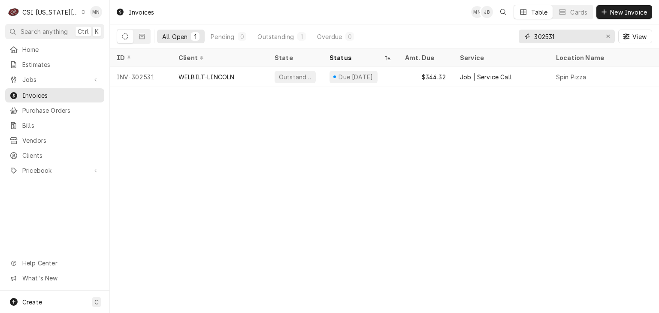
drag, startPoint x: 566, startPoint y: 40, endPoint x: 506, endPoint y: 40, distance: 60.1
click at [512, 40] on div "All Open 1 Pending 0 Outstanding 1 Overdue 0 302531 View" at bounding box center [385, 36] width 536 height 24
type input "302519"
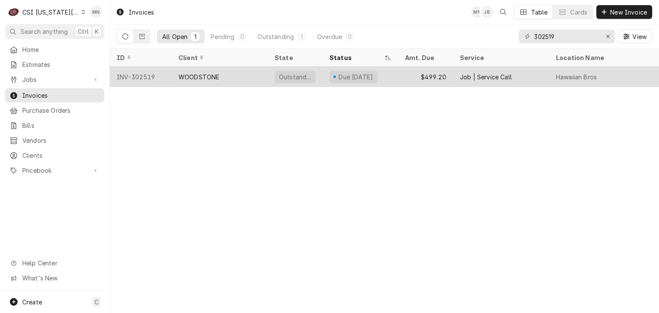
click at [252, 83] on div "WOODSTONE" at bounding box center [220, 77] width 96 height 21
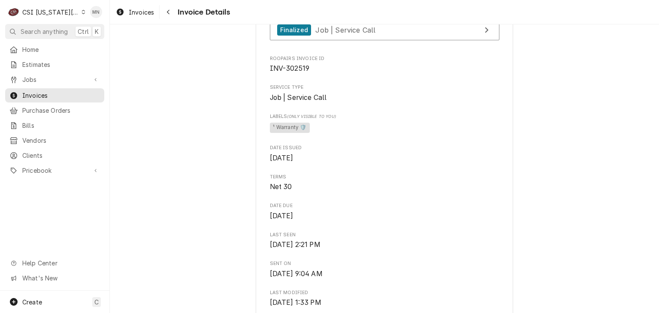
scroll to position [215, 0]
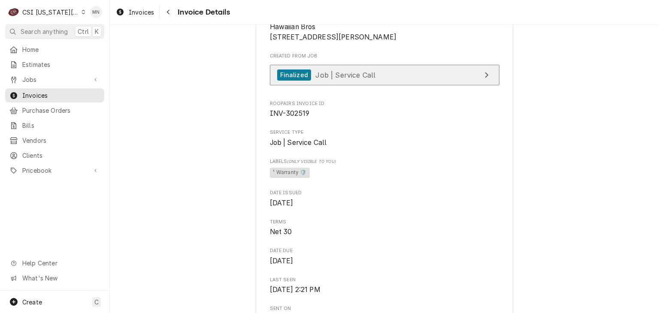
click at [402, 86] on link "Finalized Job | Service Call" at bounding box center [385, 75] width 230 height 21
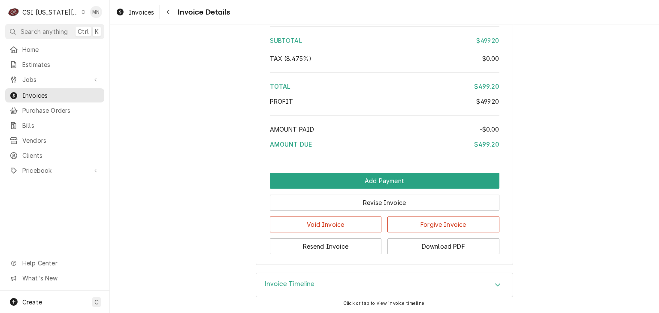
scroll to position [1635, 0]
click at [460, 245] on button "Download PDF" at bounding box center [444, 247] width 112 height 16
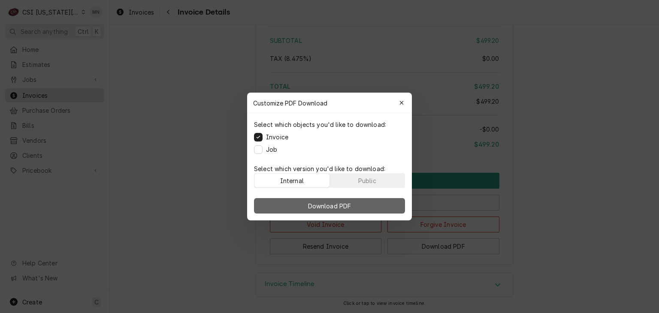
click at [337, 210] on button "Download PDF" at bounding box center [329, 205] width 151 height 15
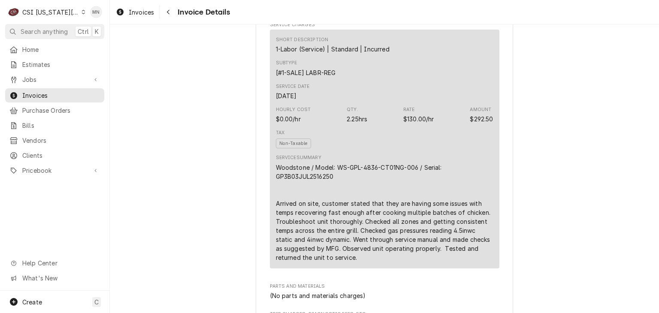
scroll to position [558, 0]
click at [173, 9] on button "Navigate back" at bounding box center [168, 12] width 14 height 14
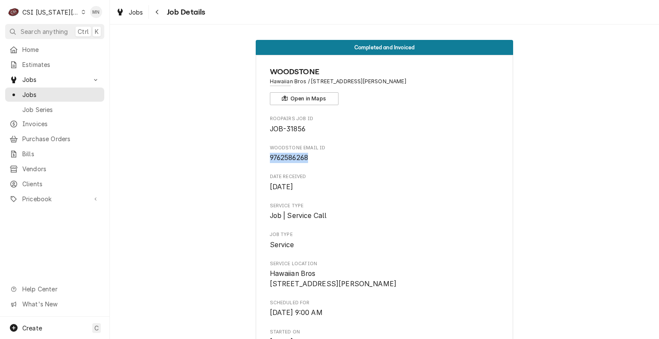
drag, startPoint x: 306, startPoint y: 158, endPoint x: 266, endPoint y: 157, distance: 39.9
click at [270, 157] on span "9762586268" at bounding box center [385, 158] width 230 height 10
copy span "9762586268"
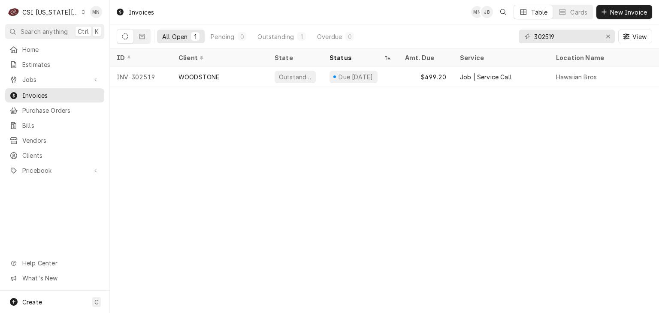
click at [522, 177] on div "Invoices MN JB Table Cards New Invoice All Open 1 Pending 0 Outstanding 1 Overd…" at bounding box center [384, 156] width 549 height 313
click at [50, 12] on div "CSI [US_STATE][GEOGRAPHIC_DATA]" at bounding box center [50, 12] width 57 height 9
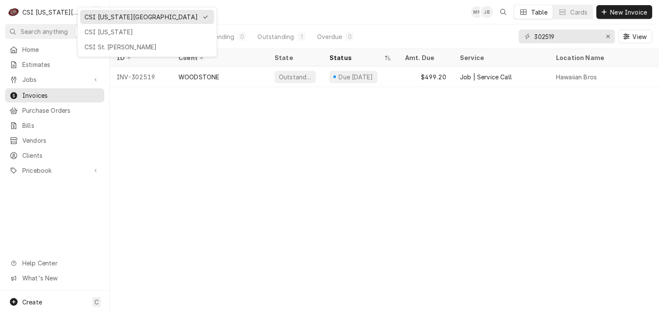
click at [112, 53] on div "CSI Kansas City CSI Kentucky CSI St. Louis" at bounding box center [147, 32] width 140 height 50
click at [110, 48] on div "CSI St. Louis" at bounding box center [147, 46] width 125 height 9
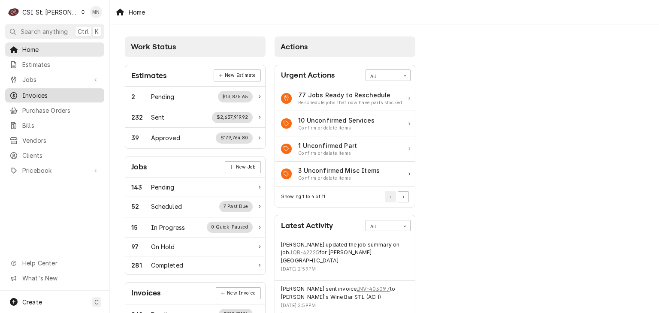
click at [33, 91] on span "Invoices" at bounding box center [61, 95] width 78 height 9
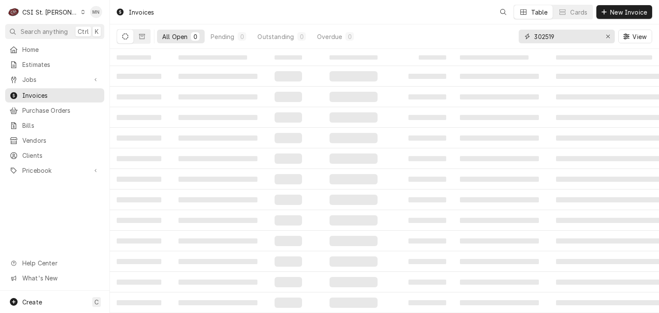
drag, startPoint x: 563, startPoint y: 38, endPoint x: 455, endPoint y: 36, distance: 107.7
click at [460, 36] on div "All Open 0 Pending 0 Outstanding 0 Overdue 0 302519 View" at bounding box center [385, 36] width 536 height 24
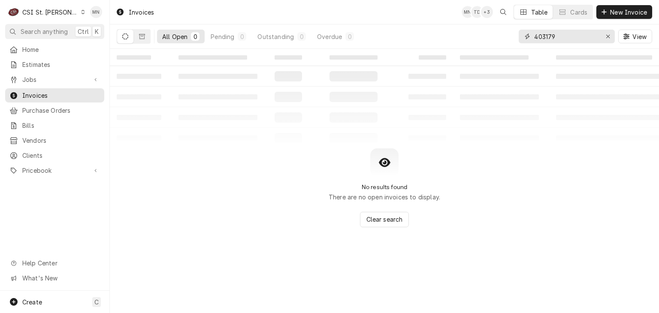
type input "403179"
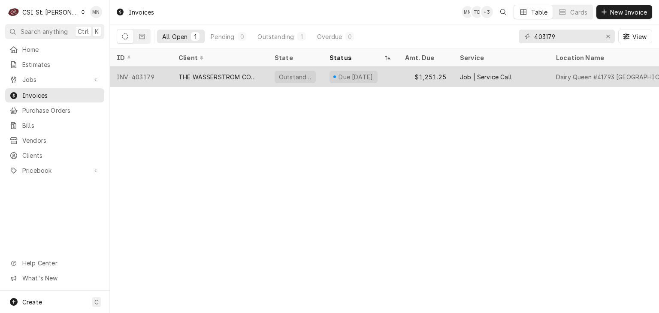
click at [209, 78] on div "THE WASSERSTROM COMPANY" at bounding box center [220, 77] width 82 height 9
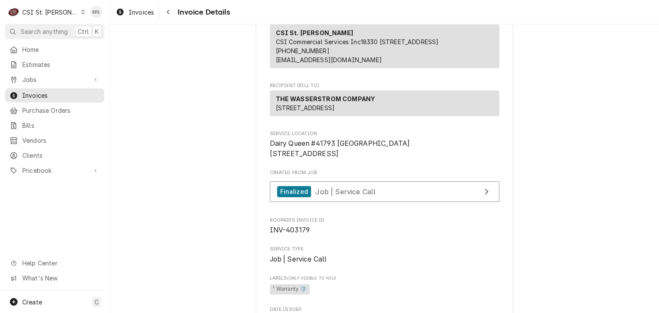
scroll to position [86, 0]
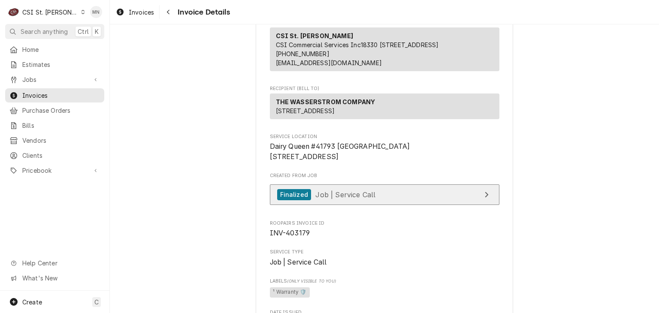
click at [421, 206] on link "Finalized Job | Service Call" at bounding box center [385, 195] width 230 height 21
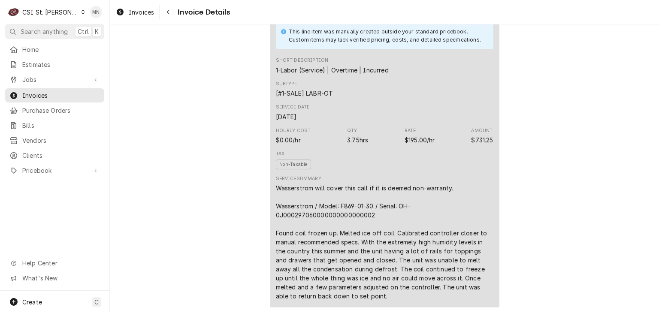
scroll to position [558, 0]
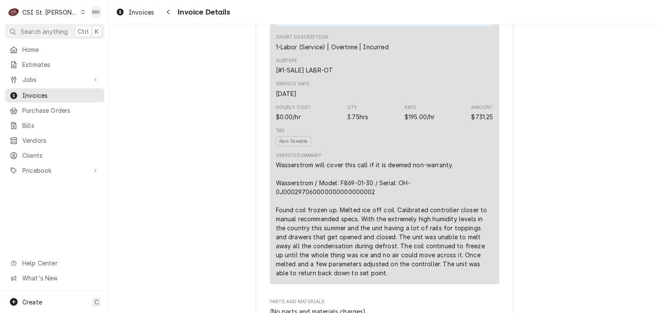
click at [61, 11] on div "C CSI St. [PERSON_NAME]" at bounding box center [46, 11] width 83 height 17
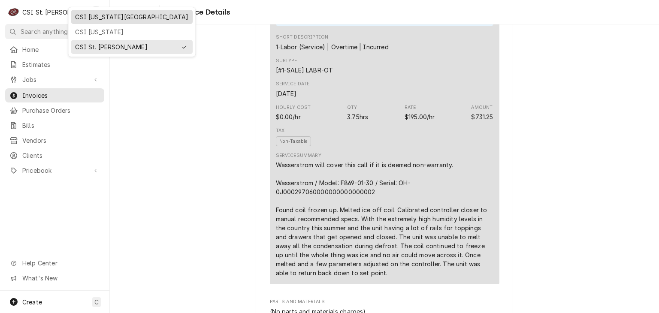
click at [88, 20] on div "CSI [US_STATE][GEOGRAPHIC_DATA]" at bounding box center [131, 16] width 113 height 9
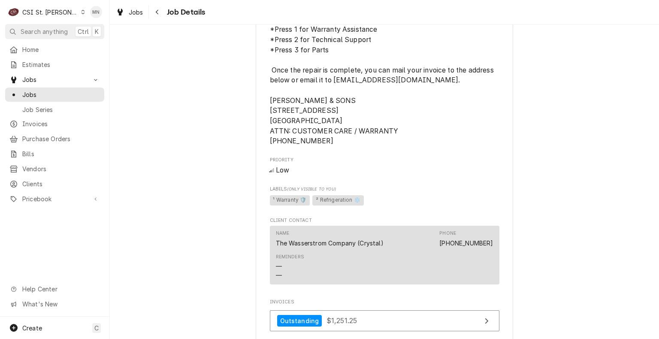
scroll to position [901, 0]
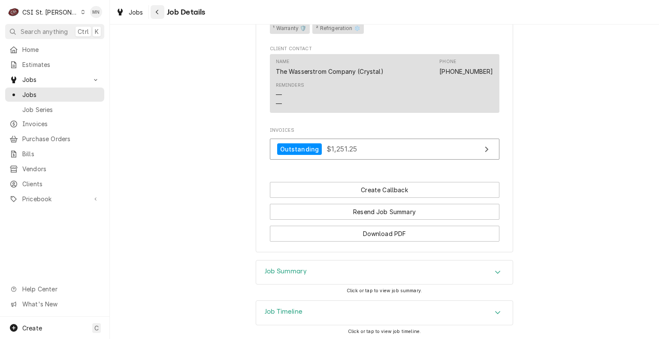
click at [152, 12] on button "Navigate back" at bounding box center [158, 12] width 14 height 14
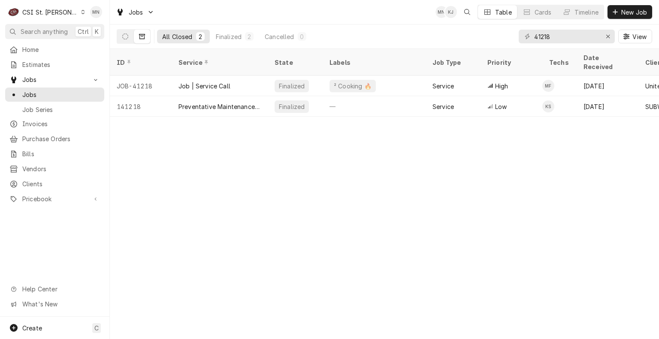
click at [45, 13] on div "CSI St. [PERSON_NAME]" at bounding box center [50, 12] width 56 height 9
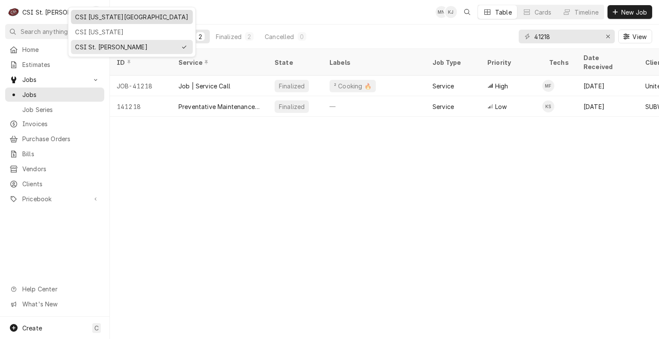
click at [83, 21] on div "CSI [US_STATE][GEOGRAPHIC_DATA]" at bounding box center [132, 17] width 122 height 14
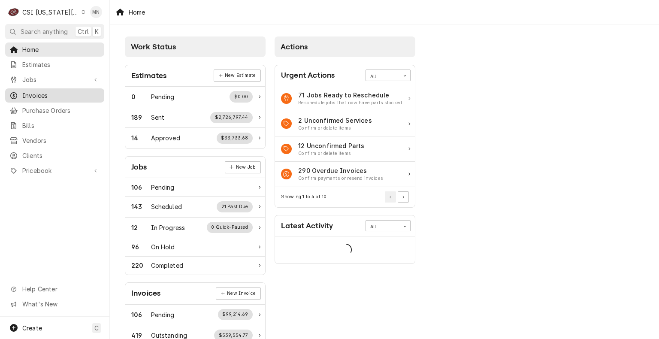
click at [60, 94] on span "Invoices" at bounding box center [61, 95] width 78 height 9
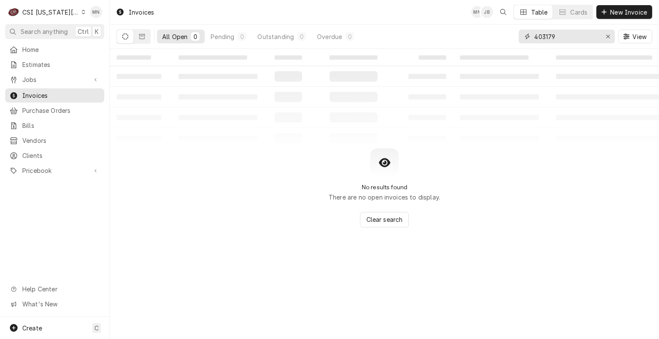
drag, startPoint x: 568, startPoint y: 38, endPoint x: 496, endPoint y: 37, distance: 72.1
click at [506, 37] on div "All Open 0 Pending 0 Outstanding 0 Overdue 0 403179 View" at bounding box center [385, 36] width 536 height 24
type input "302540"
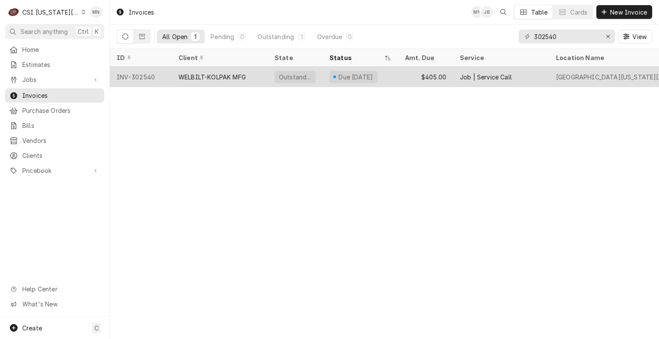
click at [236, 80] on div "WELBILT-KOLPAK MFG" at bounding box center [220, 77] width 96 height 21
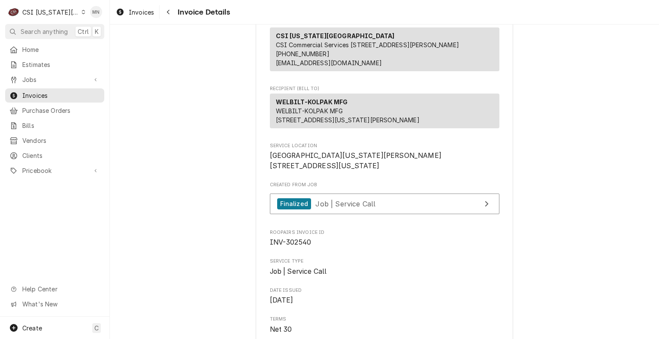
scroll to position [129, 0]
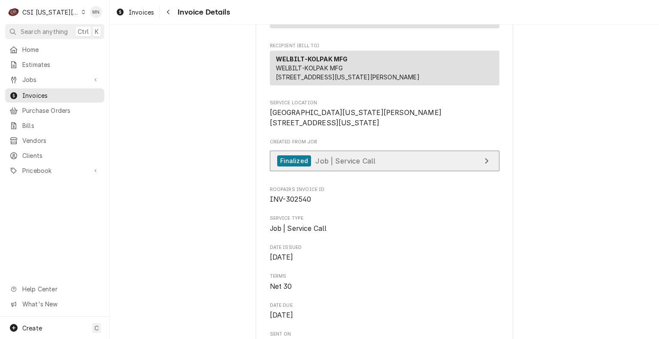
click at [355, 165] on span "Job | Service Call" at bounding box center [345, 160] width 60 height 9
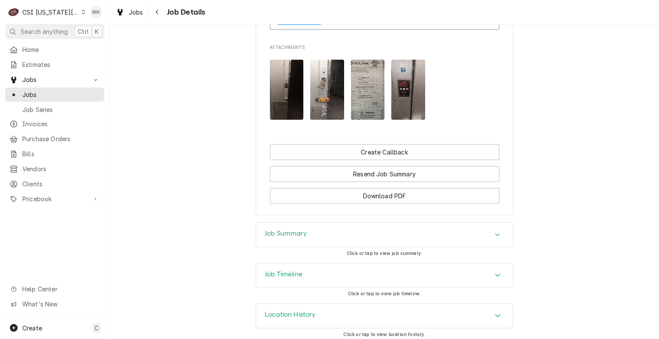
scroll to position [1023, 0]
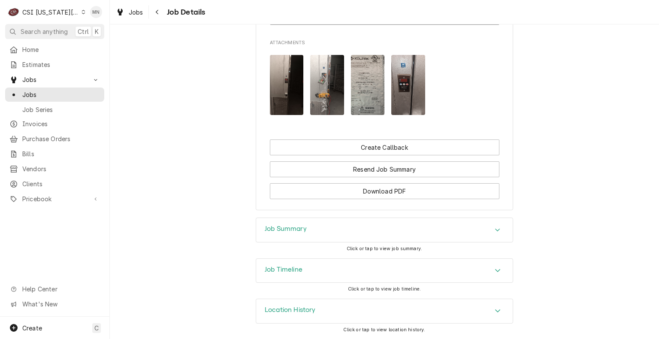
click at [379, 224] on div "Job Summary" at bounding box center [384, 230] width 257 height 24
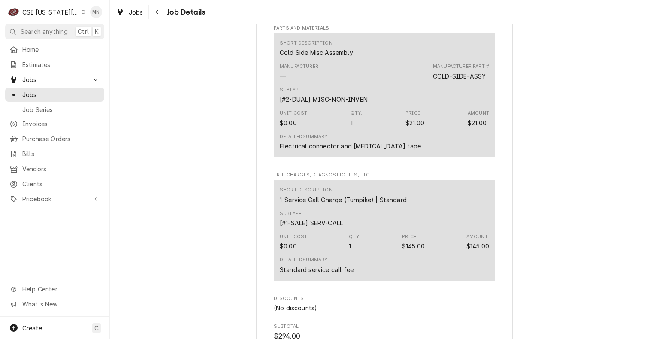
scroll to position [2310, 0]
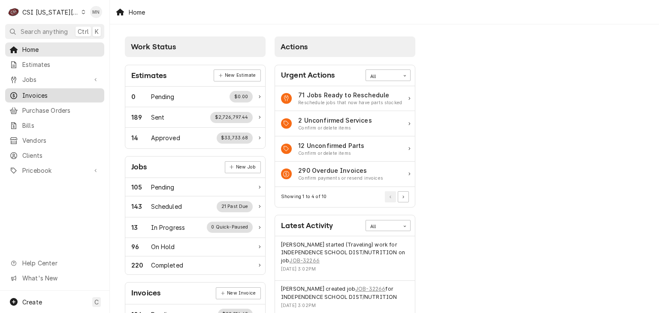
click at [42, 91] on span "Invoices" at bounding box center [61, 95] width 78 height 9
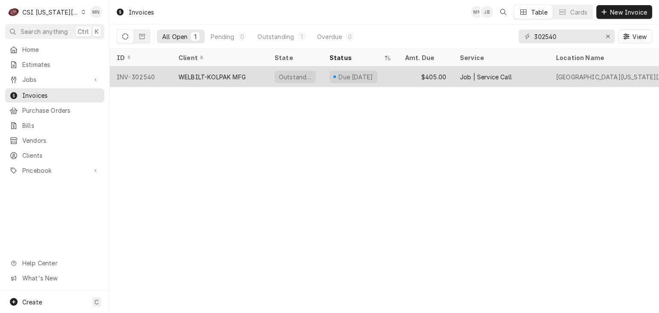
click at [190, 76] on div "WELBILT-KOLPAK MFG" at bounding box center [212, 77] width 67 height 9
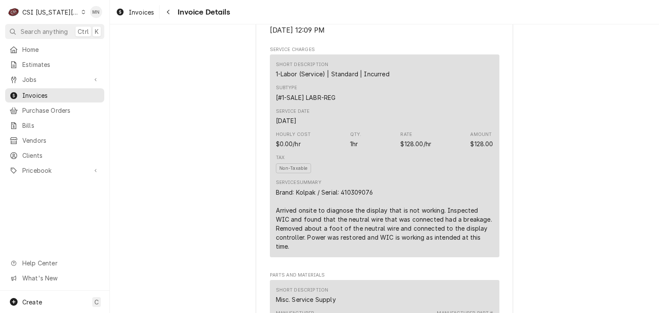
scroll to position [472, 0]
drag, startPoint x: 373, startPoint y: 218, endPoint x: 339, endPoint y: 220, distance: 33.5
click at [339, 220] on div "Brand: Kolpak / Serial: 410309076 Arrived onsite to diagnose the display that i…" at bounding box center [385, 219] width 218 height 63
copy div "410309076"
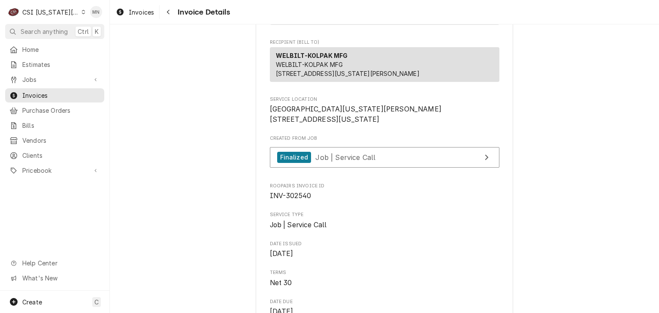
scroll to position [86, 0]
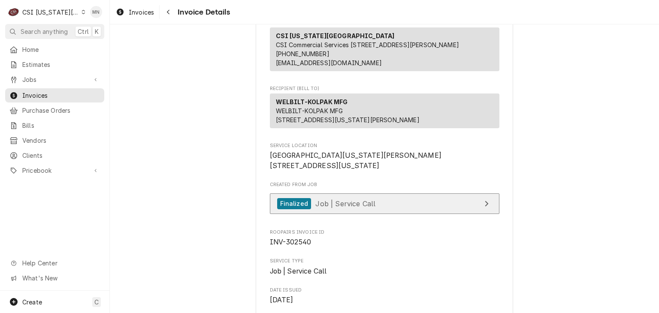
click at [390, 215] on link "Finalized Job | Service Call" at bounding box center [385, 204] width 230 height 21
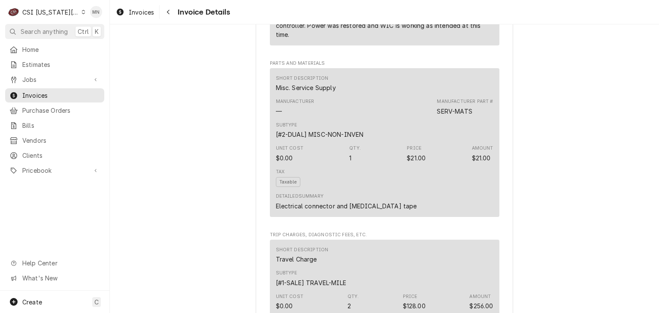
scroll to position [558, 0]
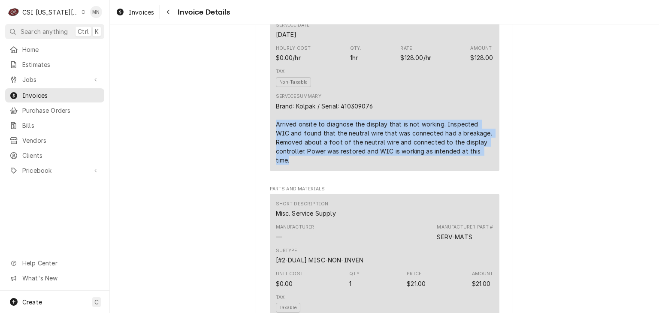
drag, startPoint x: 270, startPoint y: 151, endPoint x: 429, endPoint y: 184, distance: 162.5
click at [429, 171] on div "Short Description 1-Labor (Service) | Standard | Incurred Subtype [#1-SALE] LAB…" at bounding box center [385, 69] width 230 height 203
copy div "Arrived onsite to diagnose the display that is not working. Inspected WIC and f…"
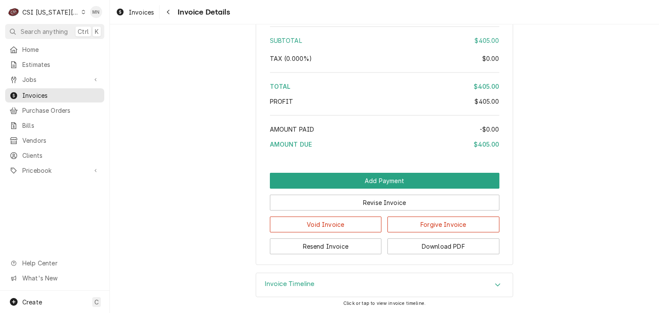
scroll to position [1547, 0]
click at [468, 252] on button "Download PDF" at bounding box center [444, 247] width 112 height 16
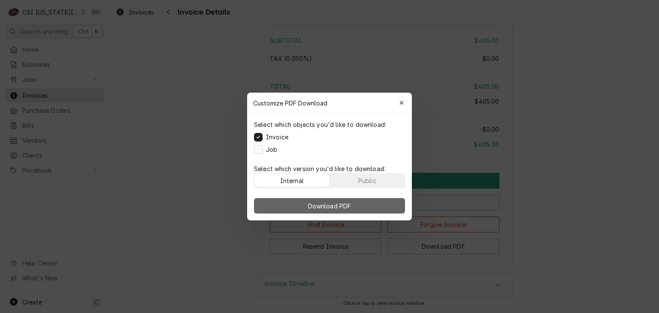
click at [318, 207] on span "Download PDF" at bounding box center [329, 206] width 47 height 9
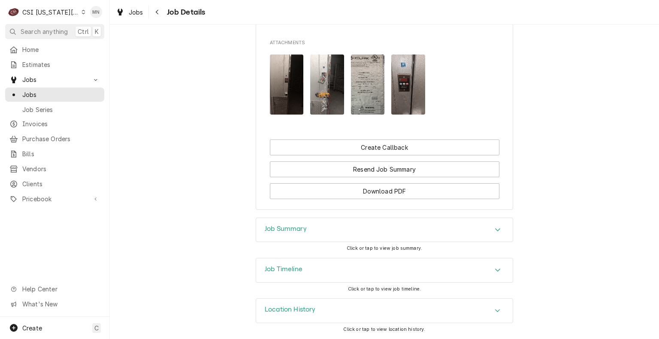
scroll to position [1023, 0]
click at [362, 308] on div "Location History" at bounding box center [384, 311] width 257 height 24
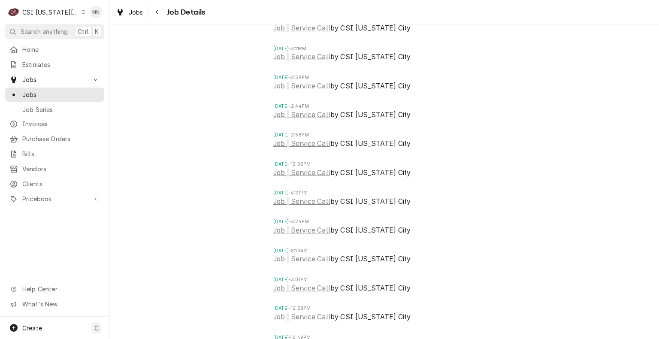
scroll to position [1574, 0]
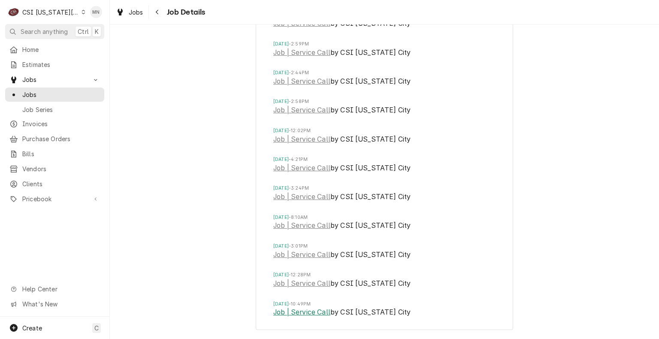
click at [306, 312] on link "Job | Service Call" at bounding box center [301, 312] width 57 height 10
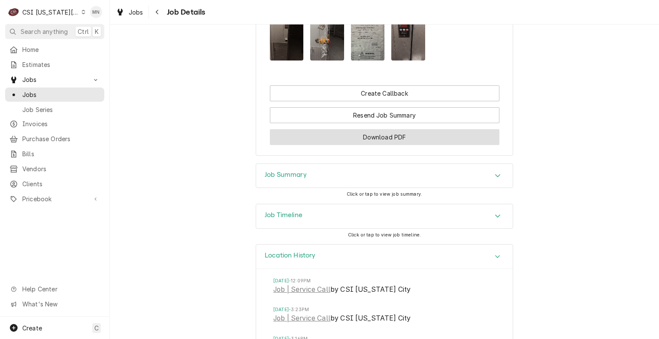
scroll to position [987, 0]
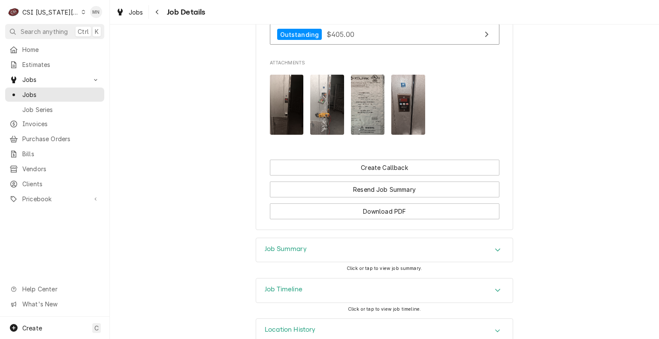
click at [322, 262] on div "Job Summary" at bounding box center [384, 250] width 257 height 24
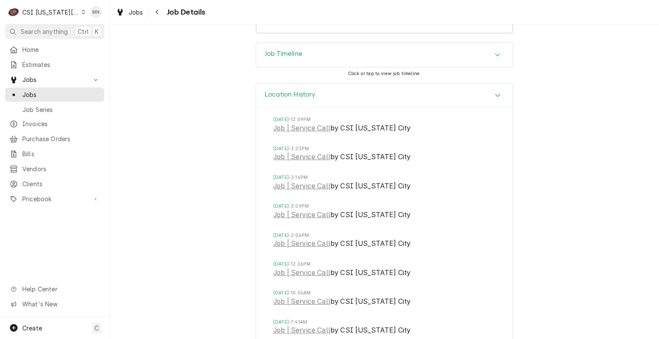
scroll to position [2832, 0]
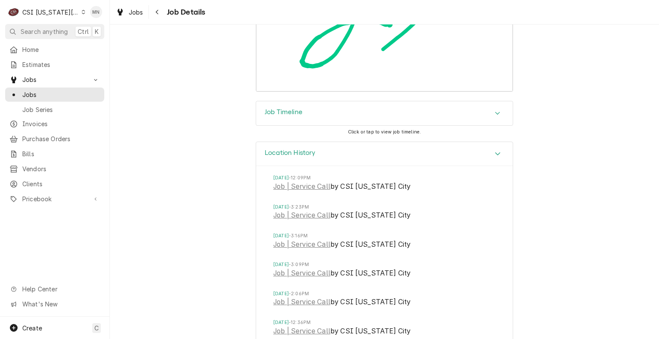
drag, startPoint x: 309, startPoint y: 131, endPoint x: 316, endPoint y: 134, distance: 7.5
click at [309, 125] on div "Job Timeline" at bounding box center [384, 113] width 257 height 24
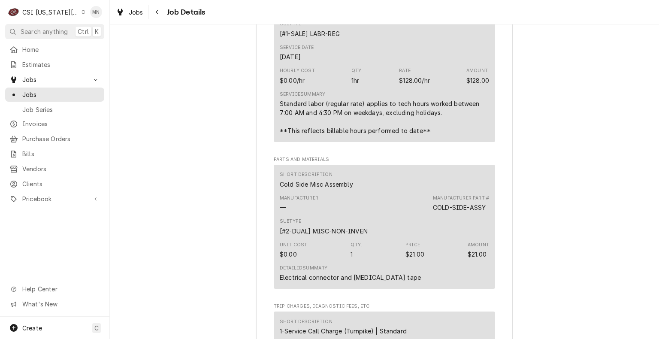
scroll to position [2103, 0]
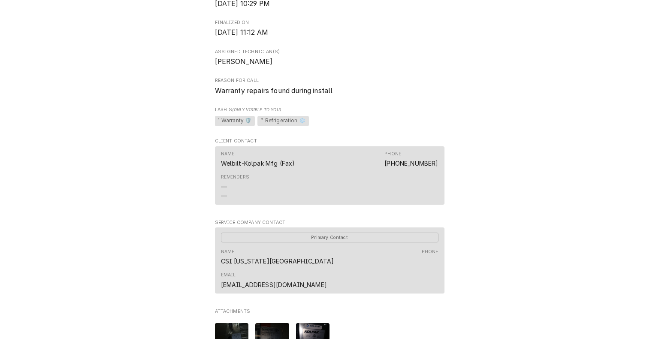
scroll to position [687, 0]
